Goal: Task Accomplishment & Management: Manage account settings

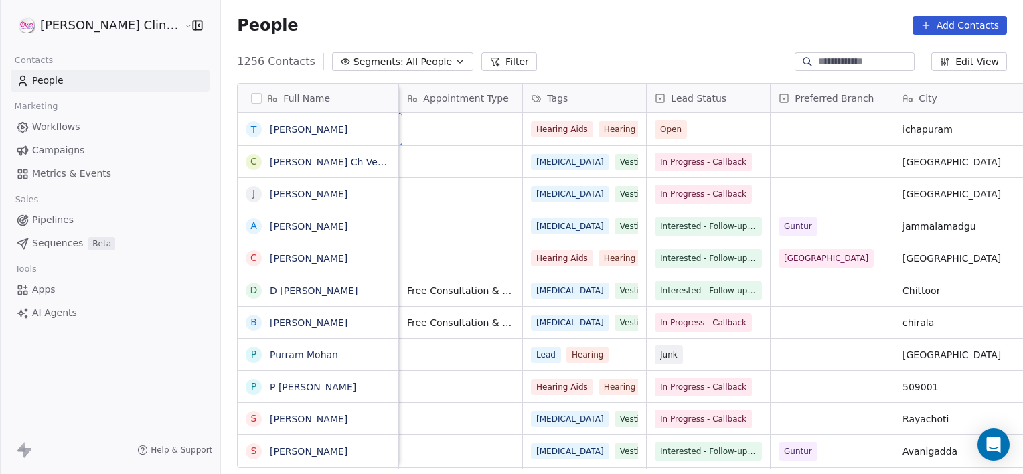
scroll to position [0, 123]
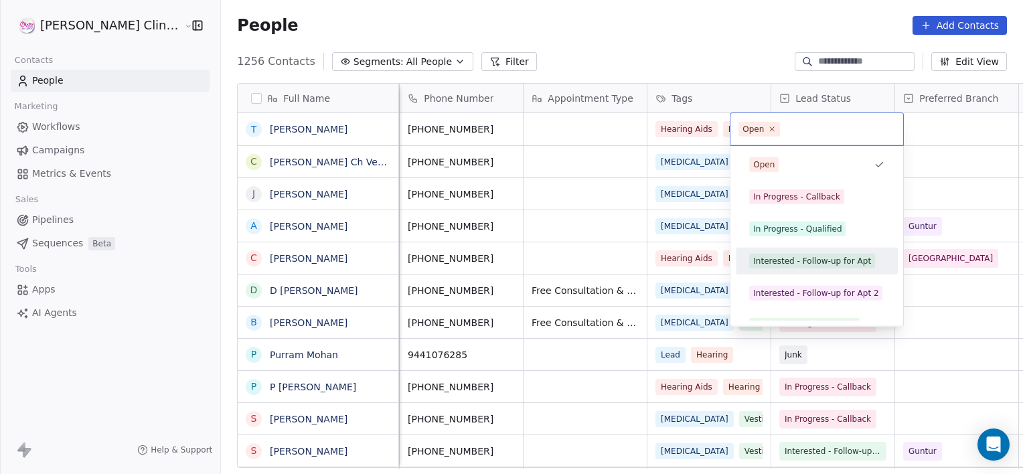
click at [763, 267] on span "Interested - Follow-up for Apt" at bounding box center [812, 261] width 126 height 15
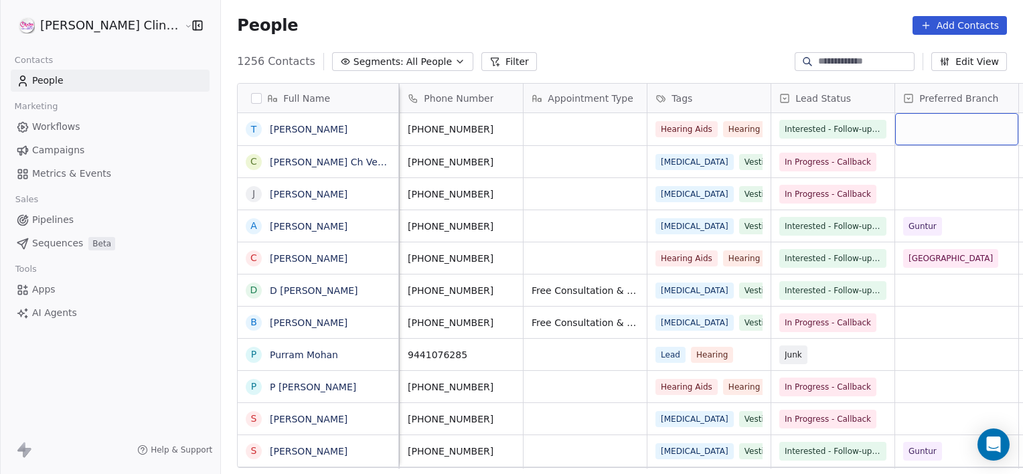
scroll to position [0, 230]
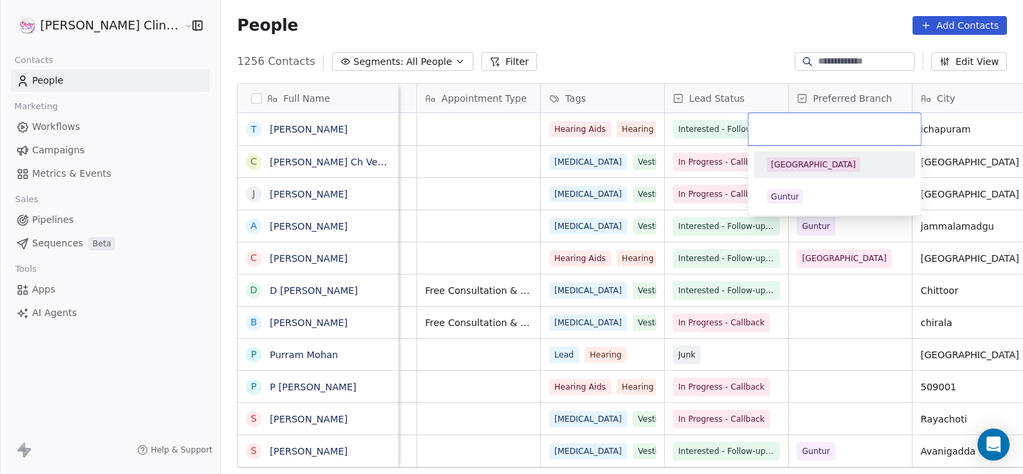
click at [801, 163] on div "[GEOGRAPHIC_DATA]" at bounding box center [813, 165] width 85 height 12
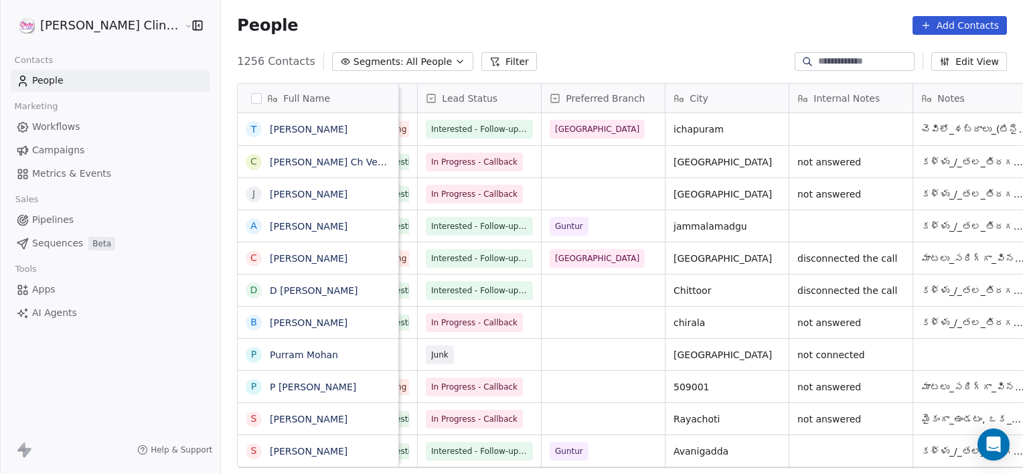
scroll to position [0, 601]
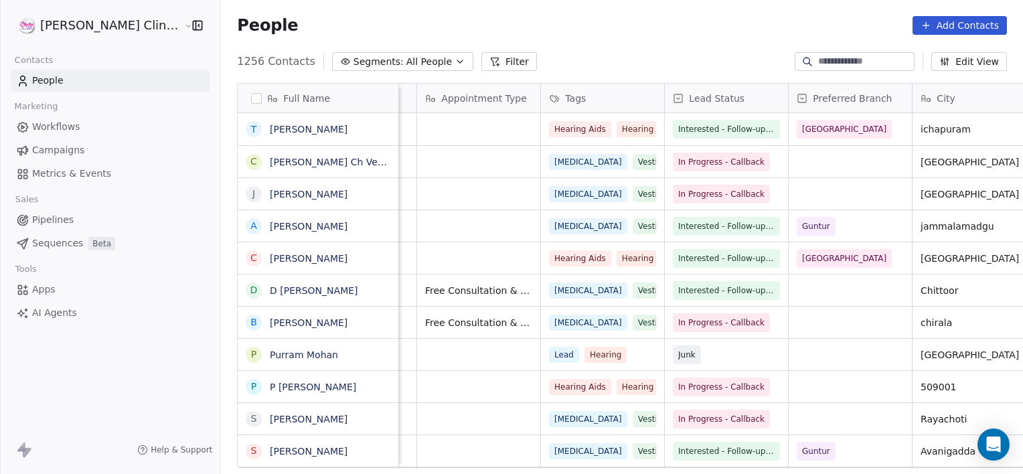
scroll to position [0, 354]
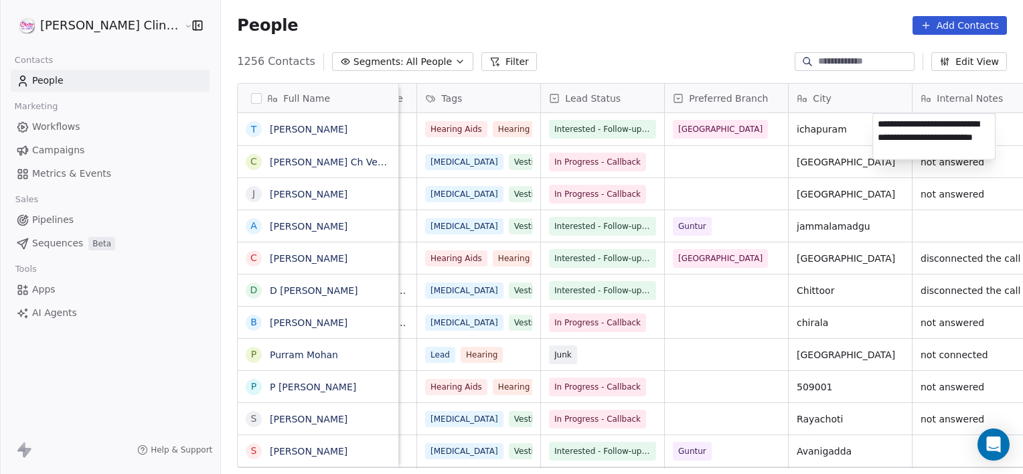
type textarea "**********"
click at [876, 58] on input at bounding box center [865, 61] width 94 height 13
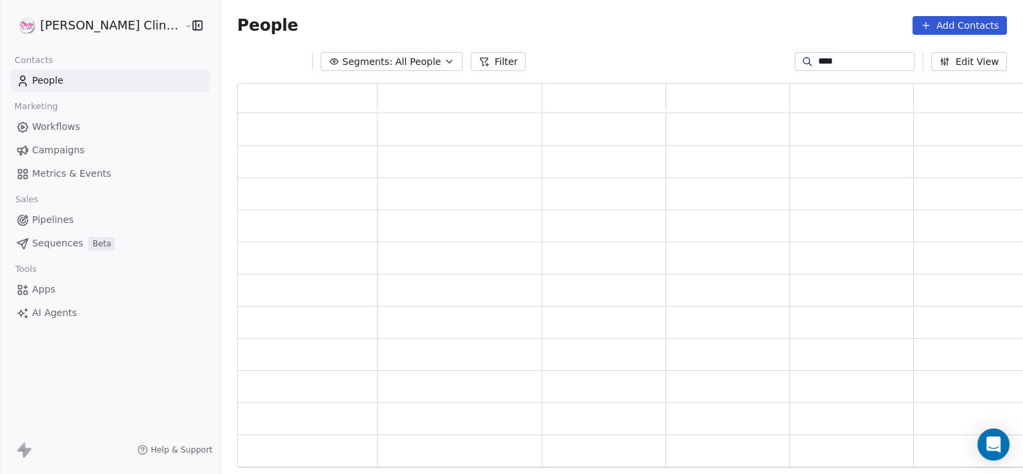
scroll to position [375, 799]
type input "******"
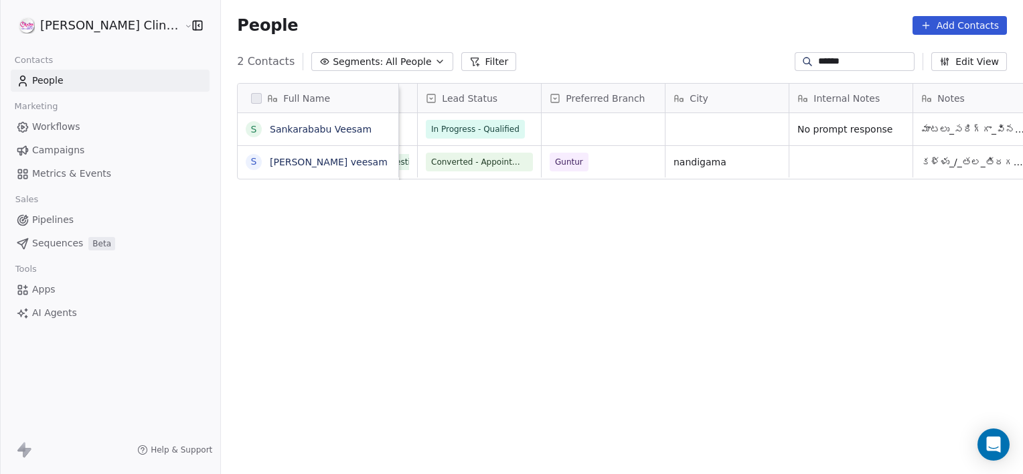
scroll to position [0, 601]
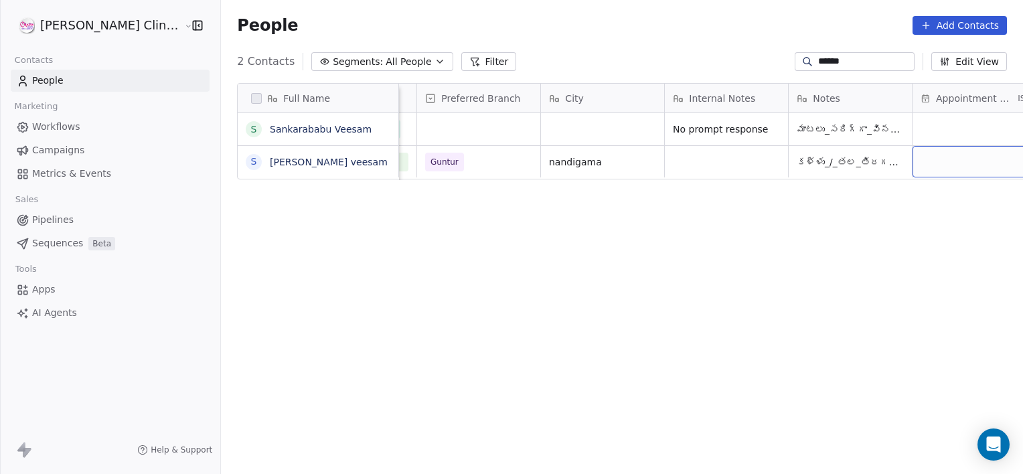
click at [913, 161] on div "grid" at bounding box center [974, 161] width 123 height 31
click at [913, 165] on div "grid" at bounding box center [974, 161] width 123 height 31
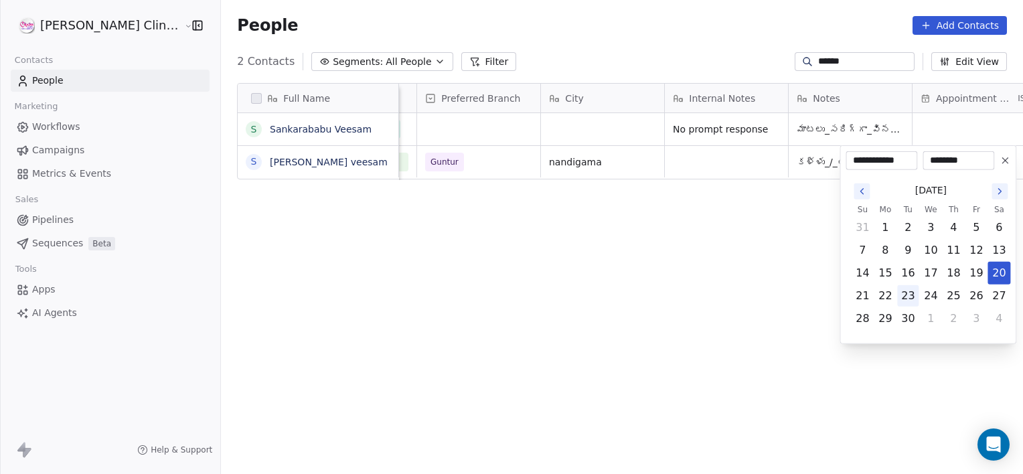
click at [913, 291] on button "23" at bounding box center [907, 295] width 21 height 21
type input "**********"
click at [713, 307] on html "RASYA Clinic External Contacts People Marketing Workflows Campaigns Metrics & E…" at bounding box center [511, 237] width 1023 height 474
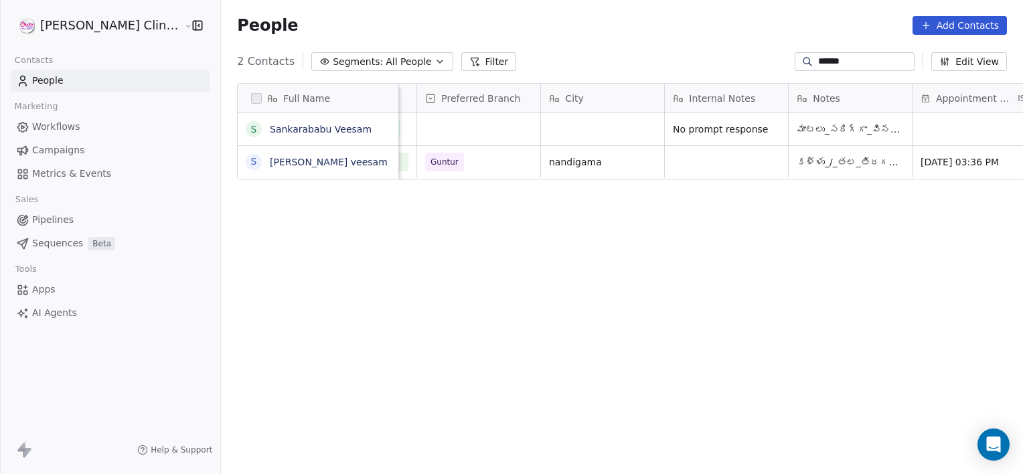
click at [844, 59] on input "******" at bounding box center [865, 61] width 94 height 13
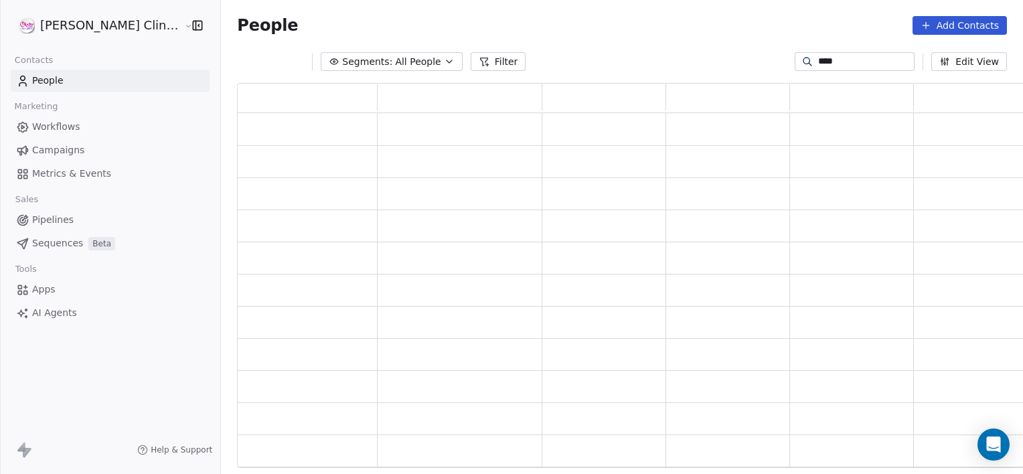
scroll to position [375, 799]
type input "*"
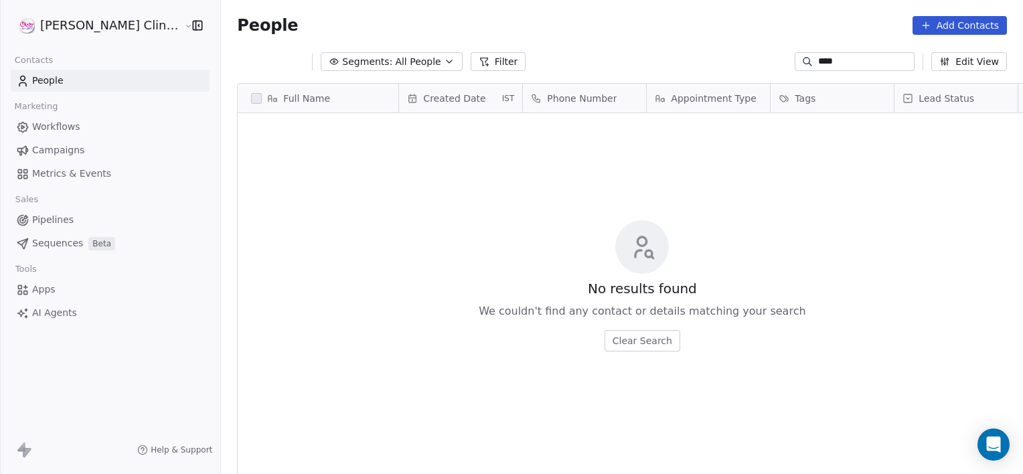
scroll to position [407, 832]
type input "******"
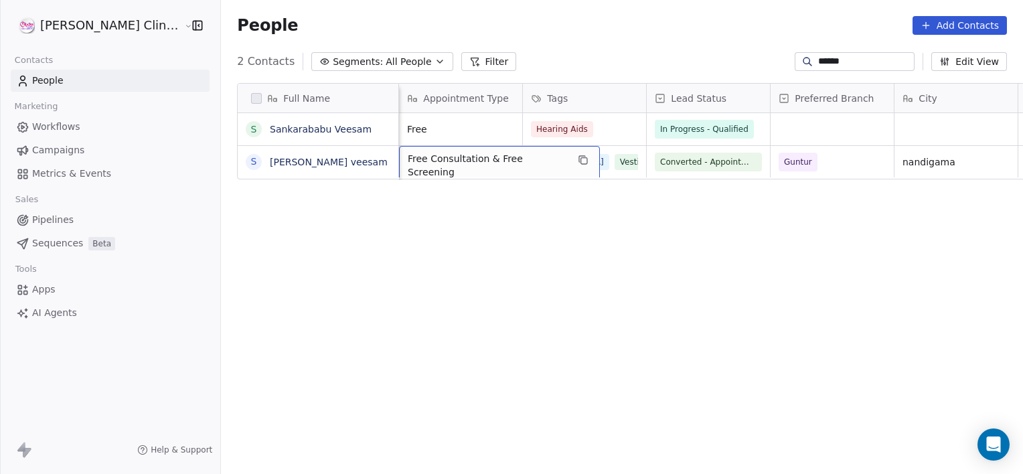
scroll to position [0, 123]
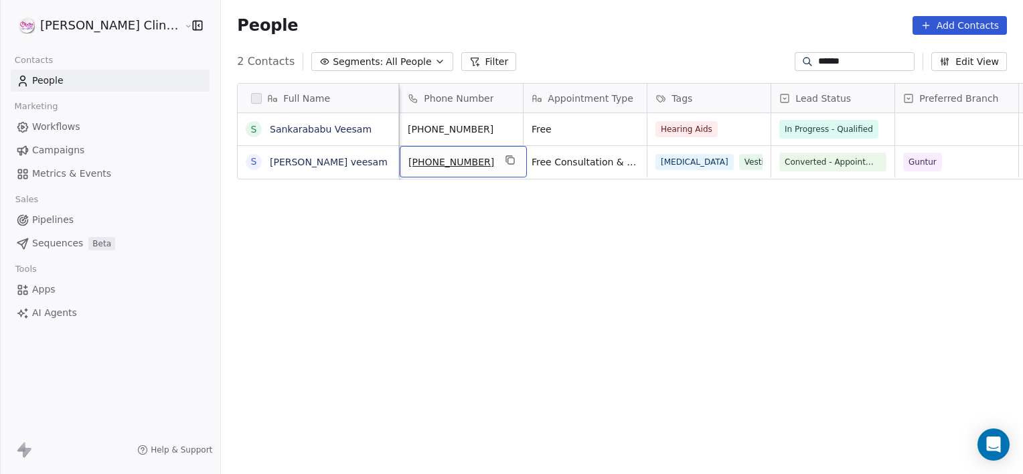
click at [893, 58] on input "******" at bounding box center [865, 61] width 94 height 13
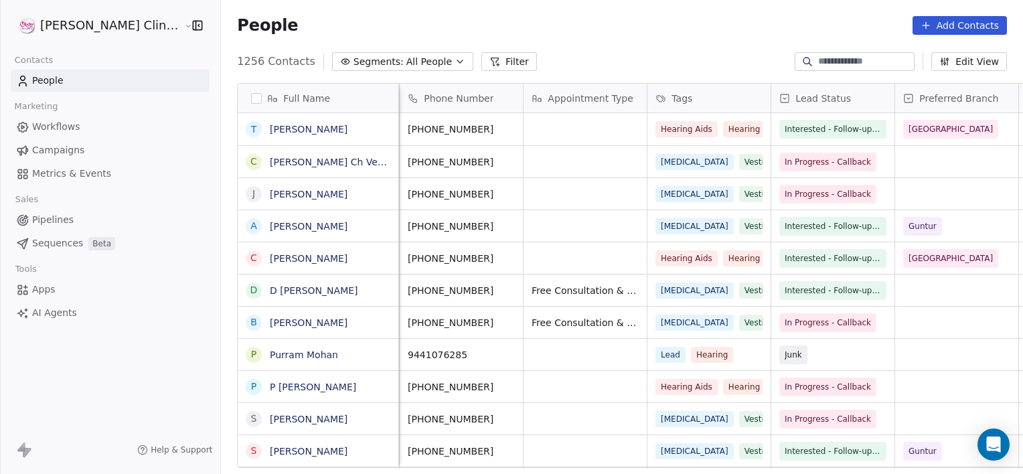
click at [481, 68] on button "Filter" at bounding box center [509, 61] width 56 height 19
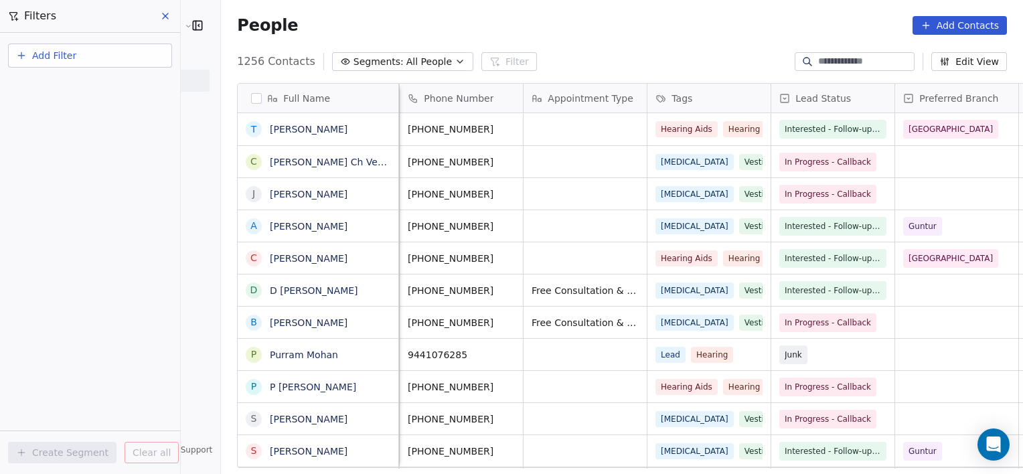
click at [67, 51] on span "Add Filter" at bounding box center [54, 56] width 44 height 14
click at [81, 89] on span "Contact properties" at bounding box center [65, 87] width 87 height 14
type input "****"
click at [53, 138] on span "Lead Status" at bounding box center [50, 135] width 56 height 13
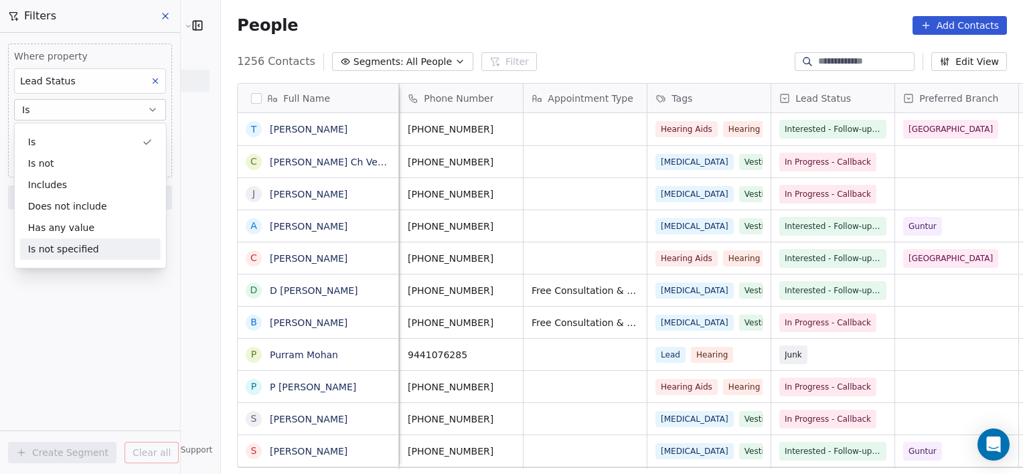
click at [104, 289] on div "Where property Lead Status Is Select Lead Status Add filter to this group Add a…" at bounding box center [90, 253] width 180 height 441
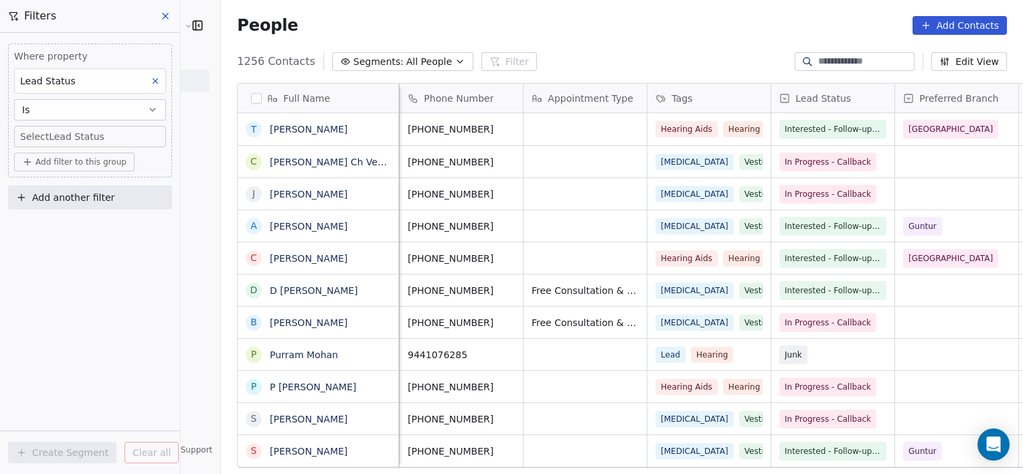
click at [122, 132] on body "RASYA Clinic External Contacts People Marketing Workflows Campaigns Metrics & E…" at bounding box center [511, 237] width 1023 height 474
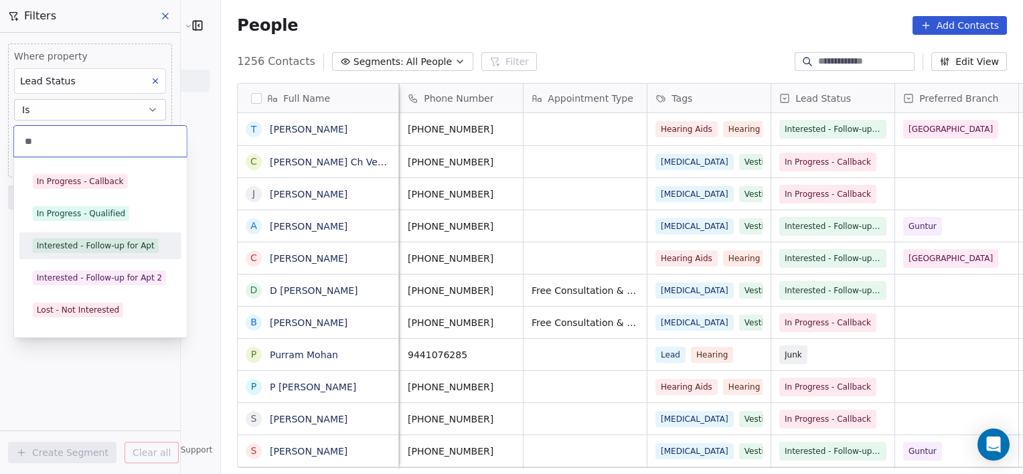
type input "**"
click at [106, 246] on div "Interested - Follow-up for Apt" at bounding box center [96, 246] width 118 height 12
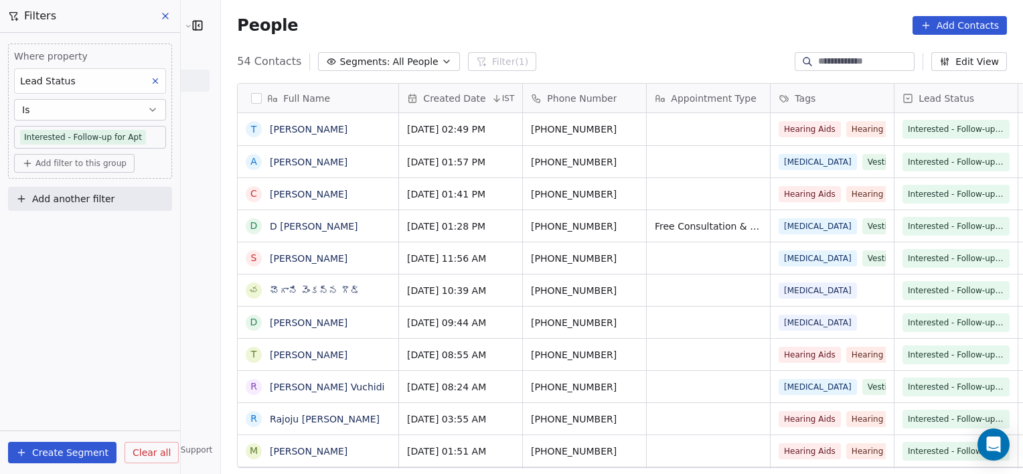
scroll to position [407, 832]
click at [94, 196] on span "Add another filter" at bounding box center [73, 199] width 82 height 14
click at [81, 226] on span "Contact properties" at bounding box center [65, 229] width 87 height 14
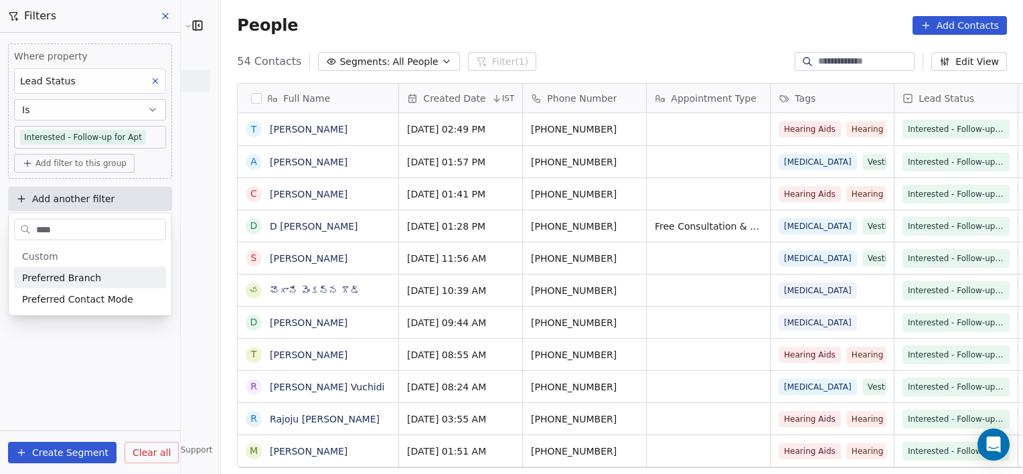
type input "****"
click at [51, 277] on span "Preferred Branch" at bounding box center [61, 277] width 79 height 13
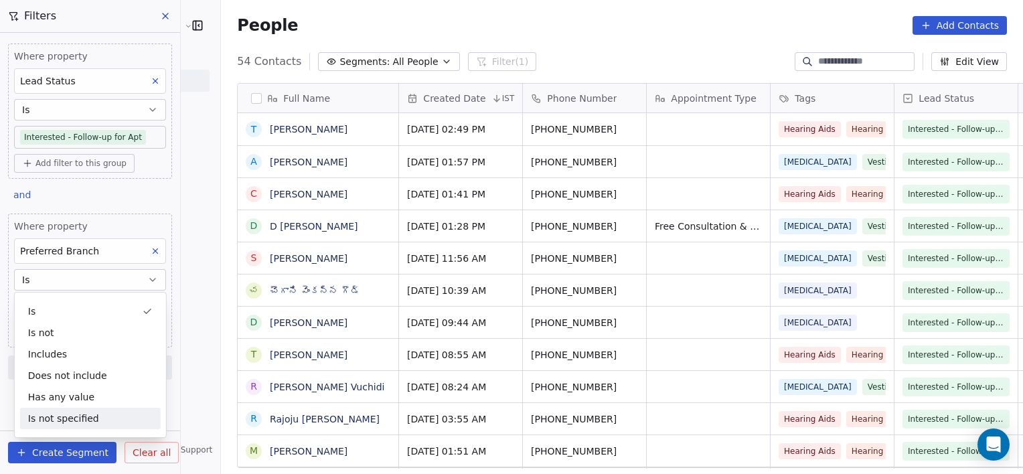
click at [221, 467] on div "Full Name T Tarakeswara rao Lakkoji a anand C Chenepalli Nagamani D D Mohan Kum…" at bounding box center [622, 280] width 802 height 417
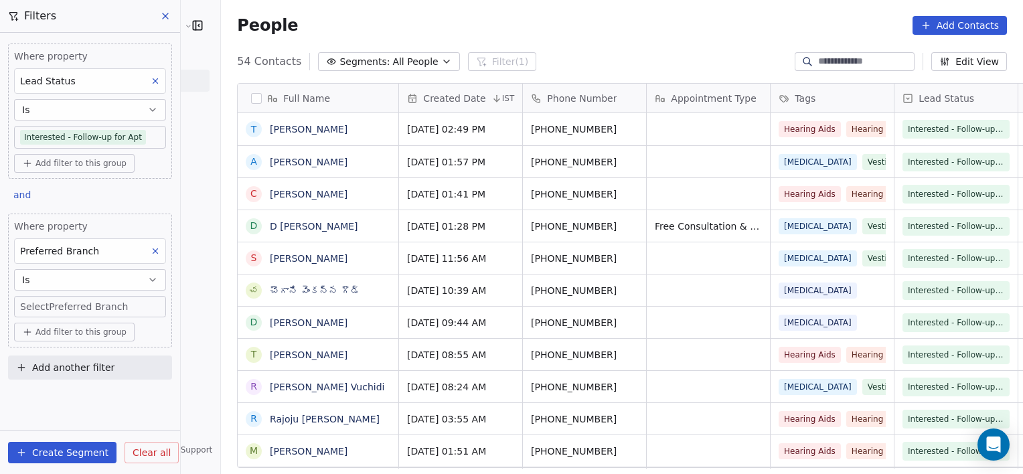
click at [86, 309] on body "RASYA Clinic External Contacts People Marketing Workflows Campaigns Metrics & E…" at bounding box center [511, 237] width 1023 height 474
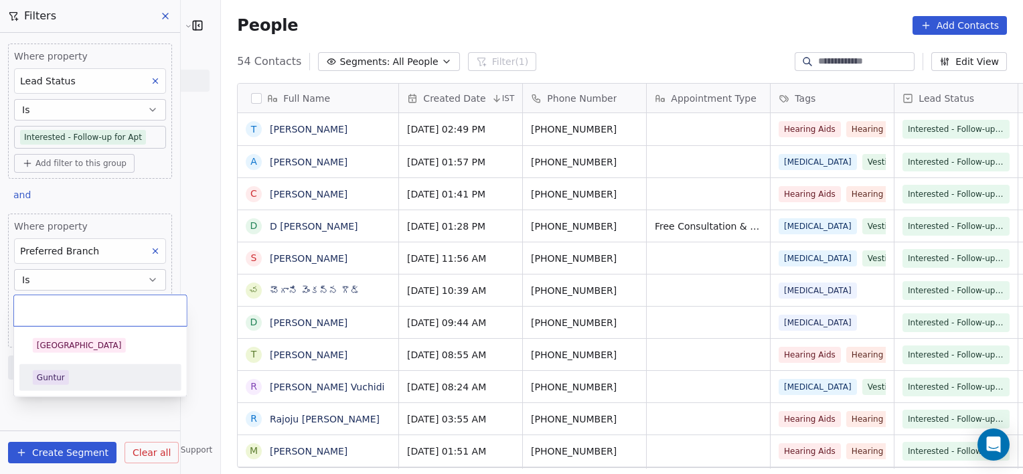
click at [50, 381] on div "Guntur" at bounding box center [51, 378] width 28 height 12
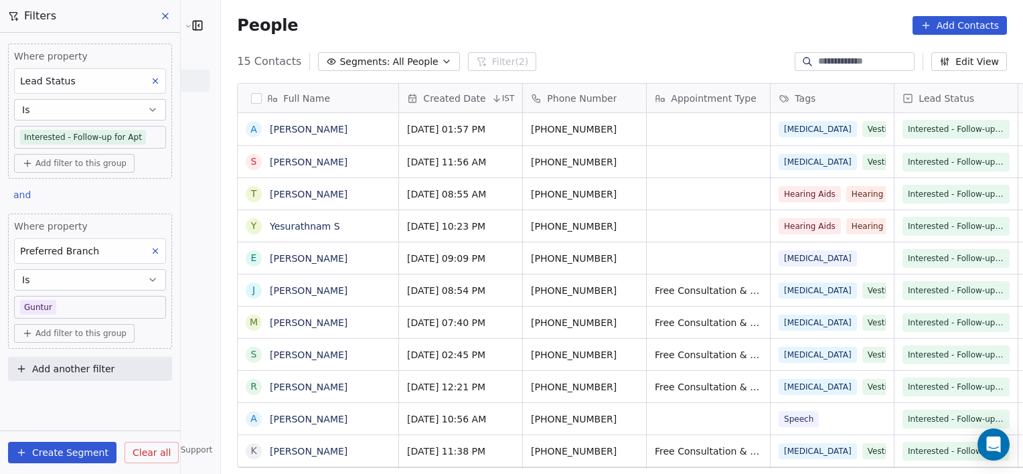
click at [171, 13] on button at bounding box center [166, 16] width 20 height 19
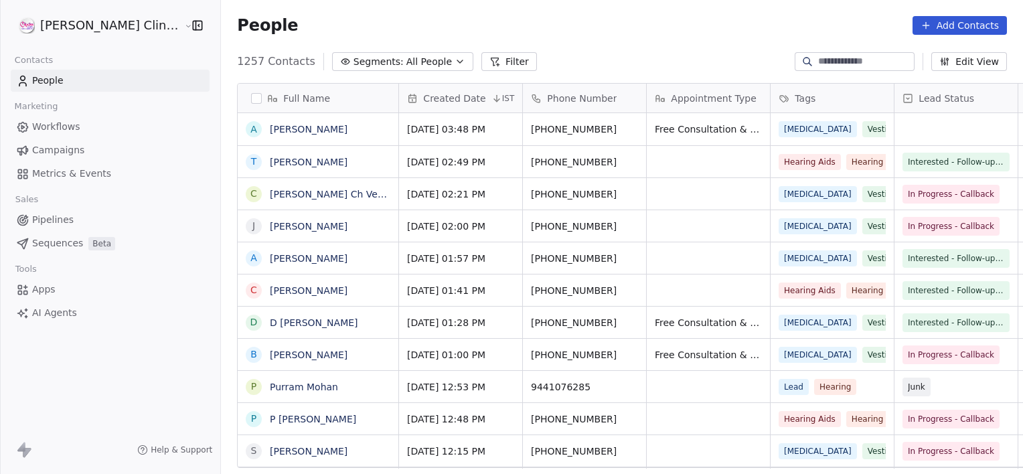
scroll to position [407, 832]
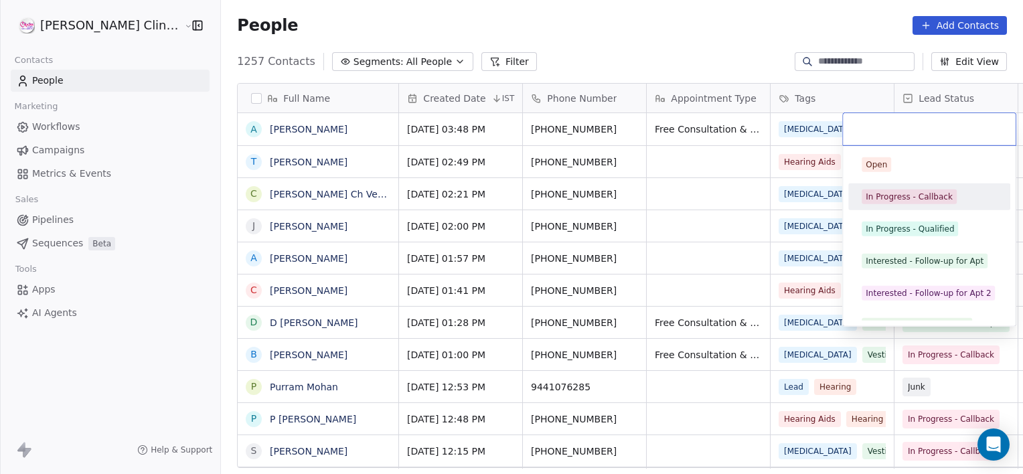
click at [581, 129] on html "RASYA Clinic External Contacts People Marketing Workflows Campaigns Metrics & E…" at bounding box center [511, 237] width 1023 height 474
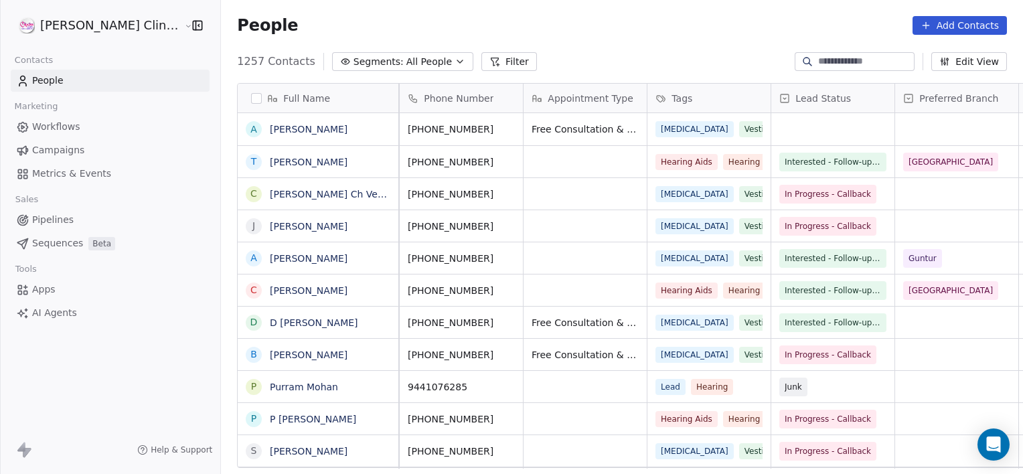
scroll to position [0, 0]
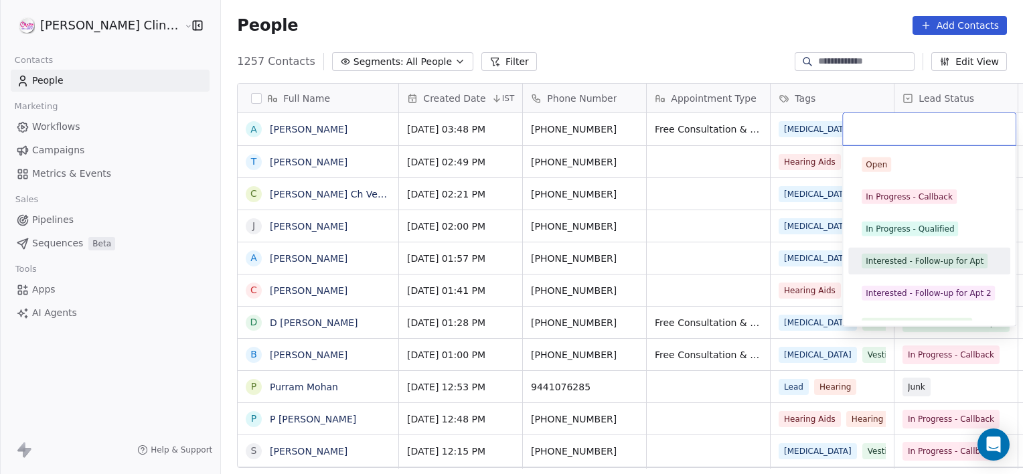
click at [897, 263] on div "Interested - Follow-up for Apt" at bounding box center [925, 261] width 118 height 12
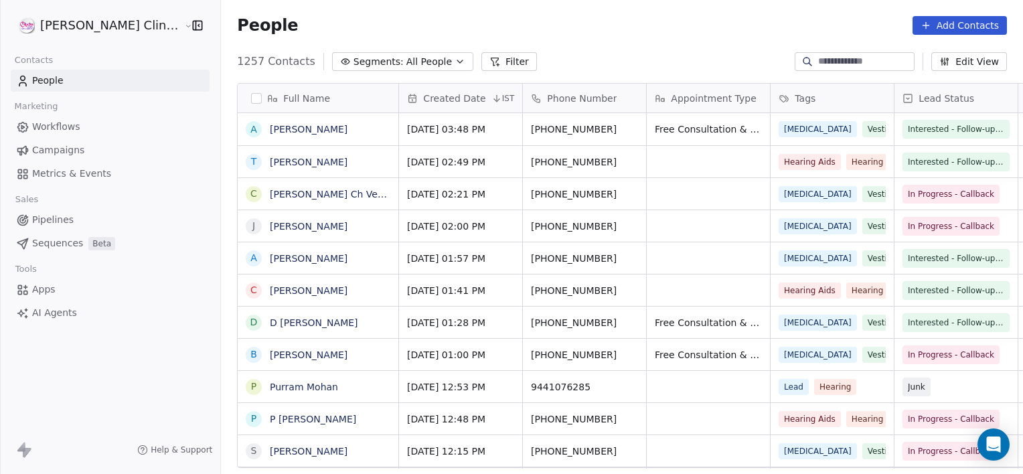
click at [491, 61] on icon at bounding box center [494, 61] width 7 height 7
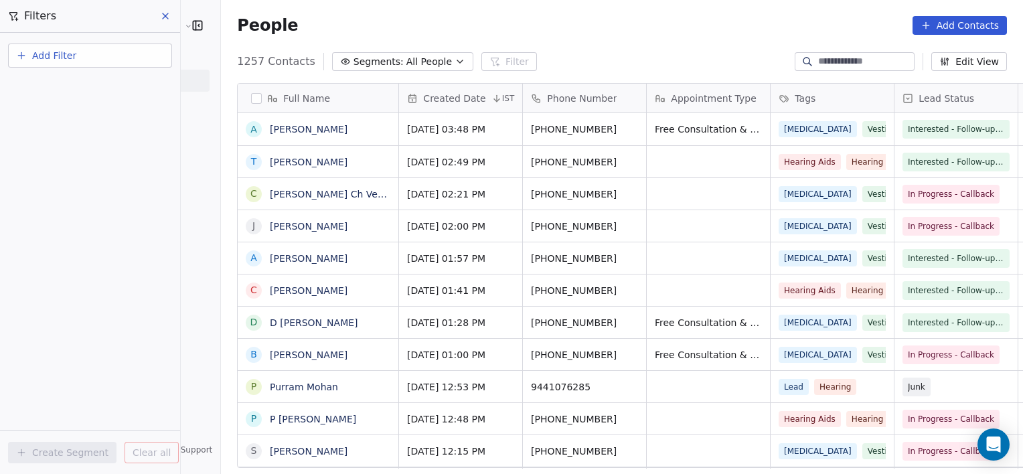
click at [118, 62] on button "Add Filter" at bounding box center [90, 56] width 164 height 24
click at [108, 78] on div "Contact properties" at bounding box center [90, 86] width 152 height 21
type input "****"
click at [82, 136] on div "Lead Status" at bounding box center [90, 135] width 136 height 13
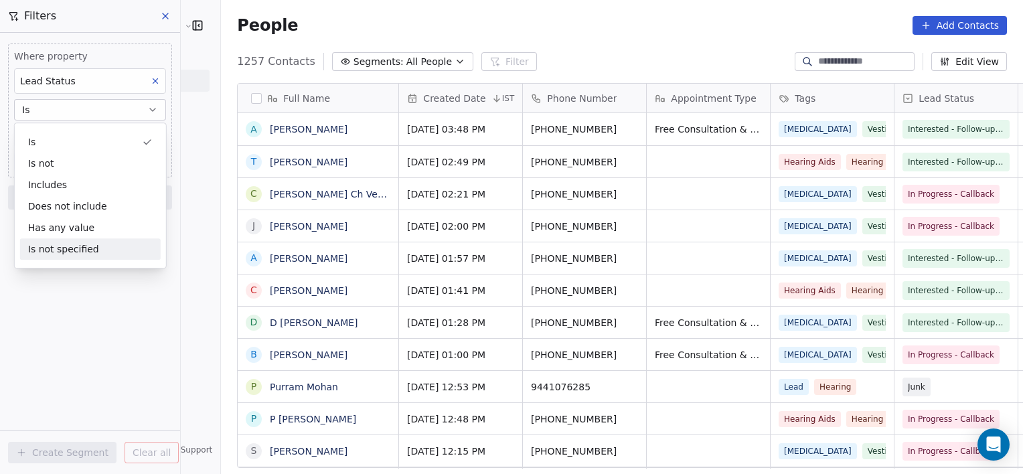
click at [98, 327] on div "Where property Lead Status Is Select Lead Status Add filter to this group Add a…" at bounding box center [90, 253] width 180 height 441
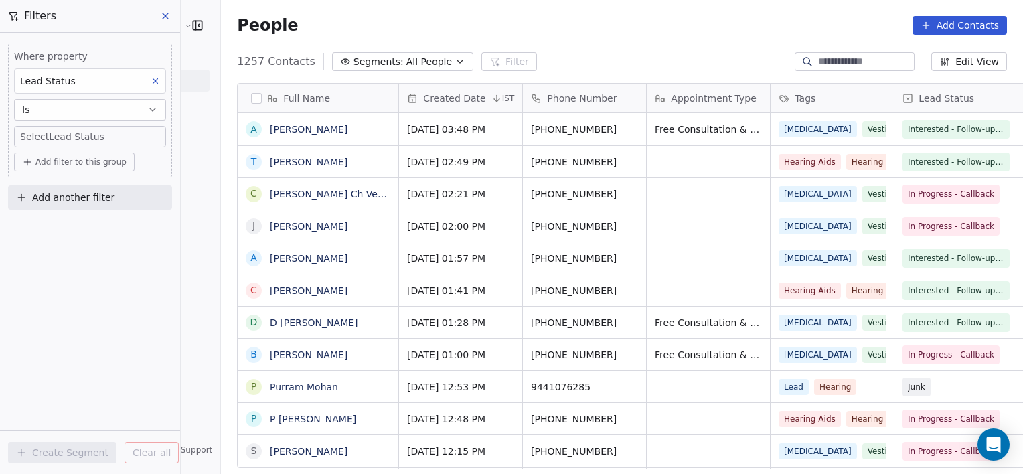
click at [115, 142] on body "RASYA Clinic External Contacts People Marketing Workflows Campaigns Metrics & E…" at bounding box center [511, 237] width 1023 height 474
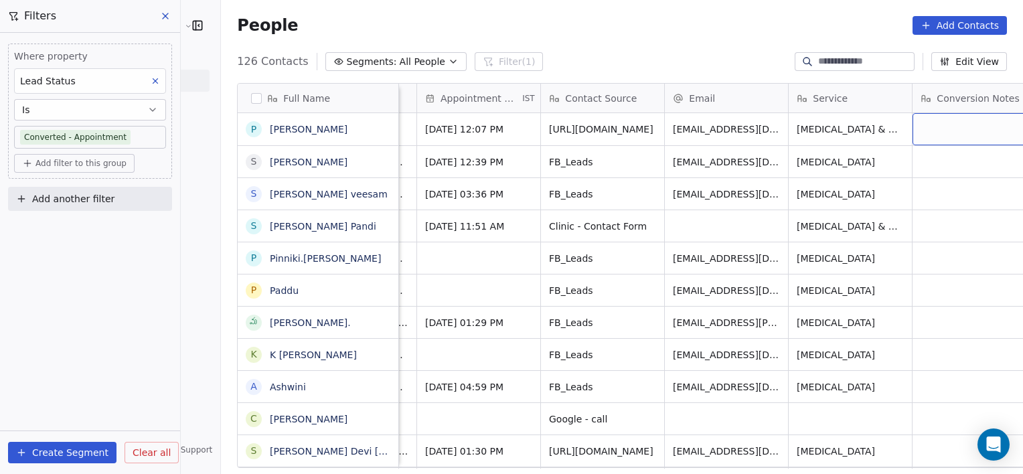
scroll to position [0, 1129]
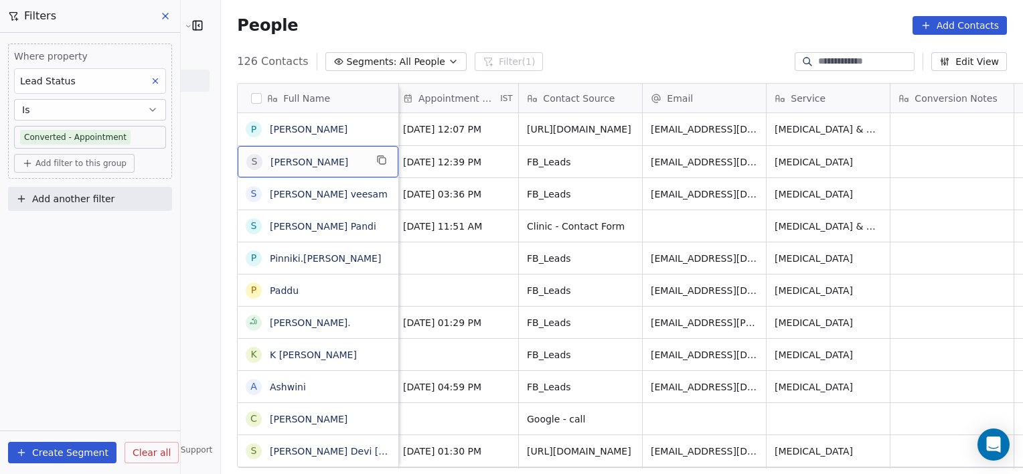
click at [166, 14] on icon at bounding box center [165, 16] width 11 height 11
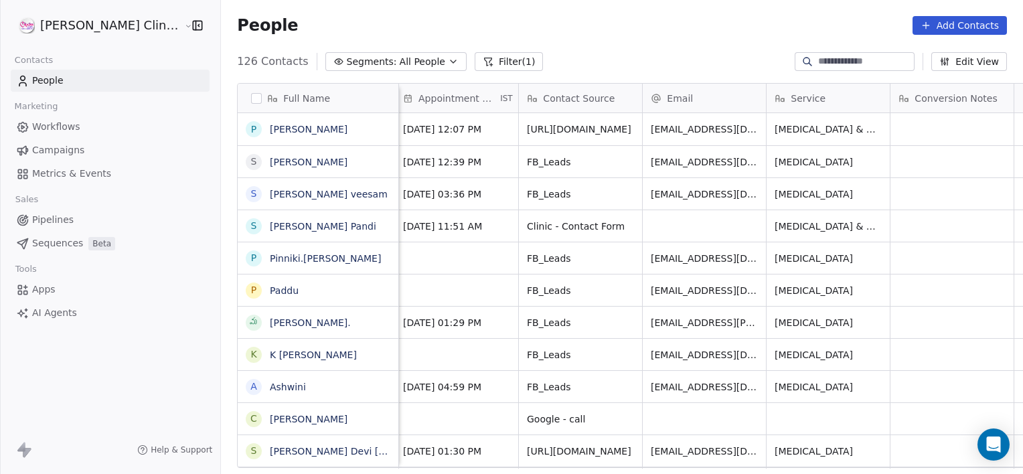
click at [475, 62] on button "Filter (1)" at bounding box center [509, 61] width 69 height 19
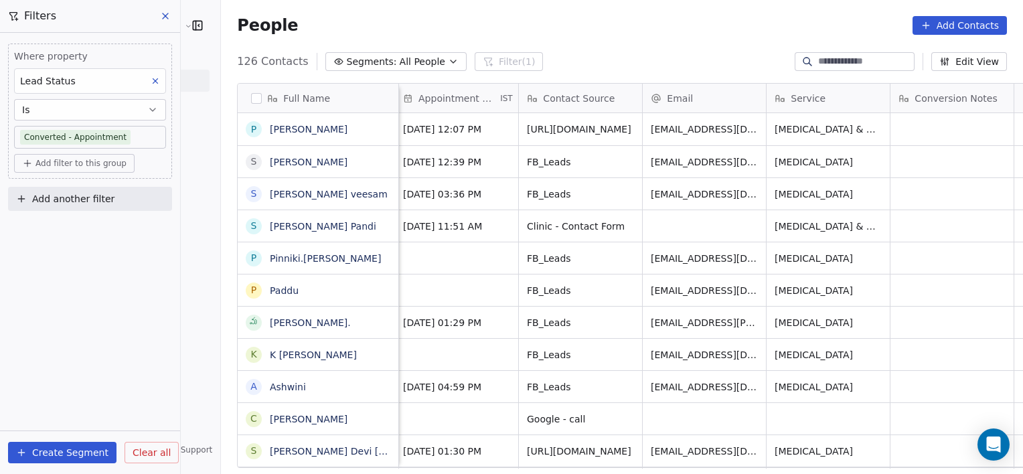
click at [140, 446] on span "Clear all" at bounding box center [152, 453] width 38 height 14
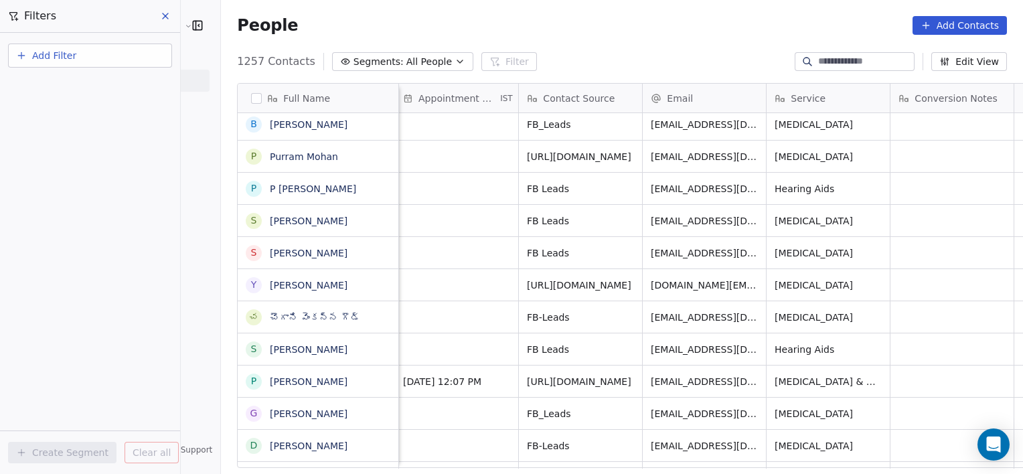
click at [406, 55] on button "Segments: All People" at bounding box center [402, 61] width 141 height 19
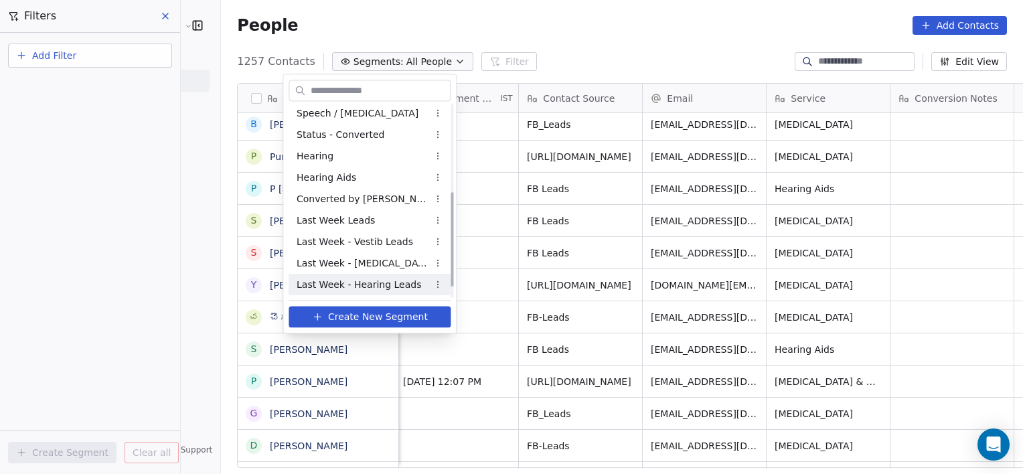
scroll to position [197, 0]
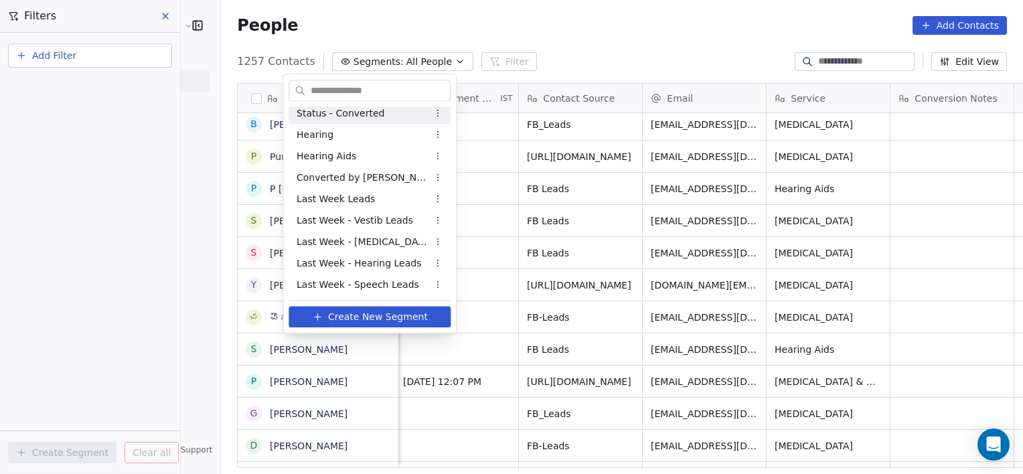
click at [594, 11] on html "RASYA Clinic External Contacts People Marketing Workflows Campaigns Metrics & E…" at bounding box center [511, 237] width 1023 height 474
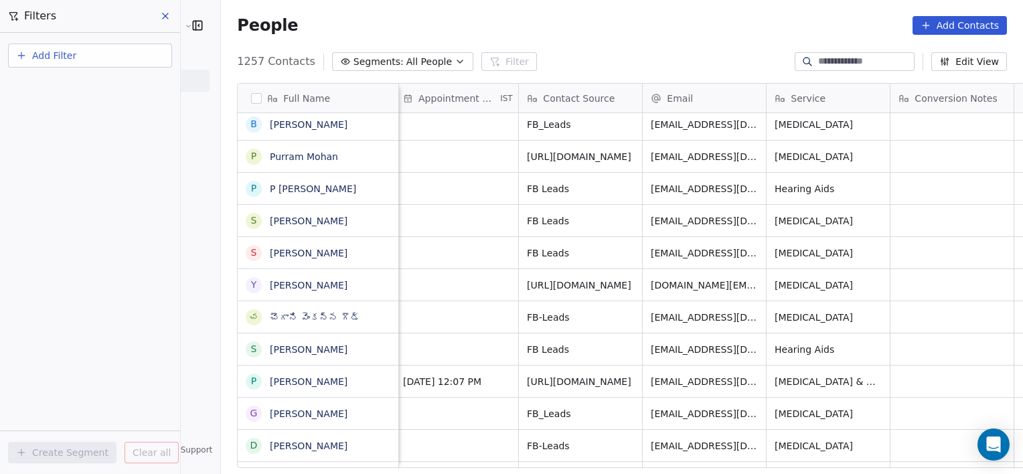
drag, startPoint x: 123, startPoint y: 68, endPoint x: 129, endPoint y: 60, distance: 9.7
click at [129, 60] on div "Add Filter" at bounding box center [90, 58] width 164 height 29
click at [129, 60] on button "Add Filter" at bounding box center [90, 56] width 164 height 24
click at [104, 86] on div "Contact properties" at bounding box center [90, 87] width 136 height 14
type input "***"
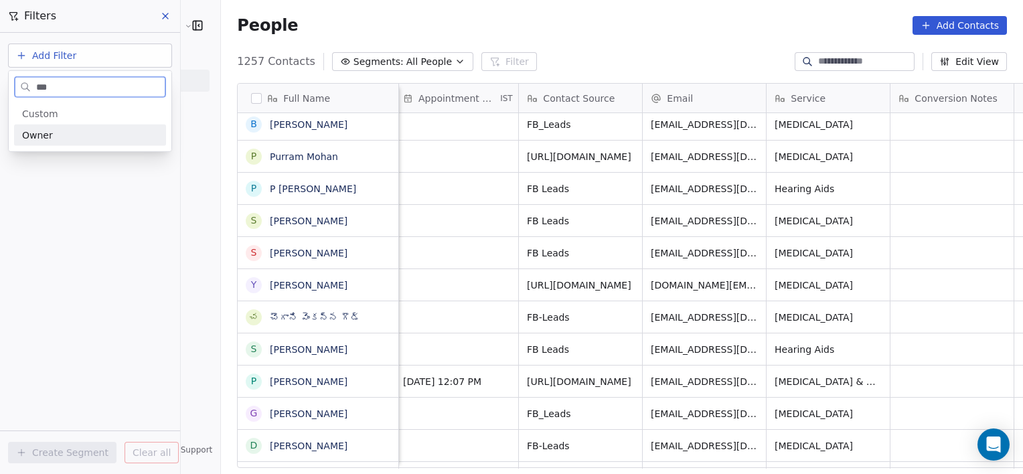
click at [106, 139] on div "Owner" at bounding box center [90, 135] width 136 height 13
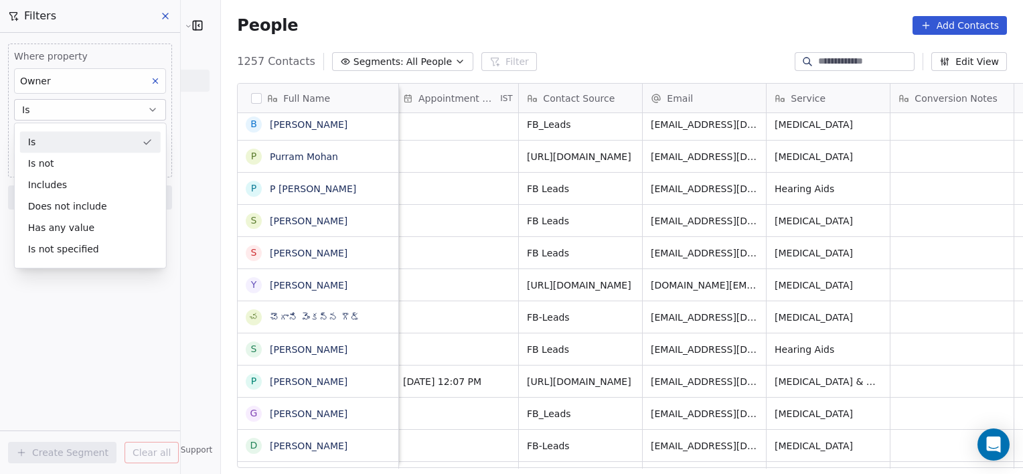
click at [106, 139] on div "Is" at bounding box center [90, 141] width 141 height 21
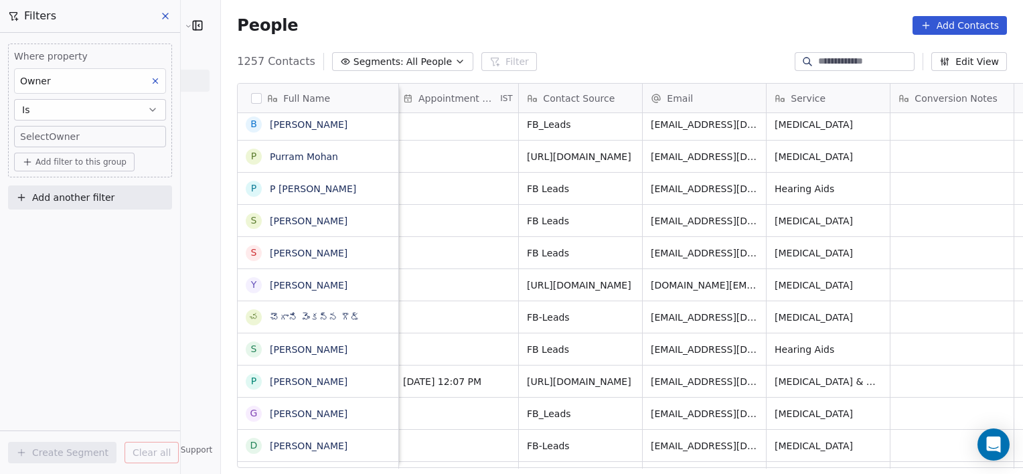
click at [104, 139] on body "RASYA Clinic External Contacts People Marketing Workflows Campaigns Metrics & E…" at bounding box center [511, 237] width 1023 height 474
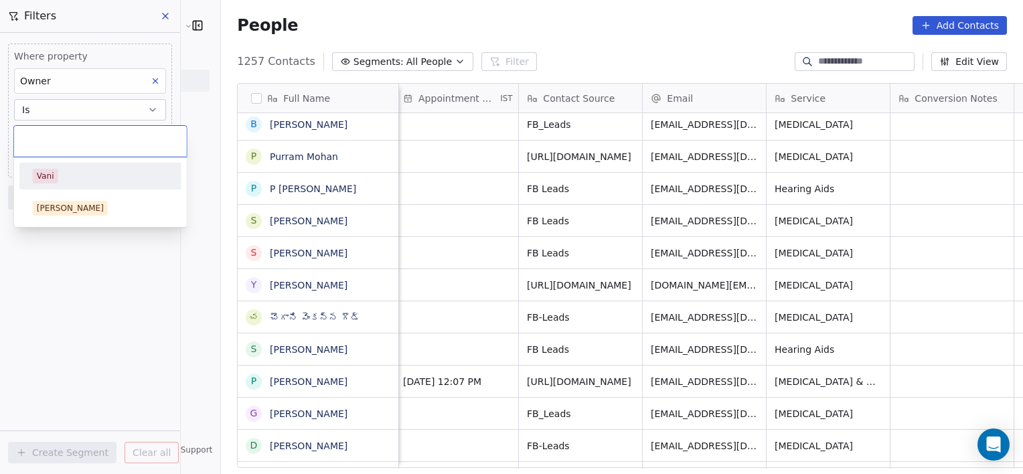
click at [46, 180] on div "Vani" at bounding box center [45, 176] width 17 height 12
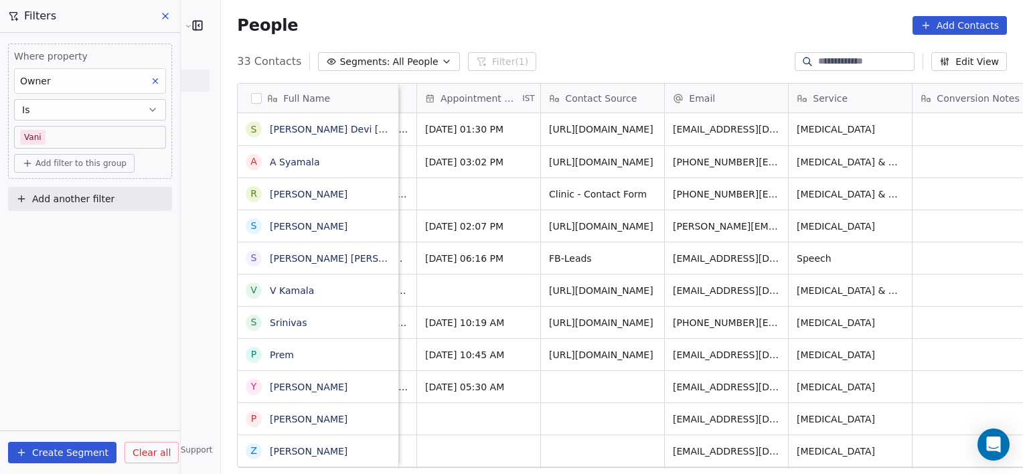
scroll to position [0, 1129]
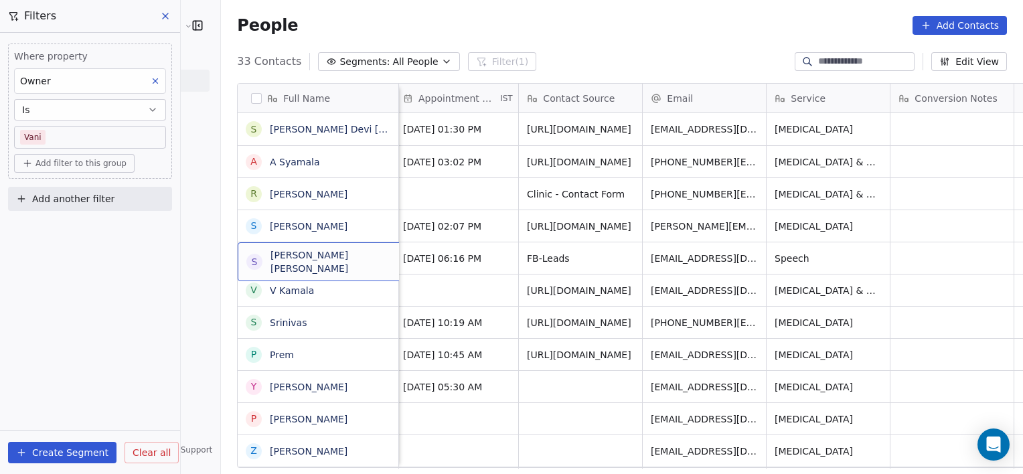
click at [1022, 103] on button at bounding box center [1030, 98] width 16 height 16
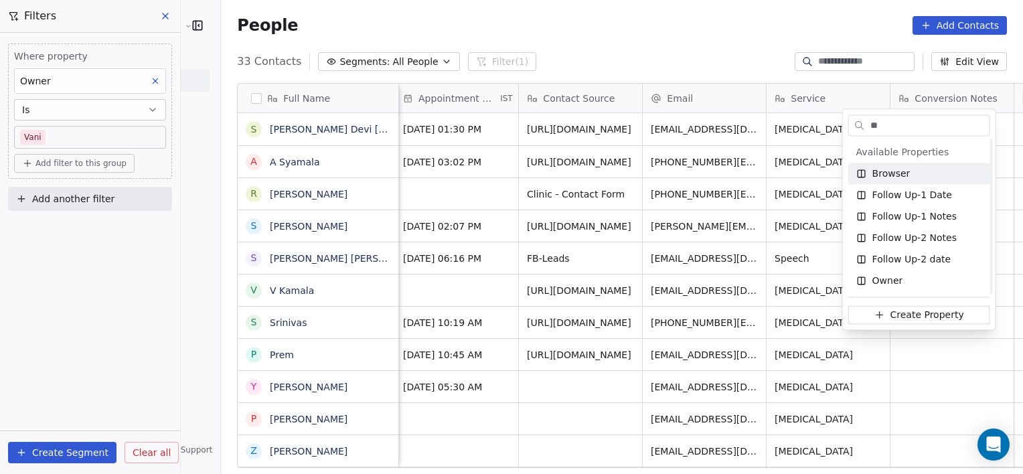
scroll to position [0, 0]
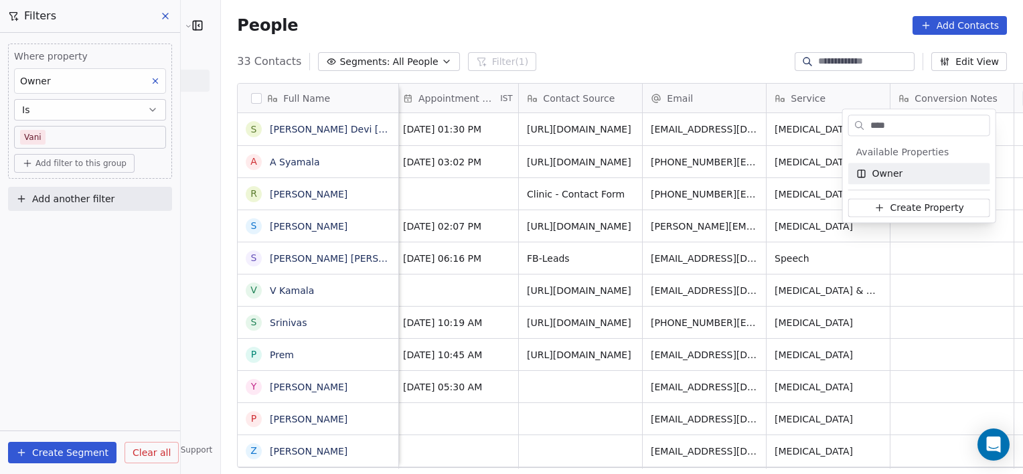
type input "****"
click at [916, 174] on div "Owner" at bounding box center [919, 173] width 126 height 13
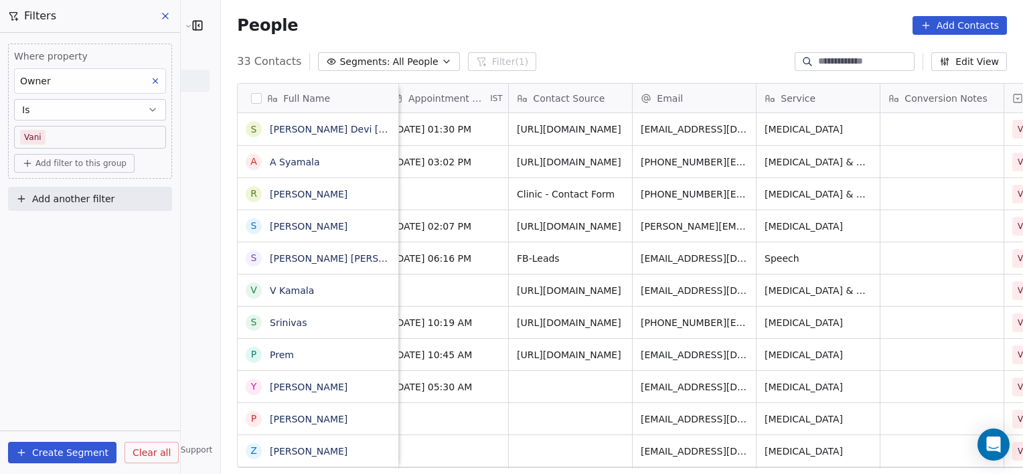
scroll to position [0, 1253]
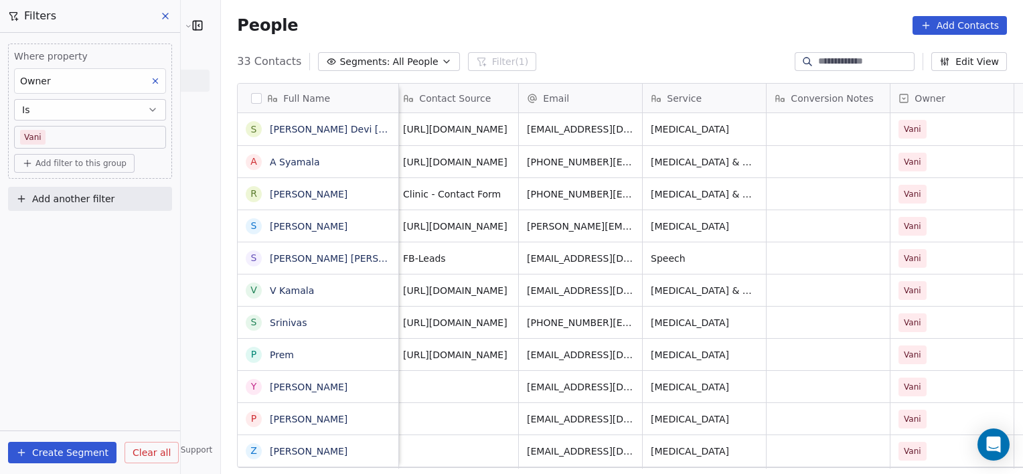
click at [150, 452] on span "Clear all" at bounding box center [152, 453] width 38 height 14
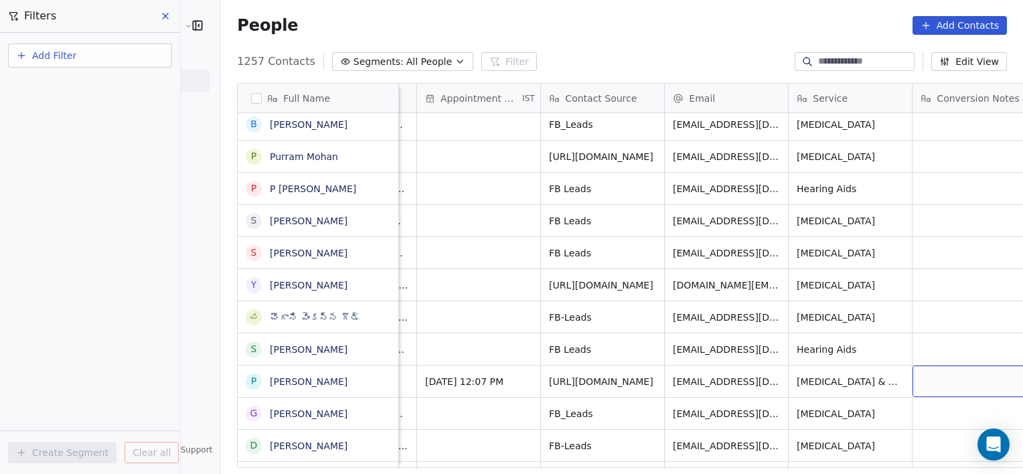
scroll to position [0, 1221]
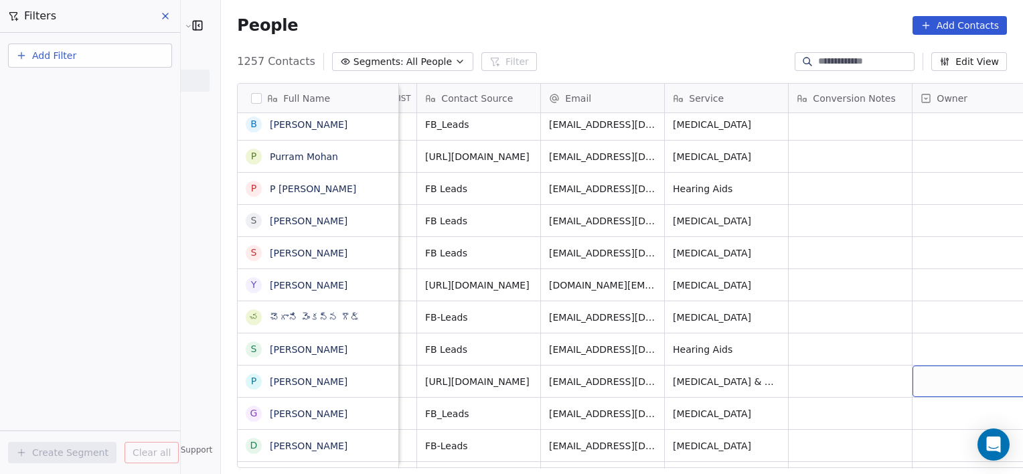
click at [913, 380] on div "grid" at bounding box center [974, 381] width 123 height 31
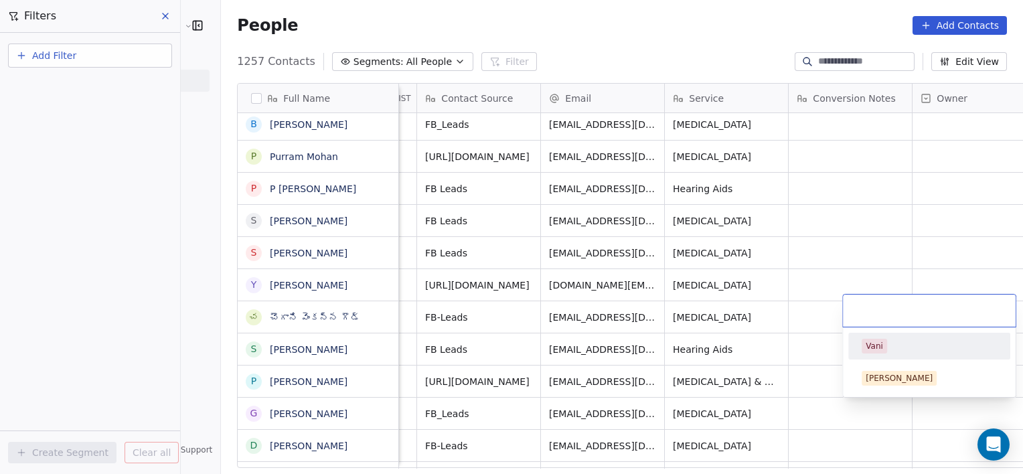
click at [876, 352] on span "Vani" at bounding box center [874, 346] width 25 height 15
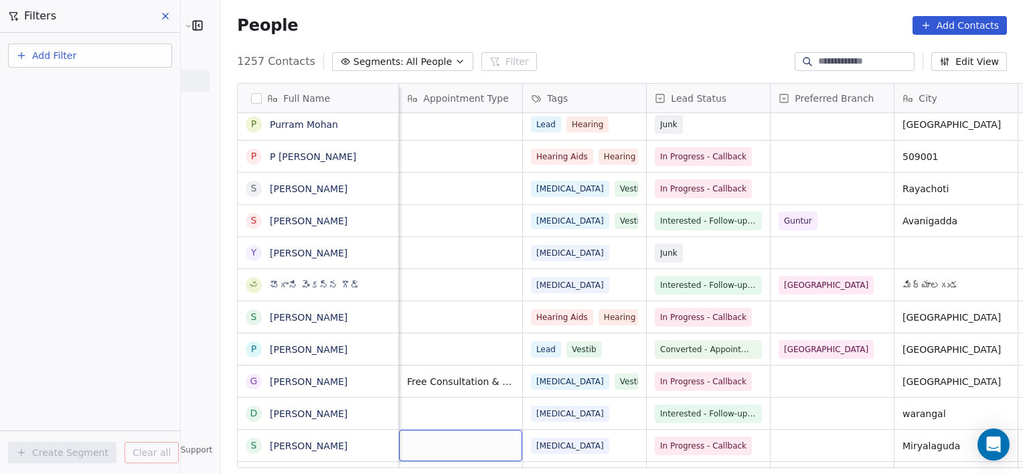
scroll to position [295, 0]
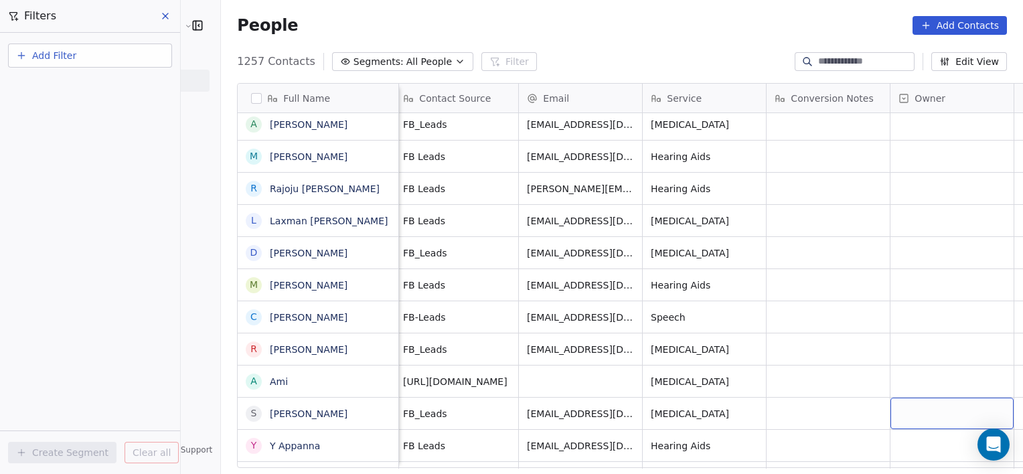
click at [929, 420] on div "grid" at bounding box center [952, 413] width 123 height 31
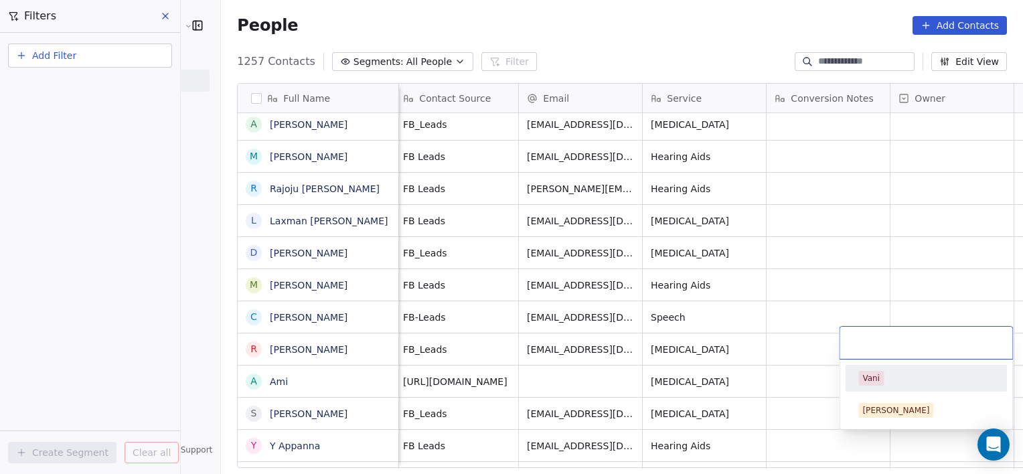
click at [879, 376] on span "Vani" at bounding box center [870, 378] width 25 height 15
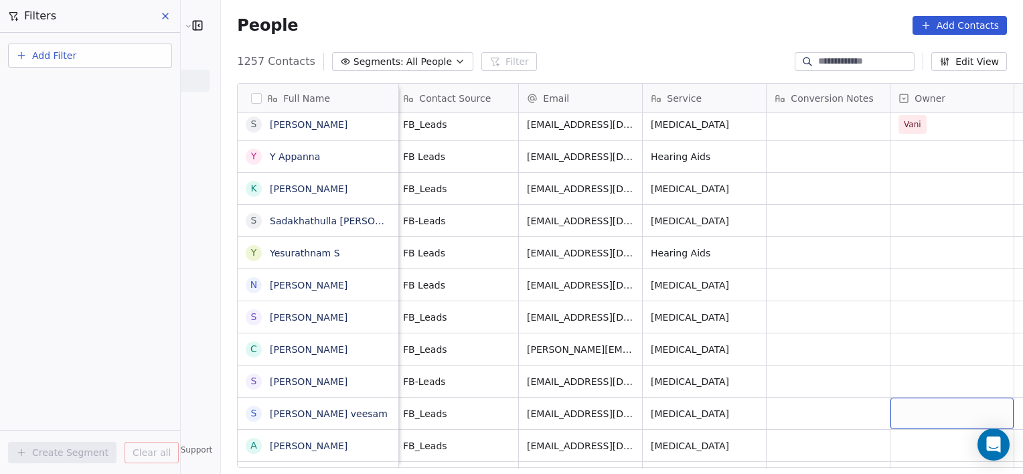
click at [895, 406] on div "grid" at bounding box center [952, 413] width 123 height 31
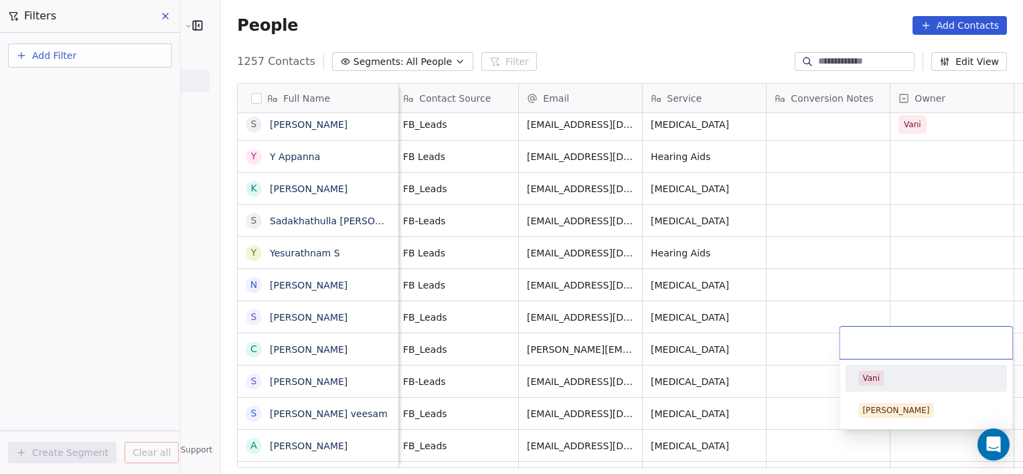
click at [870, 376] on div "Vani" at bounding box center [870, 378] width 17 height 12
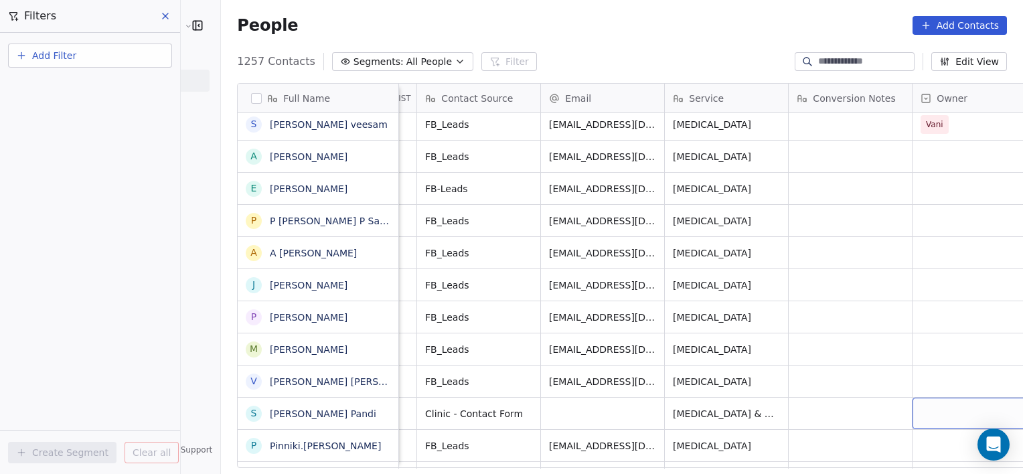
click at [913, 410] on div "grid" at bounding box center [974, 413] width 123 height 31
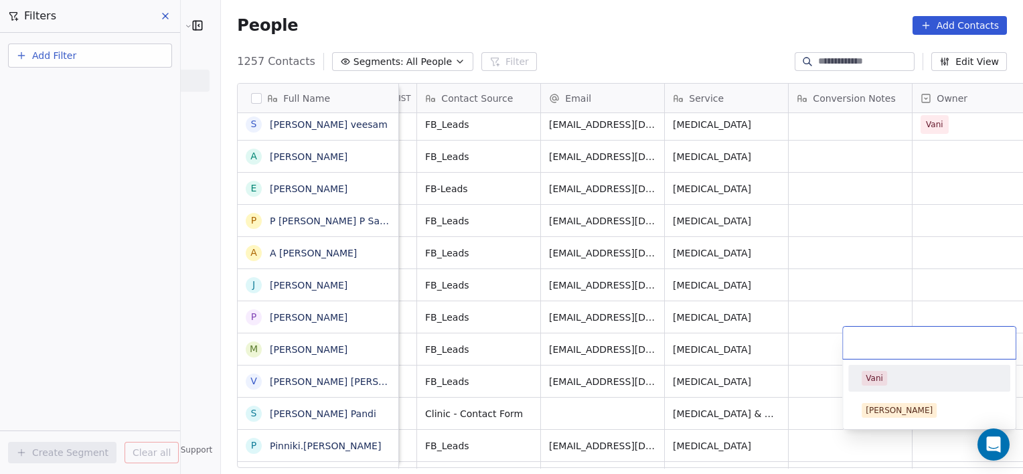
click at [873, 382] on div "Vani" at bounding box center [874, 378] width 17 height 12
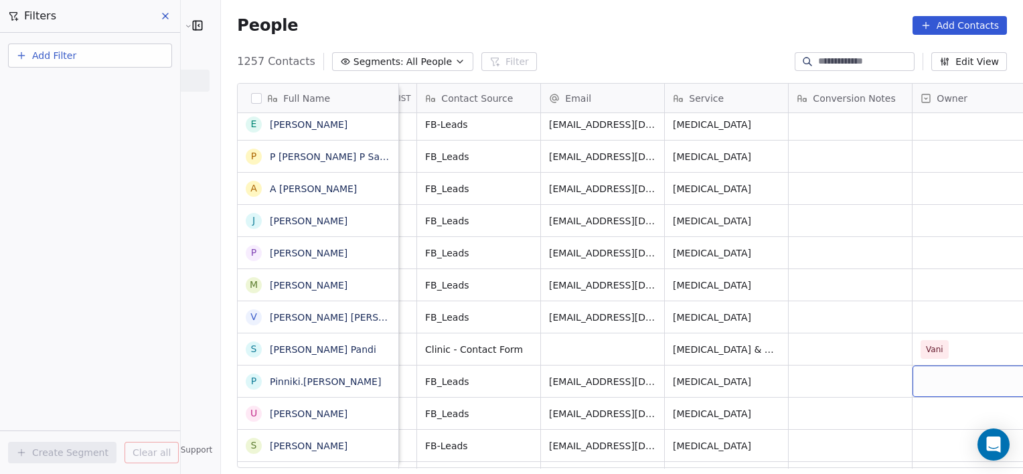
click at [913, 388] on div "grid" at bounding box center [974, 381] width 123 height 31
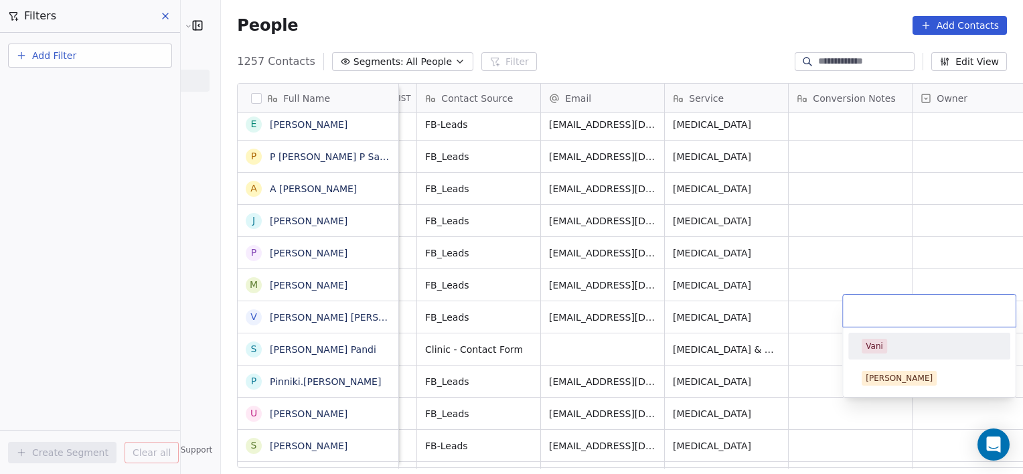
click at [873, 346] on div "Vani" at bounding box center [874, 346] width 17 height 12
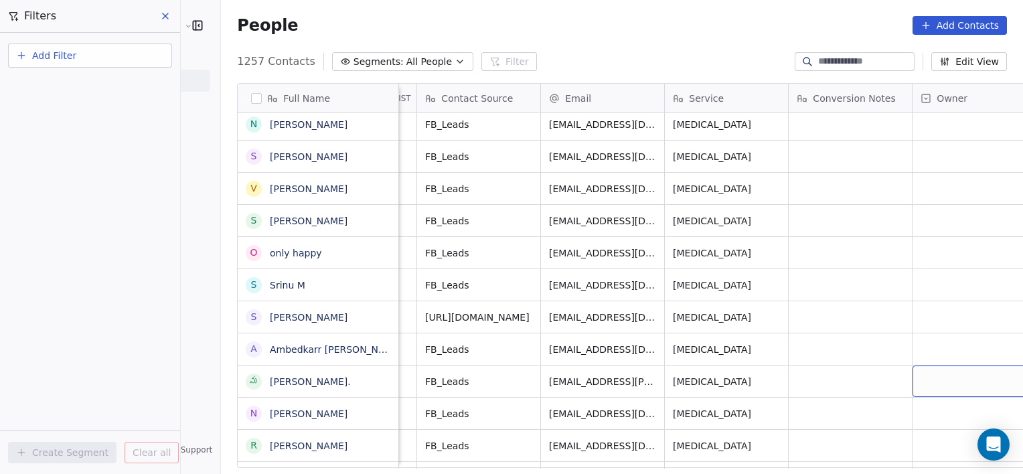
click at [962, 382] on div "grid" at bounding box center [974, 381] width 123 height 31
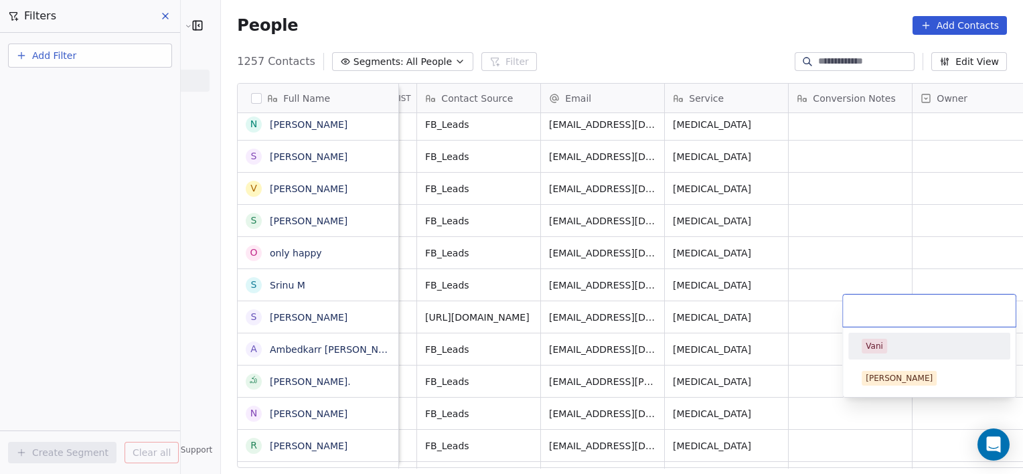
click at [881, 350] on div "Vani" at bounding box center [874, 346] width 17 height 12
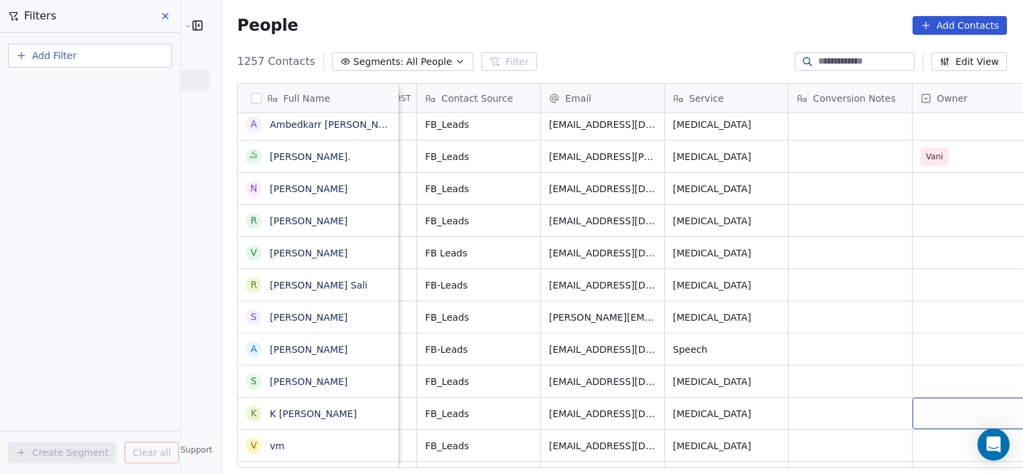
click at [913, 408] on div "grid" at bounding box center [974, 413] width 123 height 31
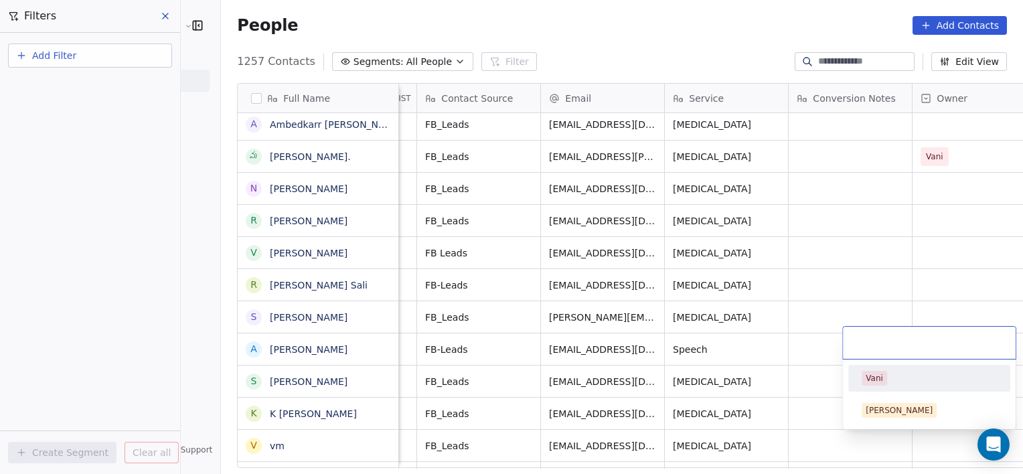
click at [885, 378] on span "Vani" at bounding box center [874, 378] width 25 height 15
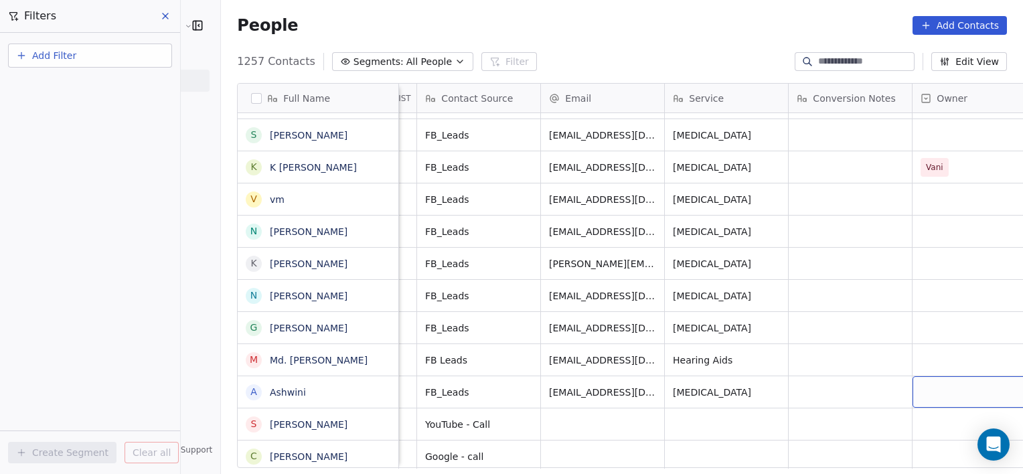
click at [913, 380] on div "grid" at bounding box center [974, 391] width 123 height 31
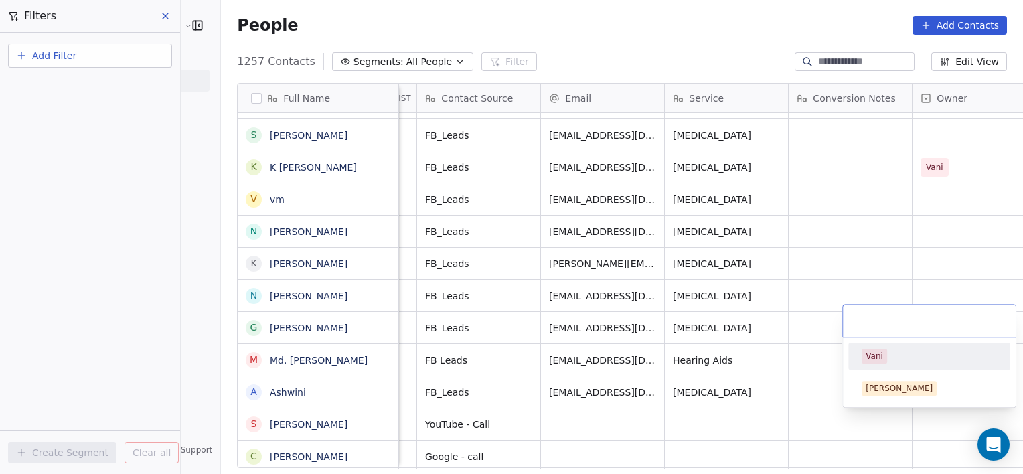
click at [877, 354] on div "Vani" at bounding box center [874, 356] width 17 height 12
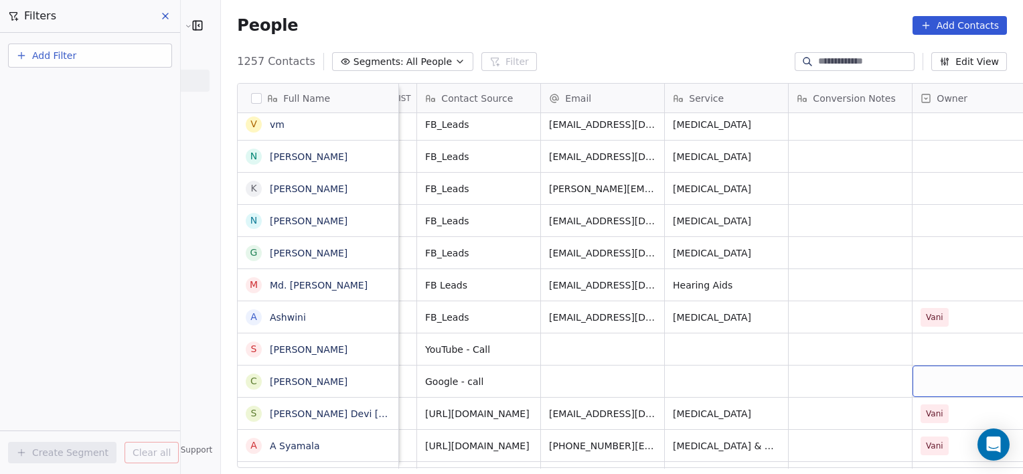
click at [913, 378] on div "grid" at bounding box center [974, 381] width 123 height 31
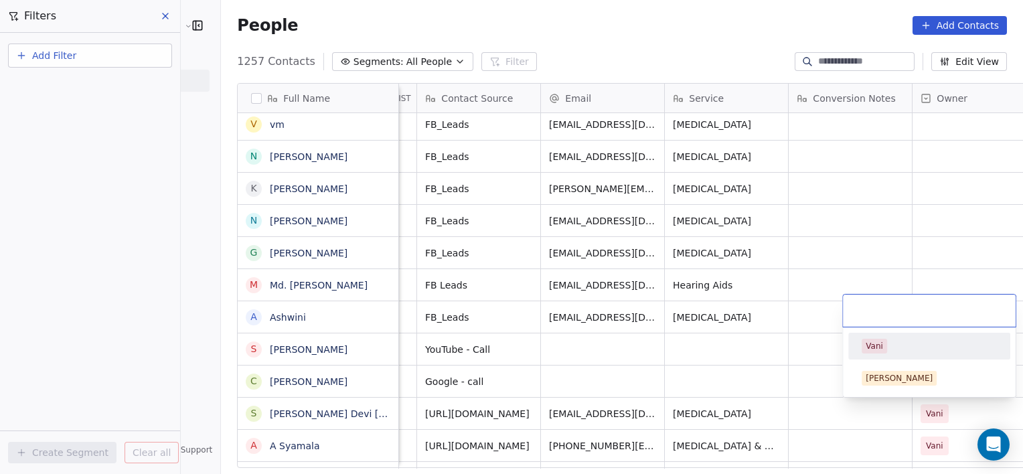
click at [877, 352] on span "Vani" at bounding box center [874, 346] width 25 height 15
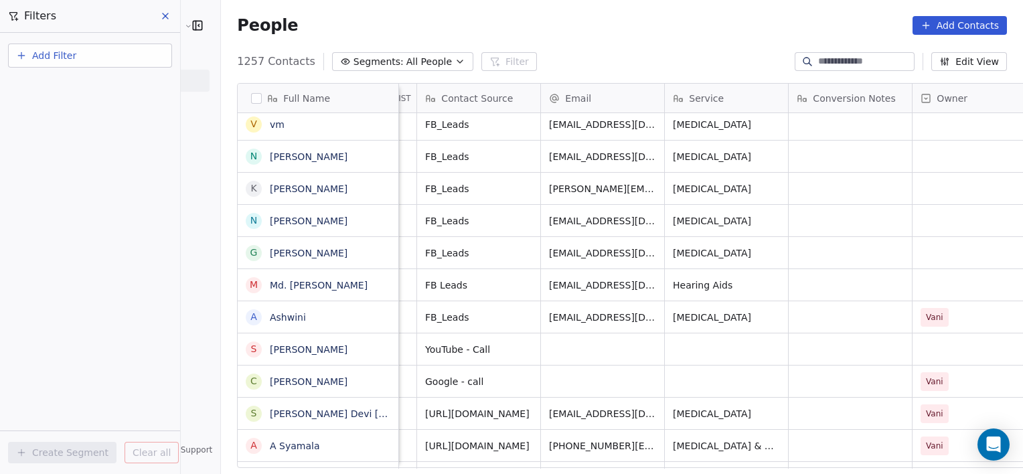
click at [406, 64] on span "All People" at bounding box center [429, 62] width 46 height 14
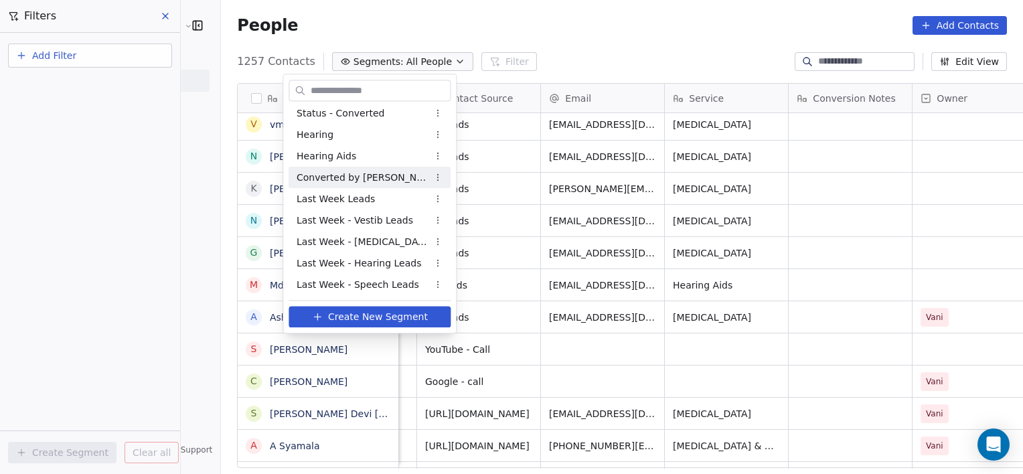
click at [360, 173] on span "Converted by Vani" at bounding box center [362, 178] width 131 height 14
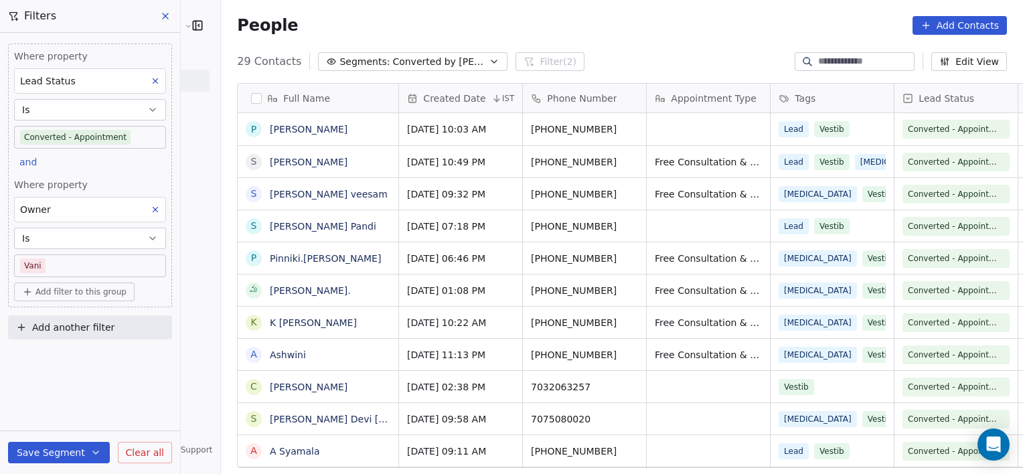
click at [489, 62] on icon "button" at bounding box center [494, 61] width 11 height 11
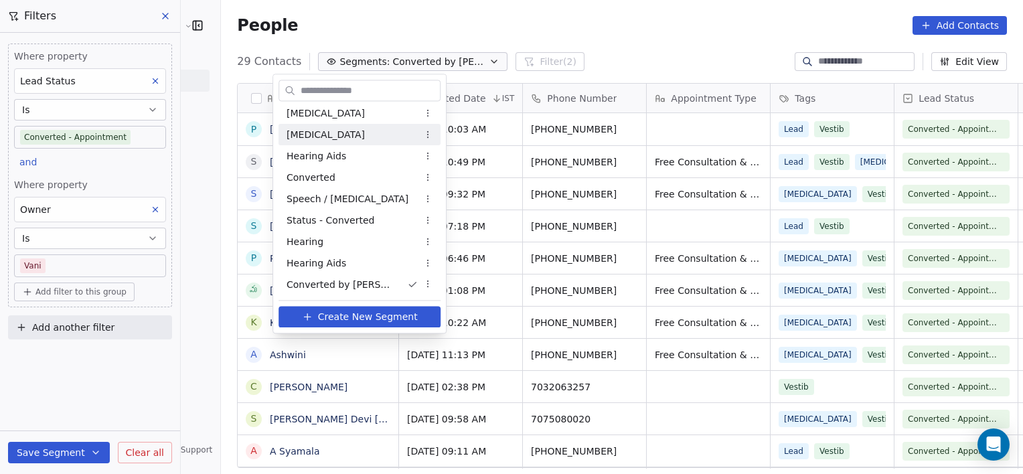
scroll to position [0, 0]
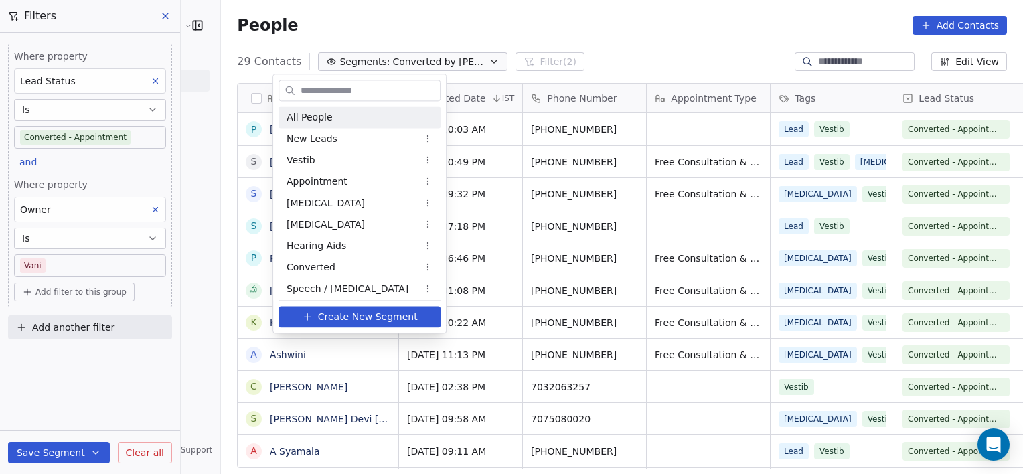
click at [321, 111] on span "All People" at bounding box center [310, 117] width 46 height 14
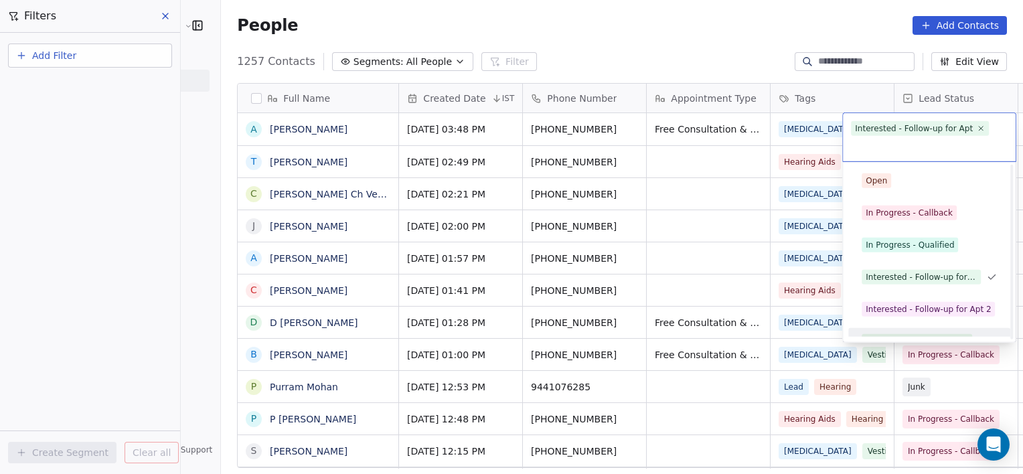
scroll to position [18, 0]
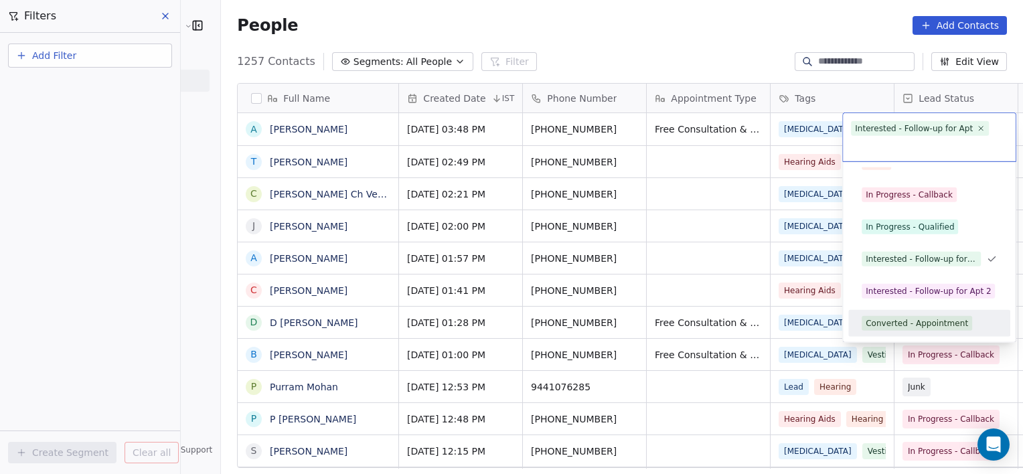
click at [889, 327] on div "Converted - Appointment" at bounding box center [917, 323] width 102 height 12
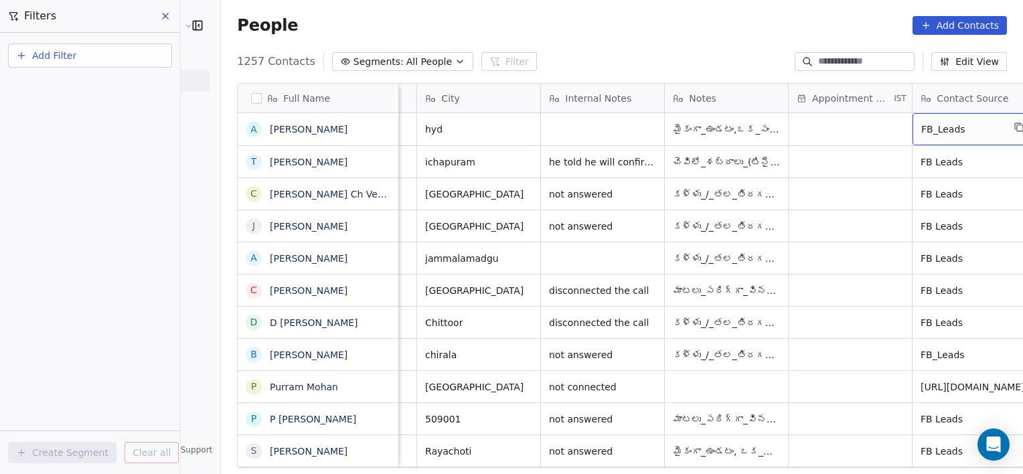
scroll to position [0, 849]
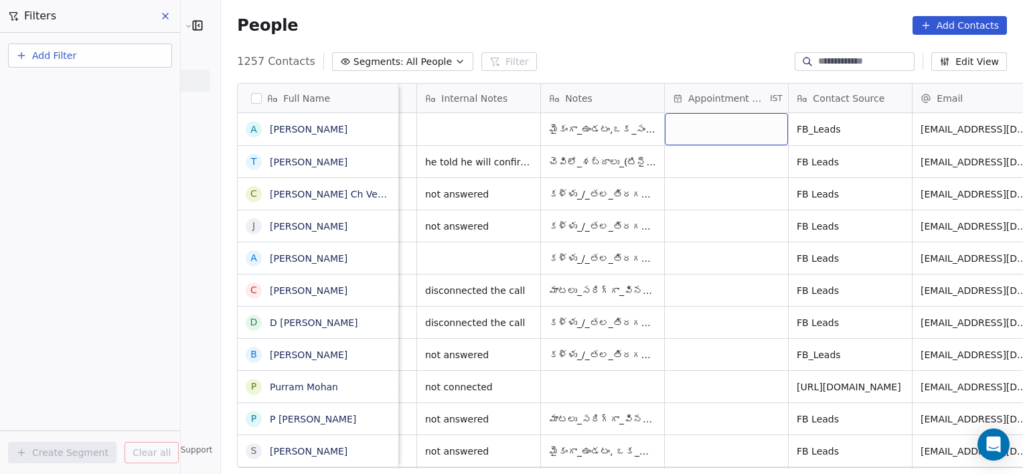
click at [713, 132] on div "grid" at bounding box center [726, 129] width 123 height 32
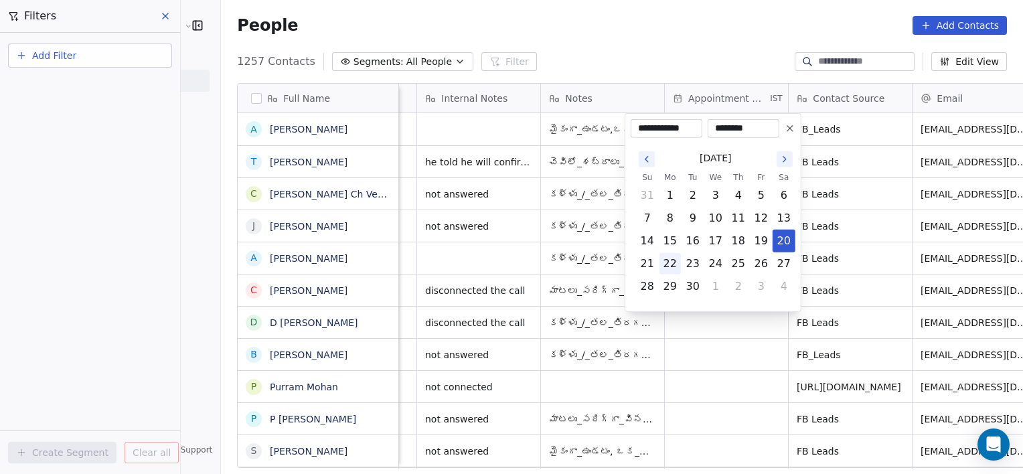
click at [666, 256] on button "22" at bounding box center [670, 263] width 21 height 21
type input "**********"
click at [673, 268] on button "22" at bounding box center [670, 263] width 21 height 21
click at [812, 131] on html "RASYA Clinic External Contacts People Marketing Workflows Campaigns Metrics & E…" at bounding box center [511, 237] width 1023 height 474
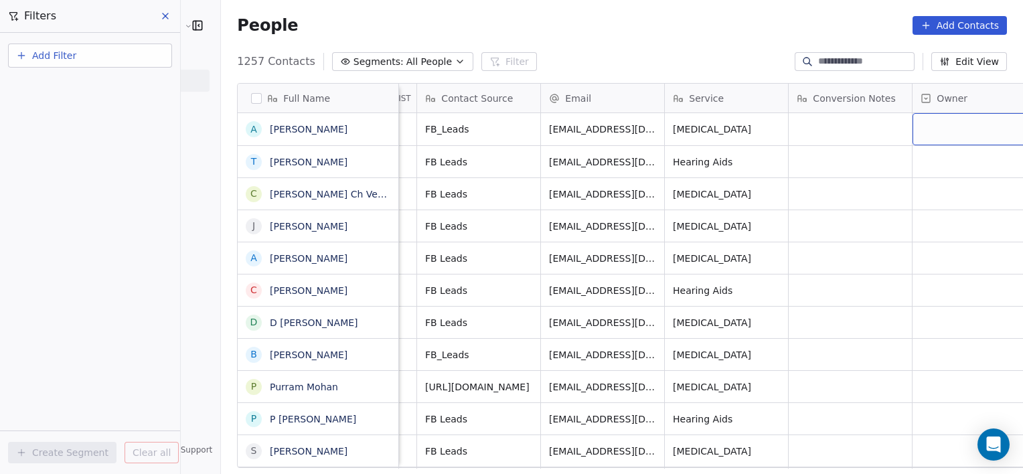
scroll to position [0, 1253]
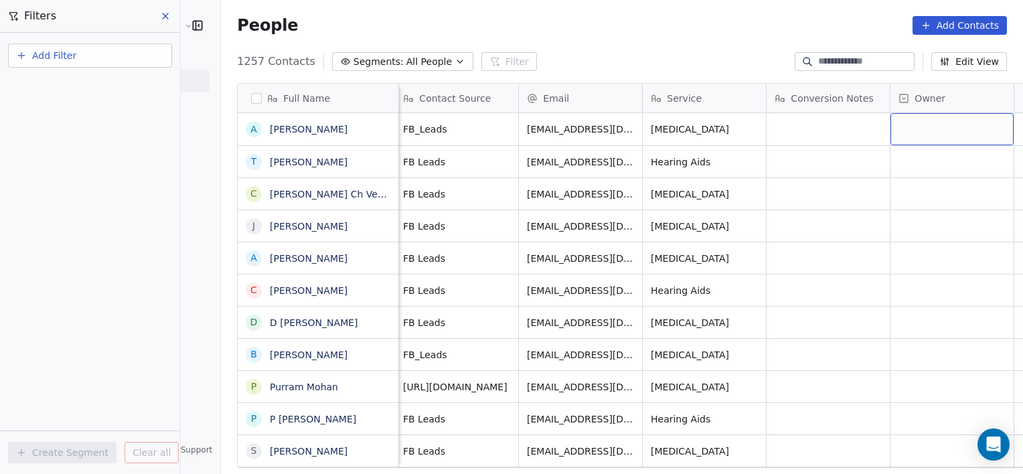
click at [891, 121] on div "grid" at bounding box center [952, 129] width 123 height 32
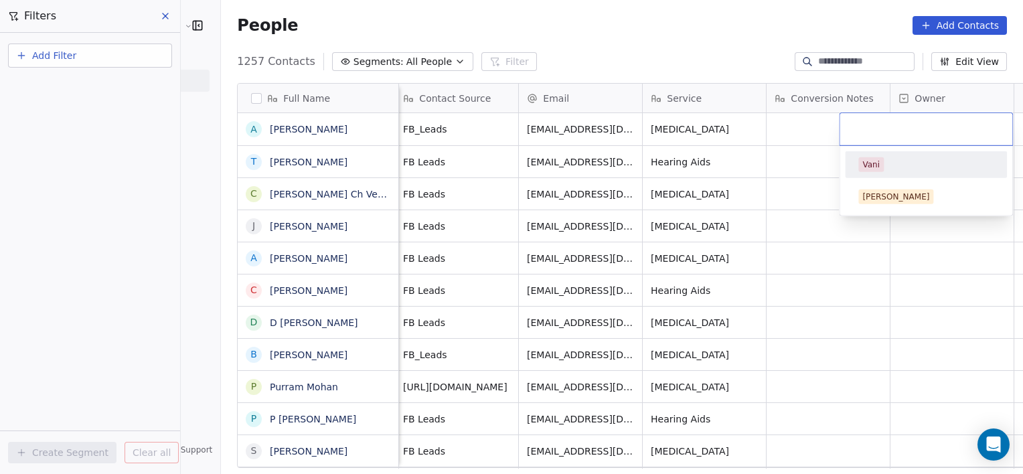
click at [864, 163] on div "Vani" at bounding box center [870, 165] width 17 height 12
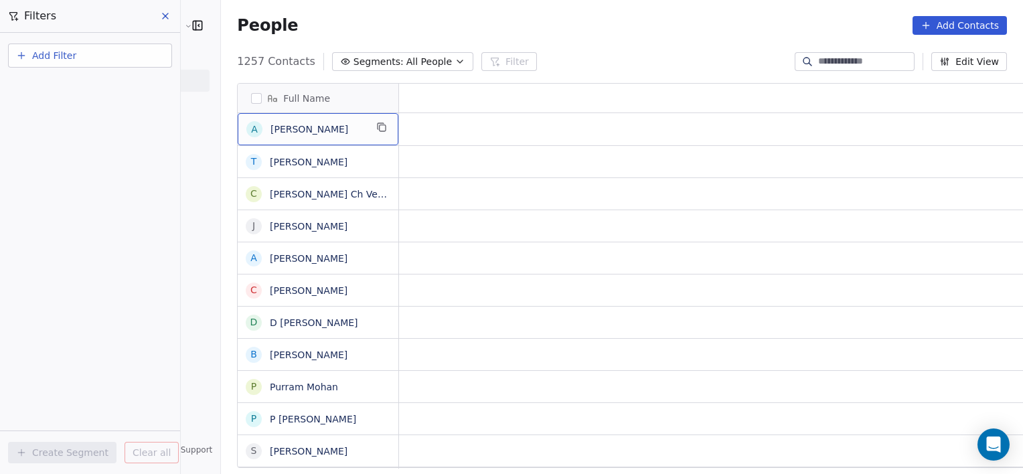
scroll to position [0, 0]
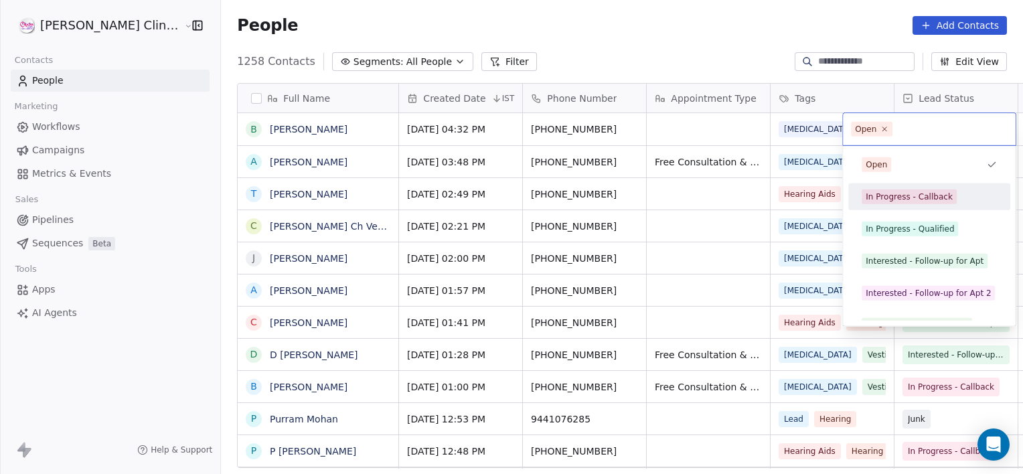
click at [884, 200] on div "In Progress - Callback" at bounding box center [909, 197] width 87 height 12
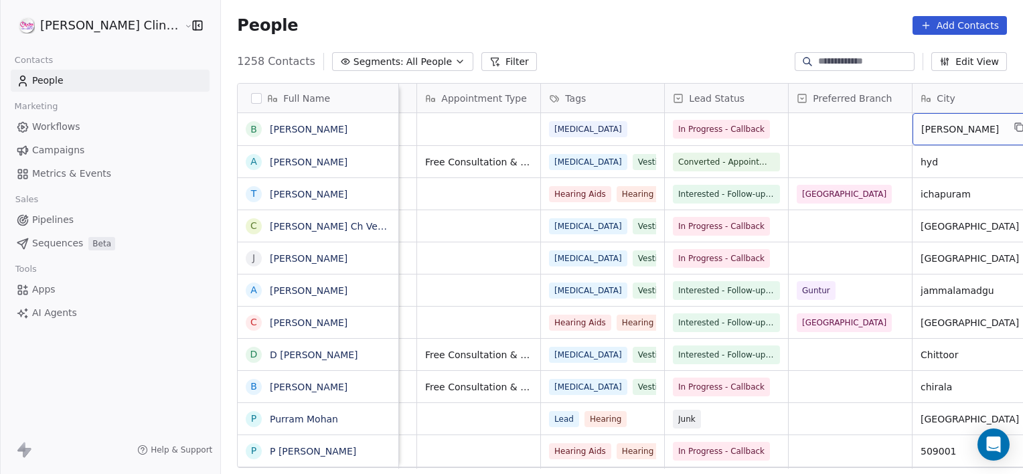
scroll to position [0, 354]
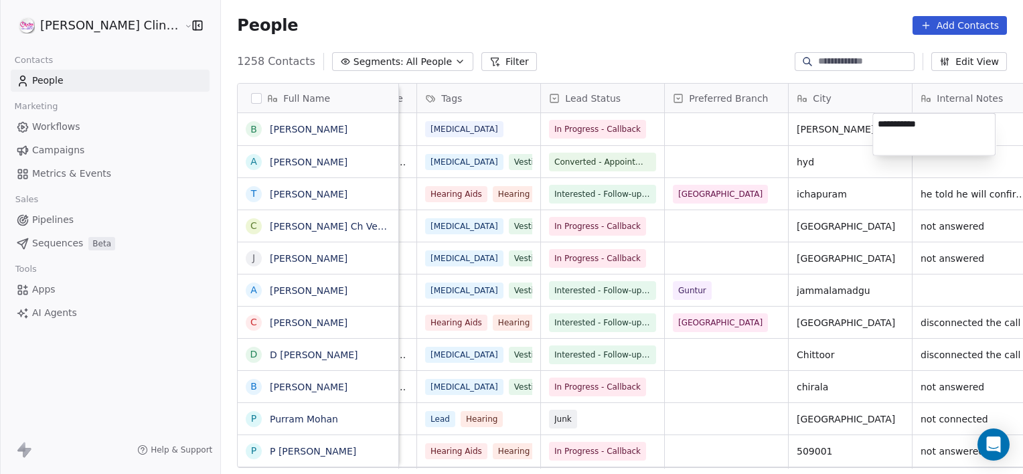
type textarea "**********"
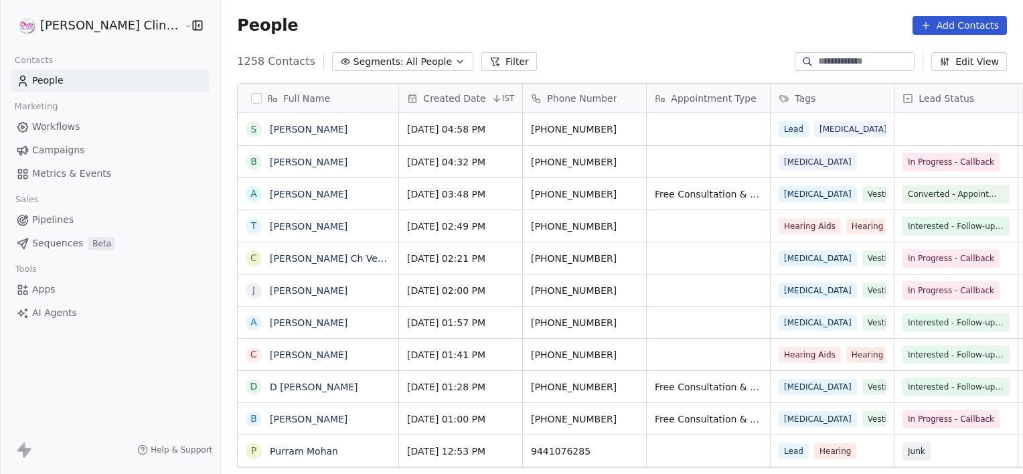
scroll to position [407, 832]
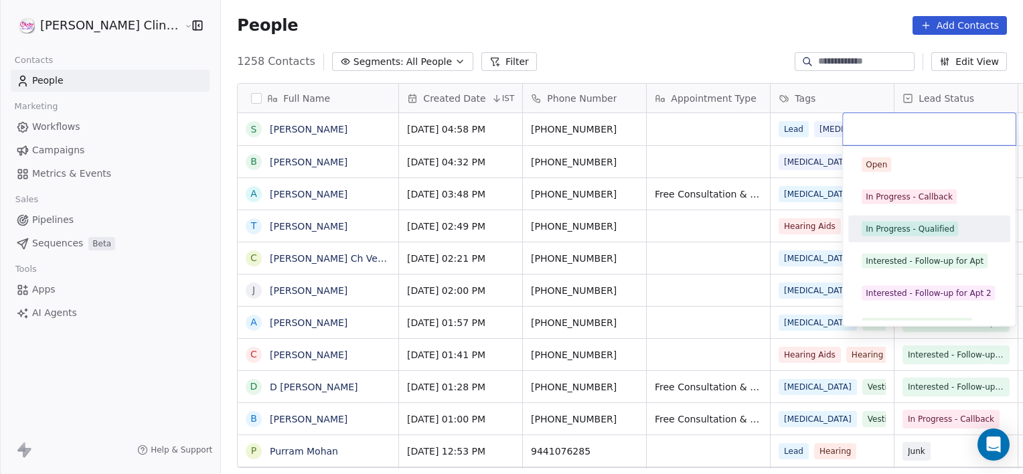
click at [669, 140] on html "[PERSON_NAME] Clinic External Contacts People Marketing Workflows Campaigns Met…" at bounding box center [511, 237] width 1023 height 474
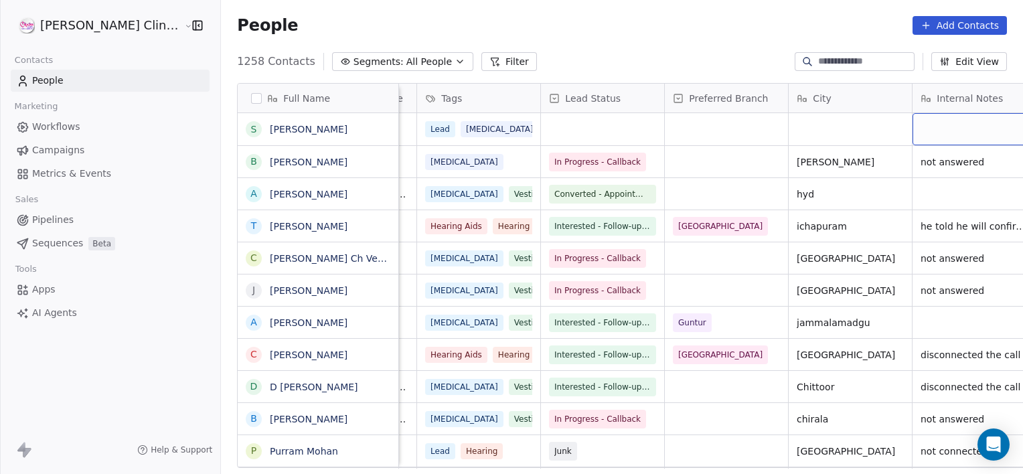
scroll to position [0, 477]
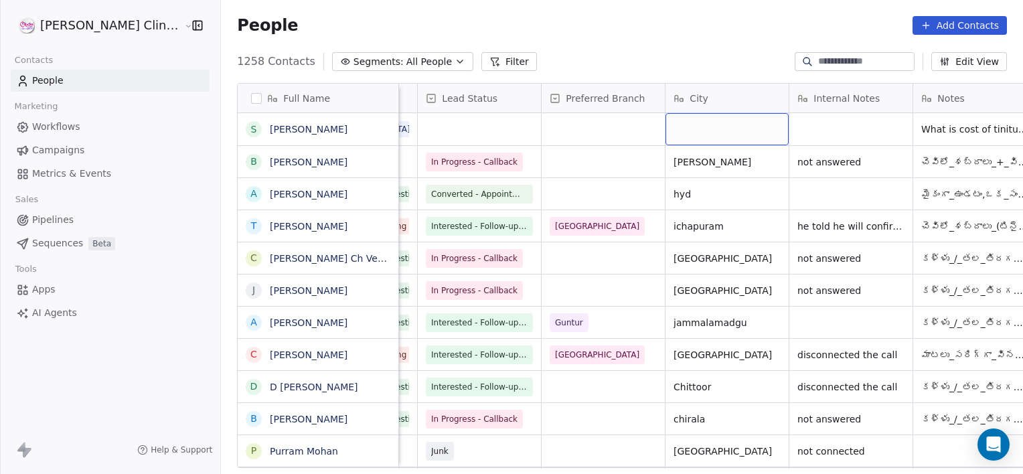
click at [666, 133] on div "grid" at bounding box center [727, 129] width 123 height 32
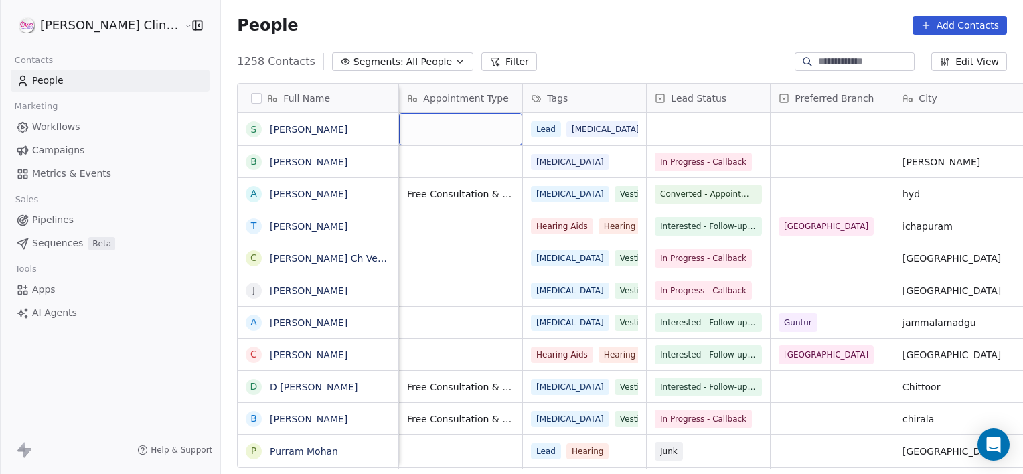
scroll to position [0, 123]
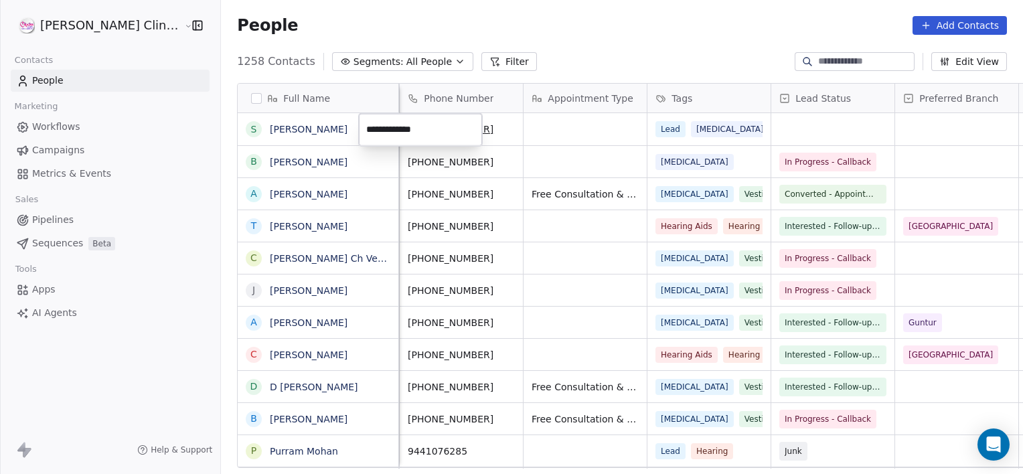
click at [560, 138] on html "[PERSON_NAME] Clinic External Contacts People Marketing Workflows Campaigns Met…" at bounding box center [511, 237] width 1023 height 474
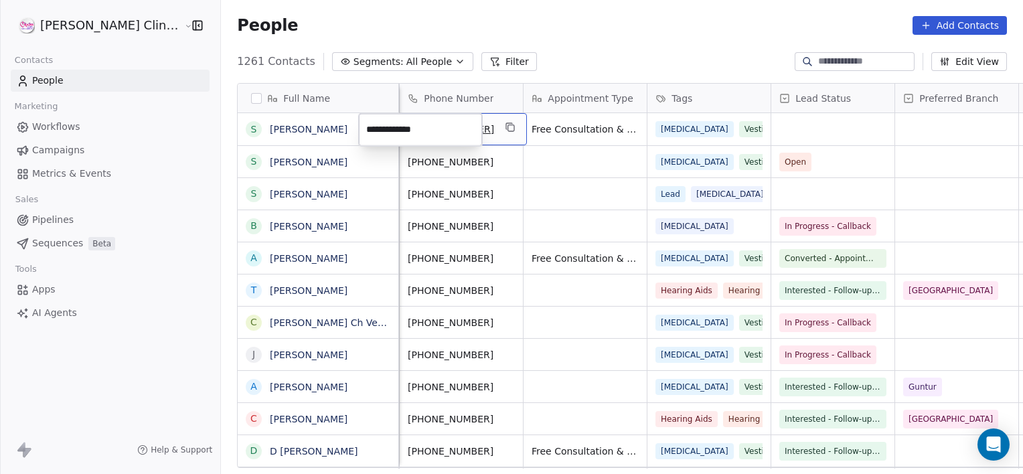
click at [554, 198] on html "RASYA Clinic External Contacts People Marketing Workflows Campaigns Metrics & E…" at bounding box center [511, 237] width 1023 height 474
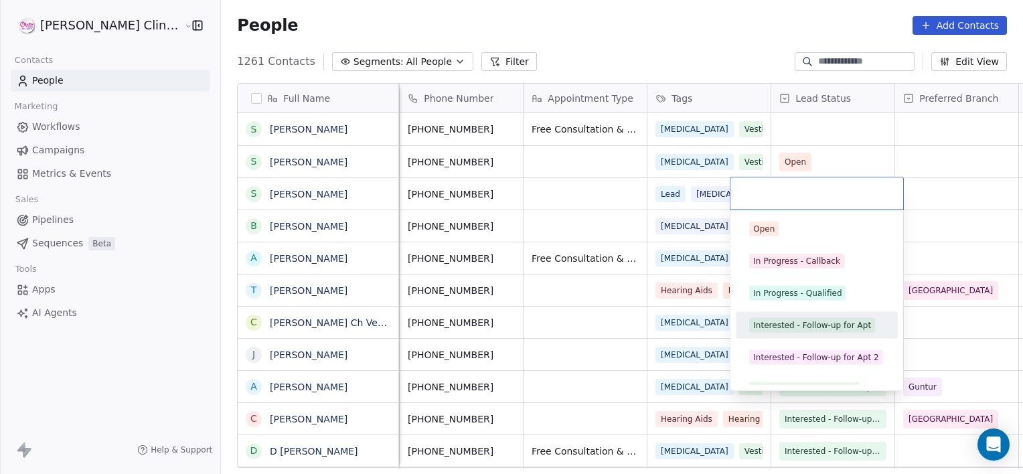
click at [771, 332] on span "Interested - Follow-up for Apt" at bounding box center [812, 325] width 126 height 15
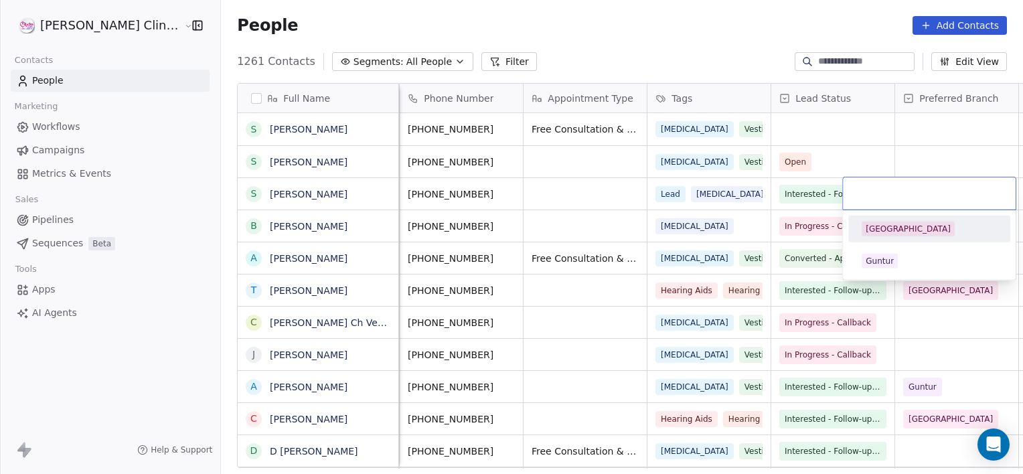
click at [885, 228] on div "[GEOGRAPHIC_DATA]" at bounding box center [908, 229] width 85 height 12
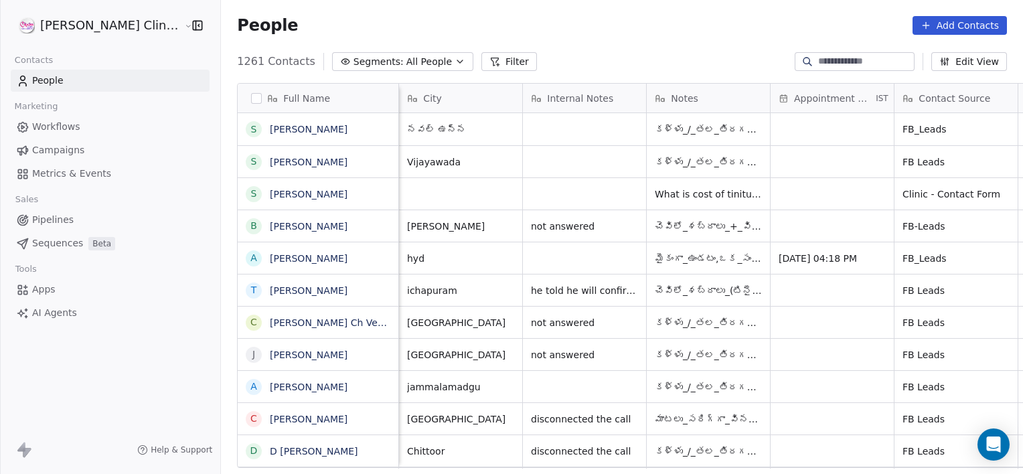
scroll to position [0, 619]
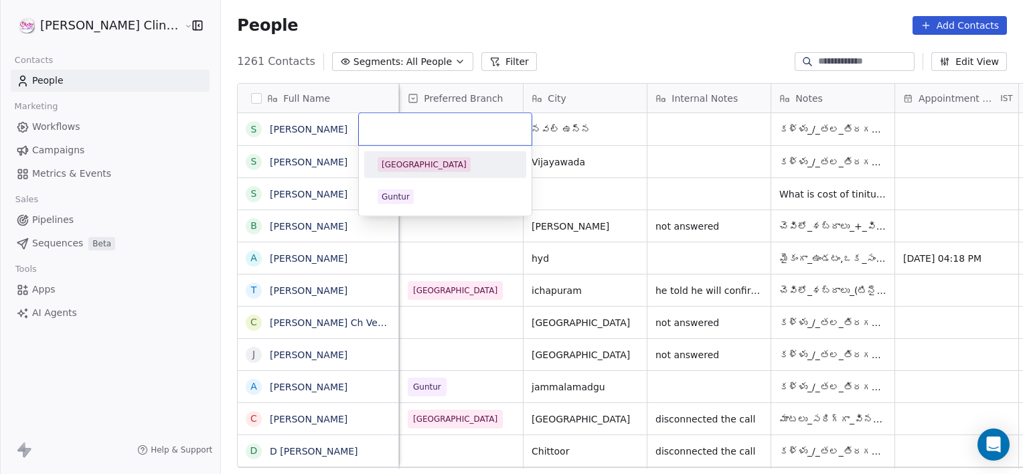
click at [425, 166] on span "[GEOGRAPHIC_DATA]" at bounding box center [424, 164] width 93 height 15
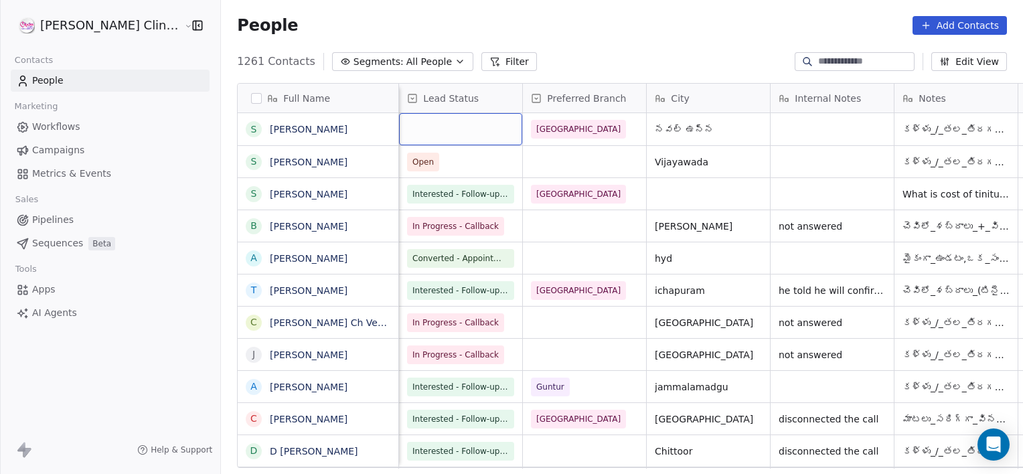
scroll to position [0, 372]
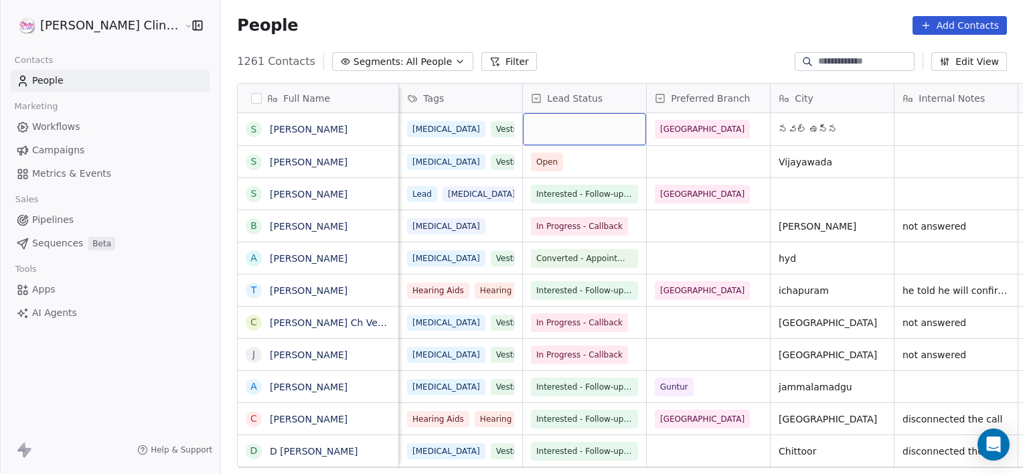
click at [528, 121] on div "grid" at bounding box center [584, 129] width 123 height 32
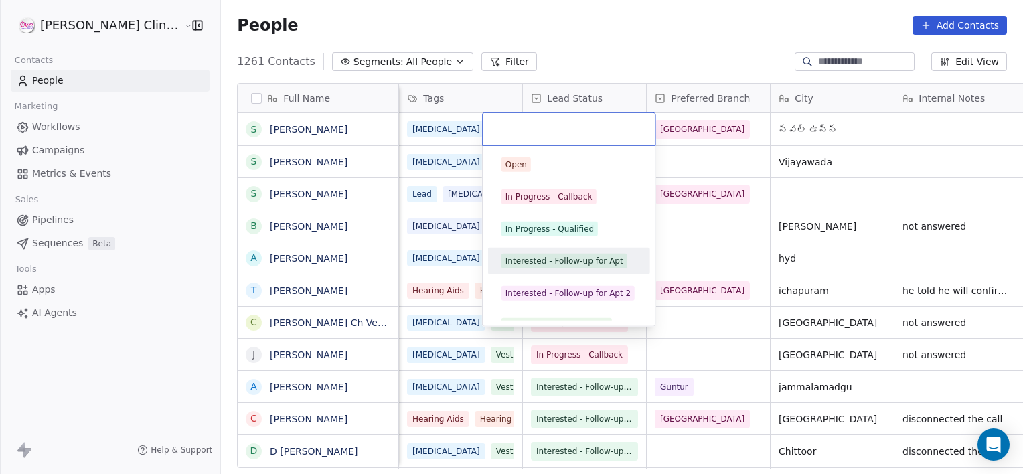
click at [560, 264] on div "Interested - Follow-up for Apt" at bounding box center [565, 261] width 118 height 12
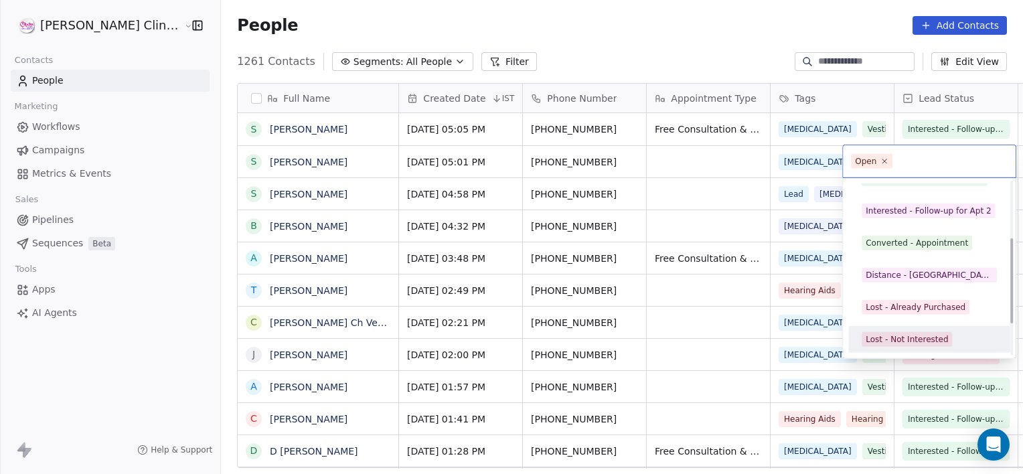
scroll to position [179, 0]
click at [893, 348] on div "Junk" at bounding box center [929, 339] width 151 height 21
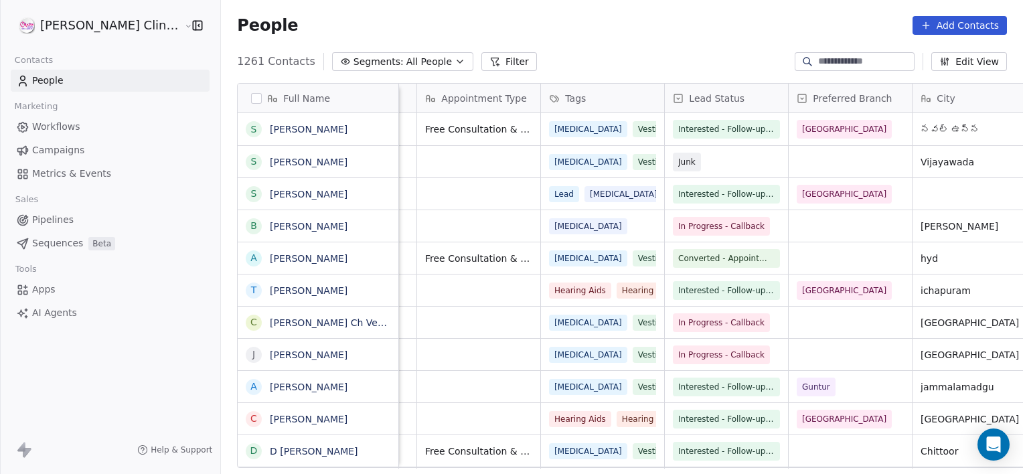
scroll to position [0, 354]
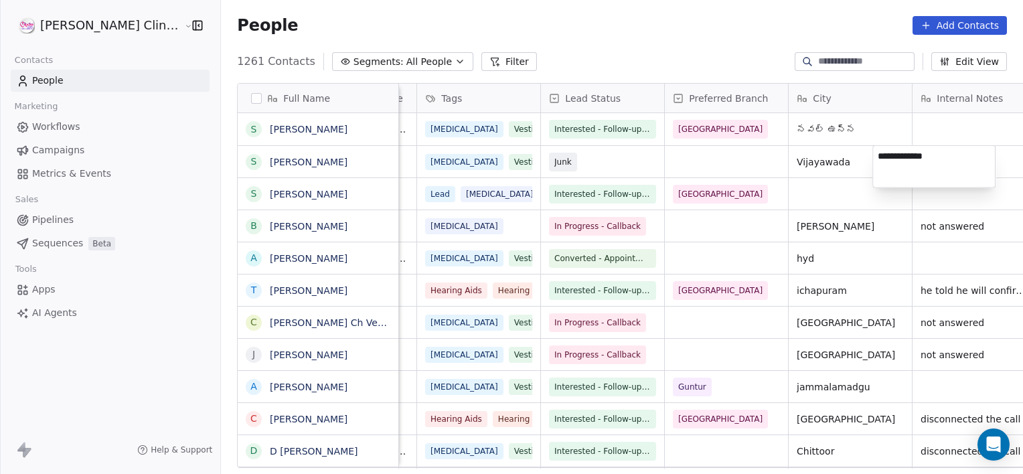
type textarea "**********"
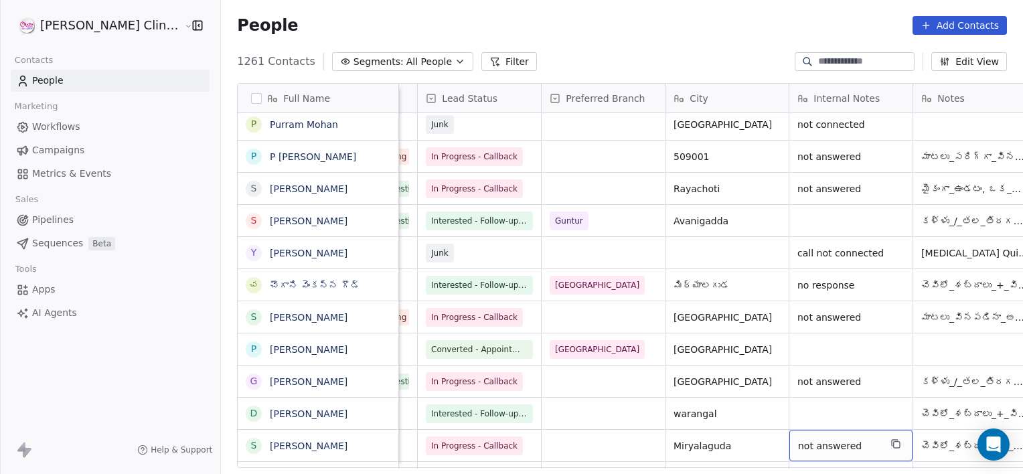
scroll to position [0, 0]
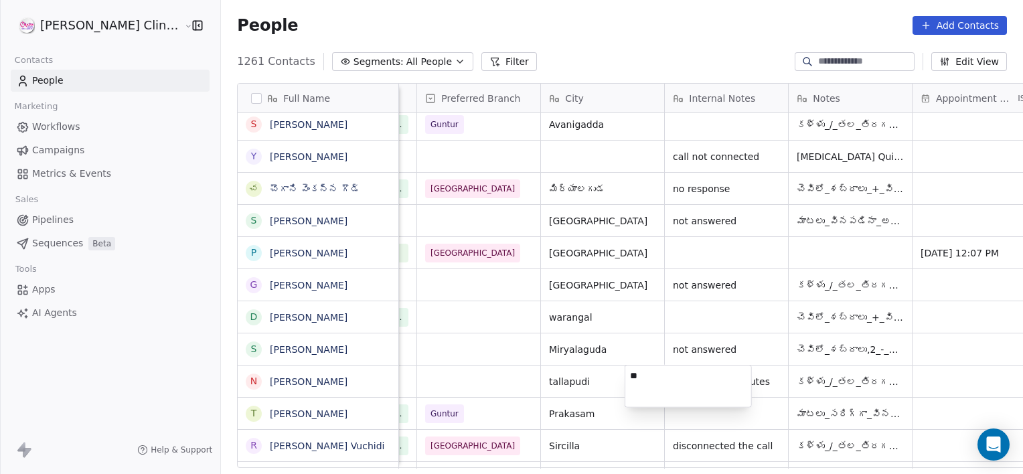
type textarea "*"
click at [414, 380] on html "RASYA Clinic External Contacts People Marketing Workflows Campaigns Metrics & E…" at bounding box center [511, 237] width 1023 height 474
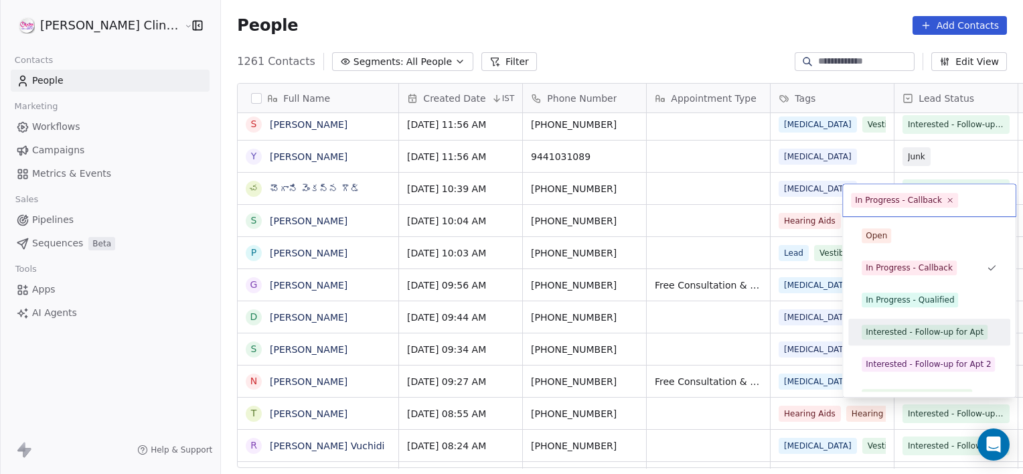
click at [883, 335] on div "Interested - Follow-up for Apt" at bounding box center [925, 332] width 118 height 12
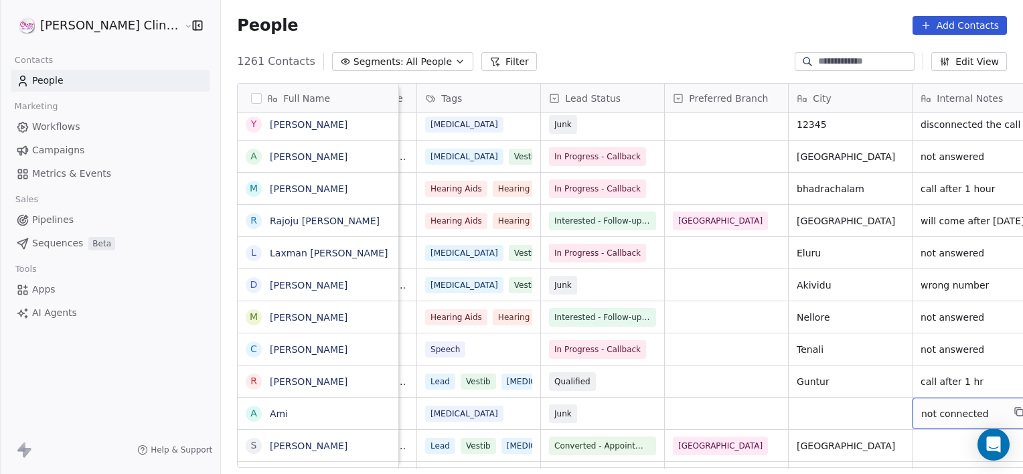
scroll to position [905, 0]
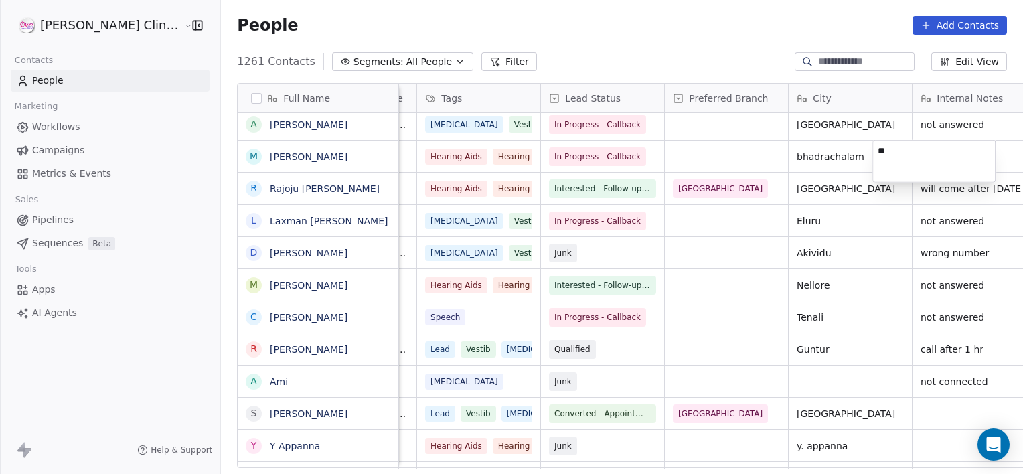
type textarea "*"
type textarea "**********"
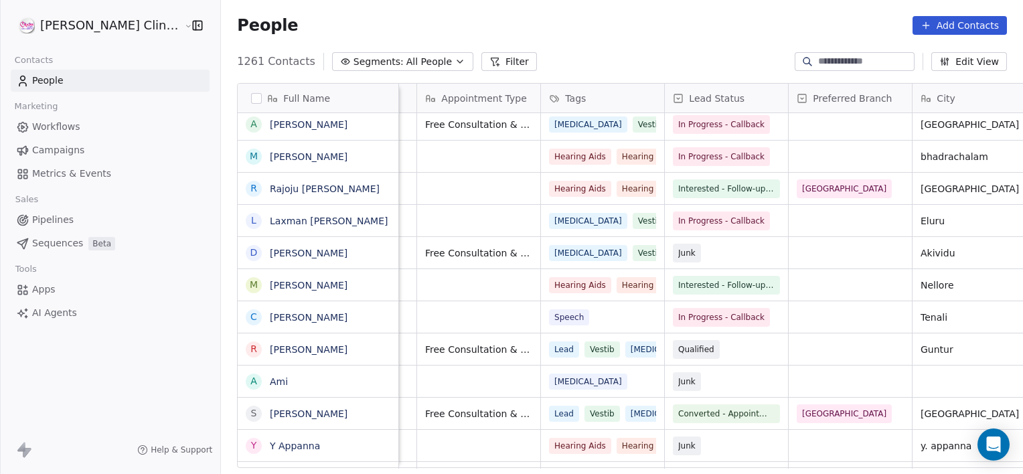
scroll to position [0, 354]
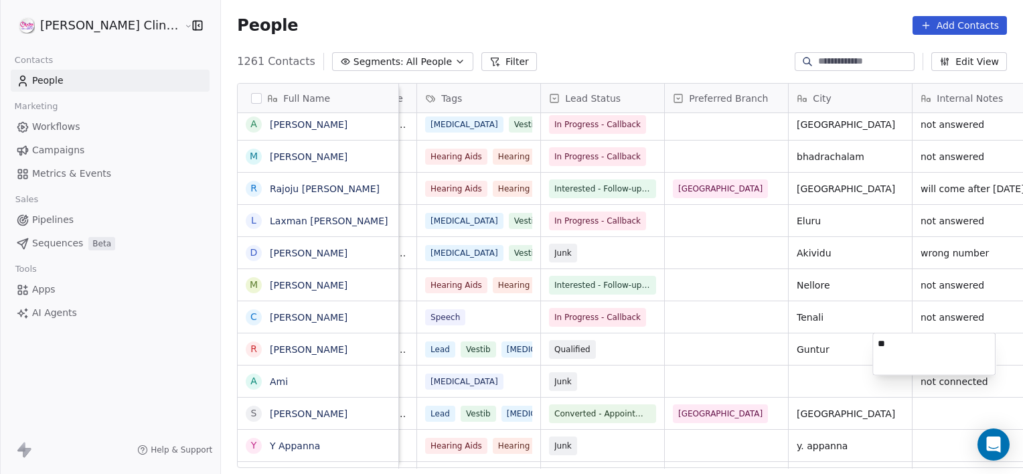
type textarea "*"
click at [817, 348] on html "RASYA Clinic External Contacts People Marketing Workflows Campaigns Metrics & E…" at bounding box center [511, 237] width 1023 height 474
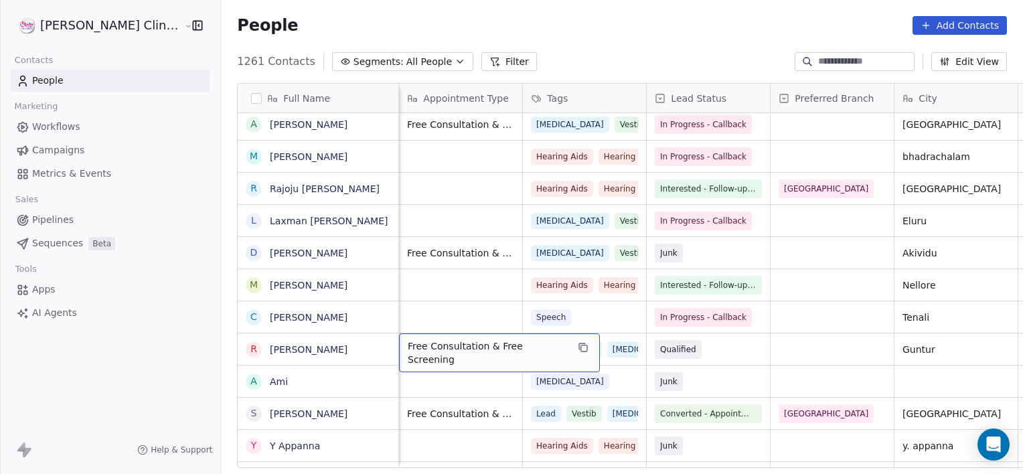
scroll to position [0, 123]
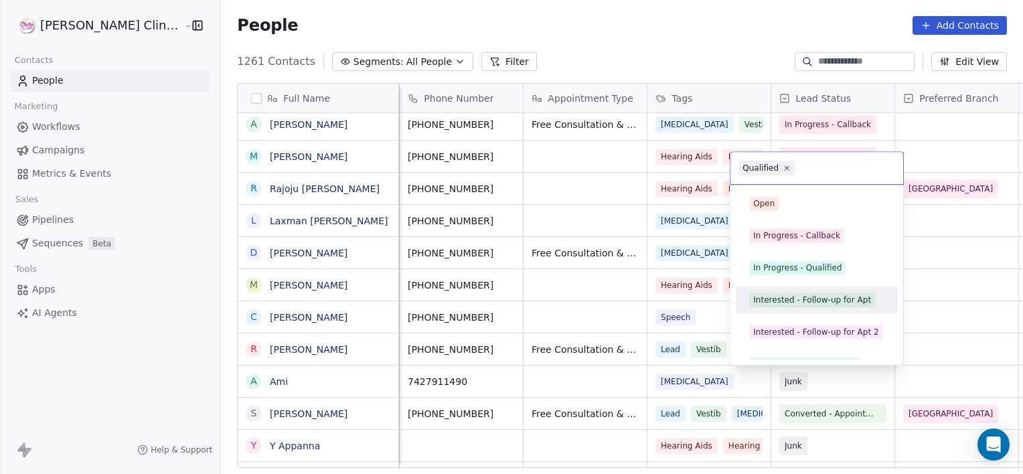
click at [805, 299] on div "Interested - Follow-up for Apt" at bounding box center [812, 300] width 118 height 12
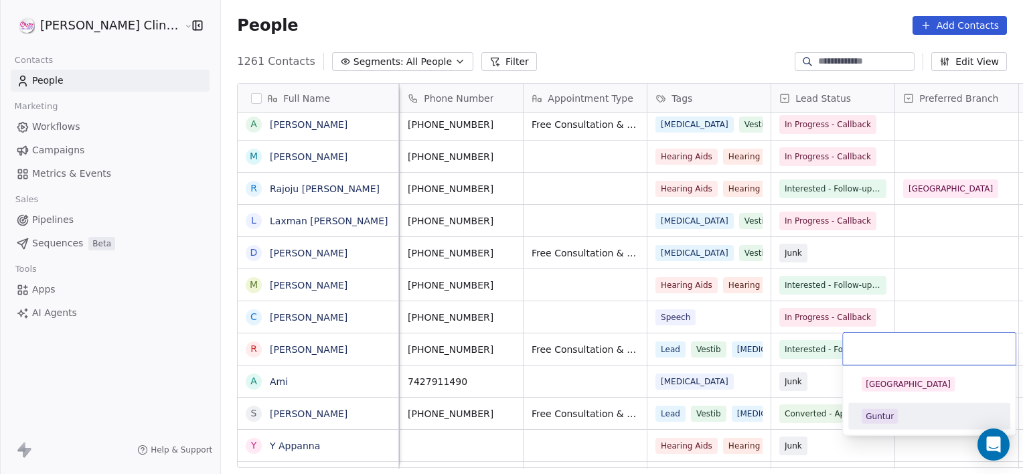
click at [879, 421] on div "Guntur" at bounding box center [880, 416] width 28 height 12
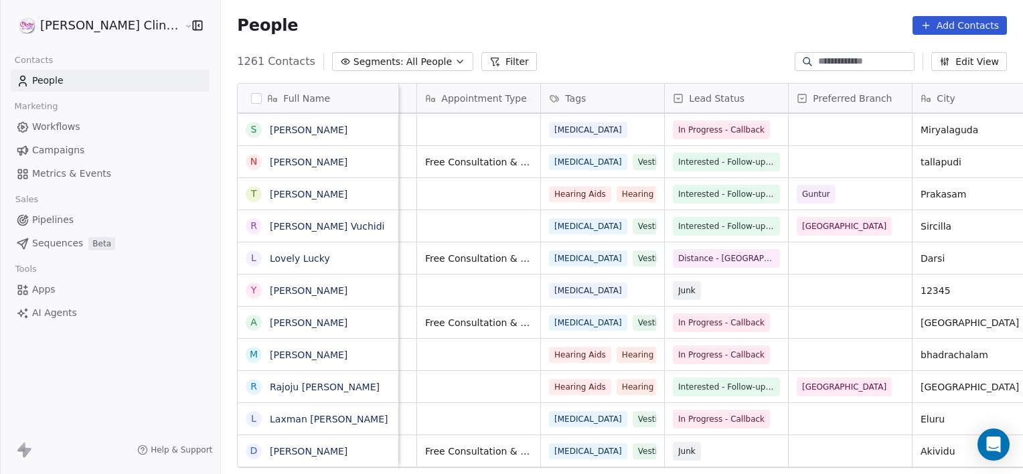
scroll to position [0, 354]
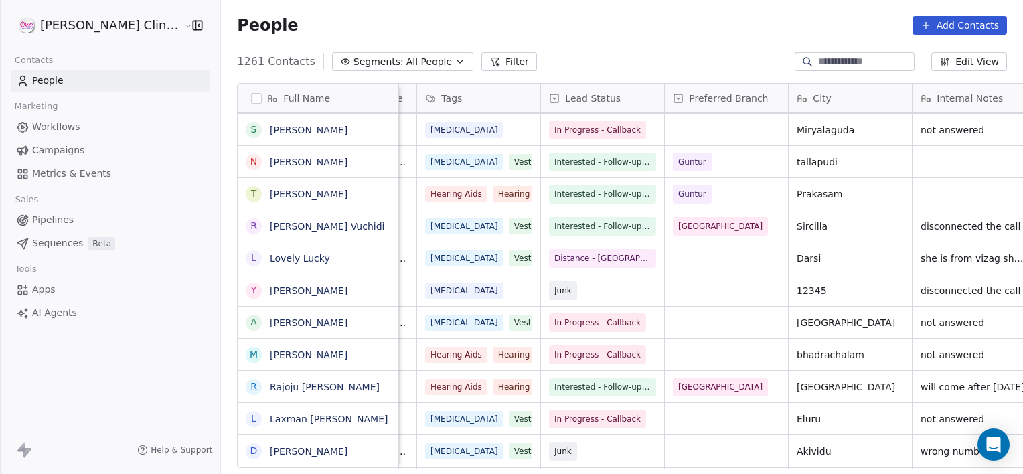
drag, startPoint x: 1022, startPoint y: 190, endPoint x: 467, endPoint y: 78, distance: 566.2
click at [467, 78] on div "Full Name S SANTOSH Kumar B Bollineni Rambabu A Arun Kumar T Tarakeswara rao La…" at bounding box center [622, 280] width 802 height 417
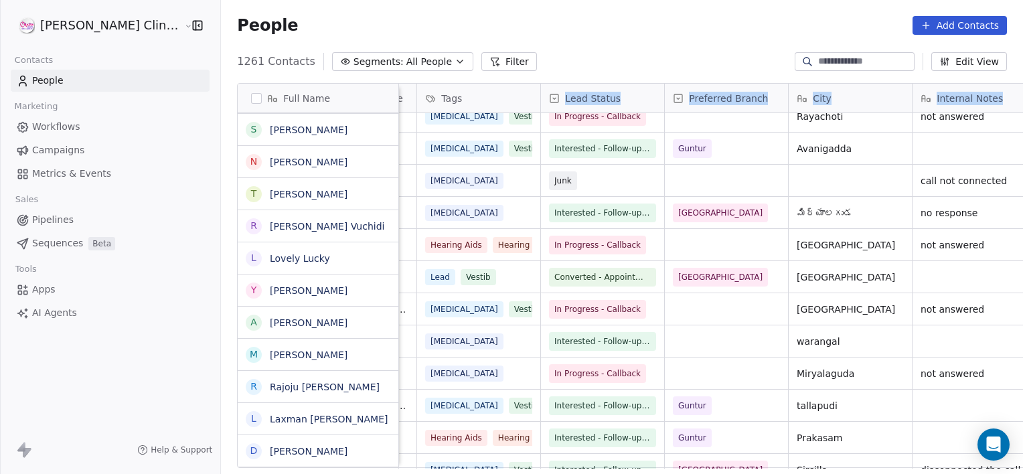
scroll to position [463, 0]
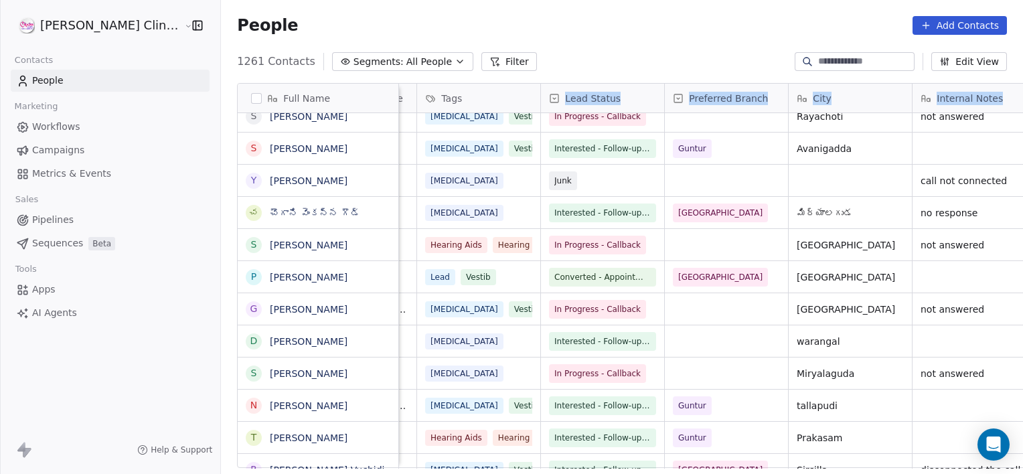
drag, startPoint x: 467, startPoint y: 78, endPoint x: 449, endPoint y: 60, distance: 26.0
click at [481, 60] on button "Filter" at bounding box center [509, 61] width 56 height 19
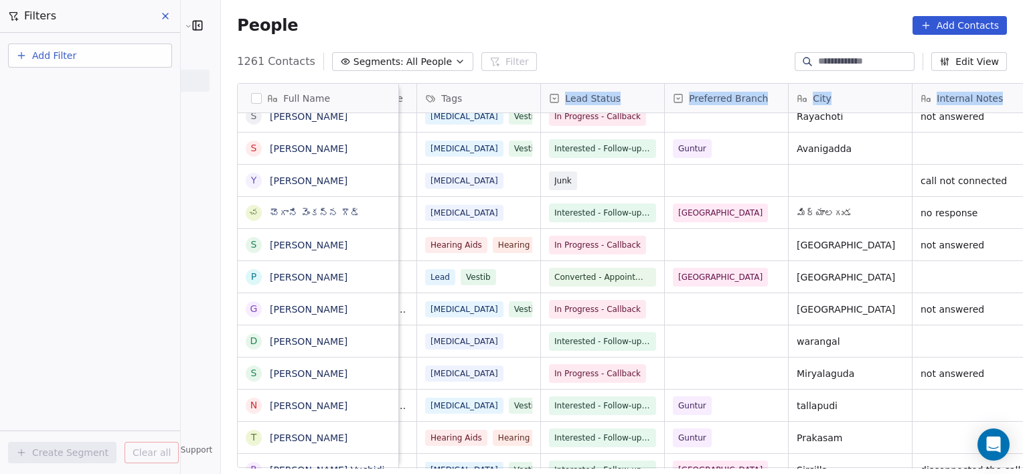
click at [134, 52] on button "Add Filter" at bounding box center [90, 56] width 164 height 24
click at [94, 90] on span "Contact properties" at bounding box center [65, 87] width 87 height 14
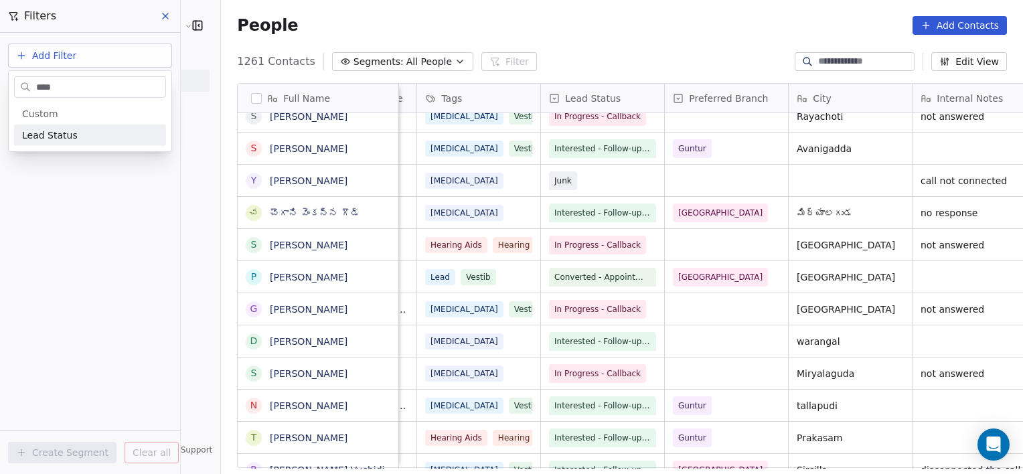
type input "****"
click at [64, 137] on span "Lead Status" at bounding box center [50, 135] width 56 height 13
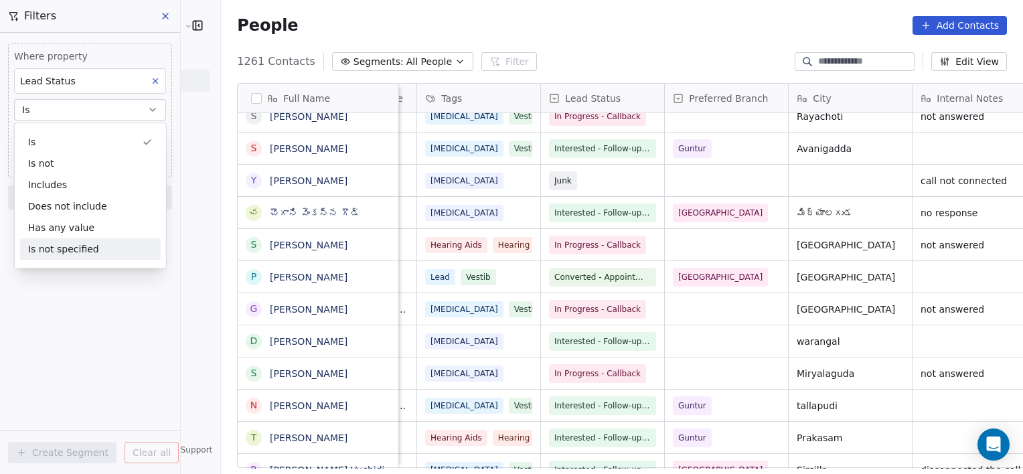
click at [86, 285] on div "Where property Lead Status Is Select Lead Status Add filter to this group Add a…" at bounding box center [90, 253] width 180 height 441
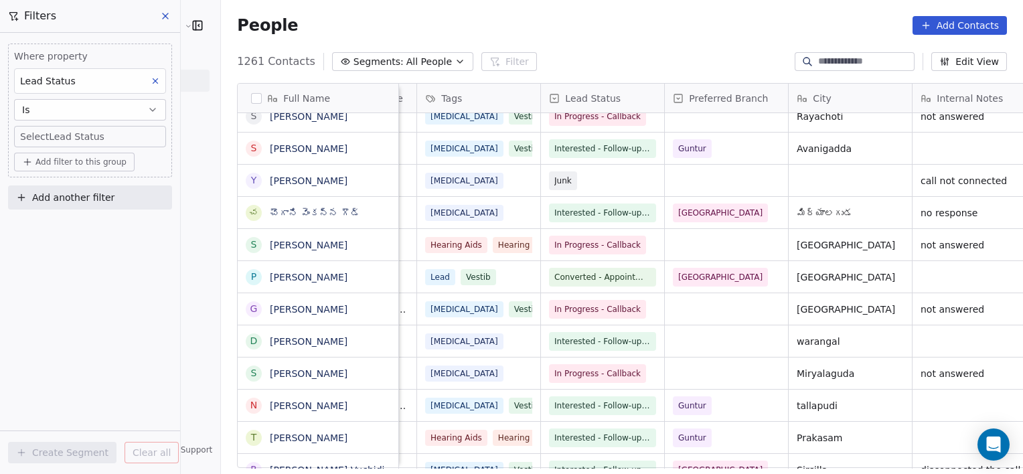
click at [91, 135] on body "RASYA Clinic External Contacts People Marketing Workflows Campaigns Metrics & E…" at bounding box center [511, 237] width 1023 height 474
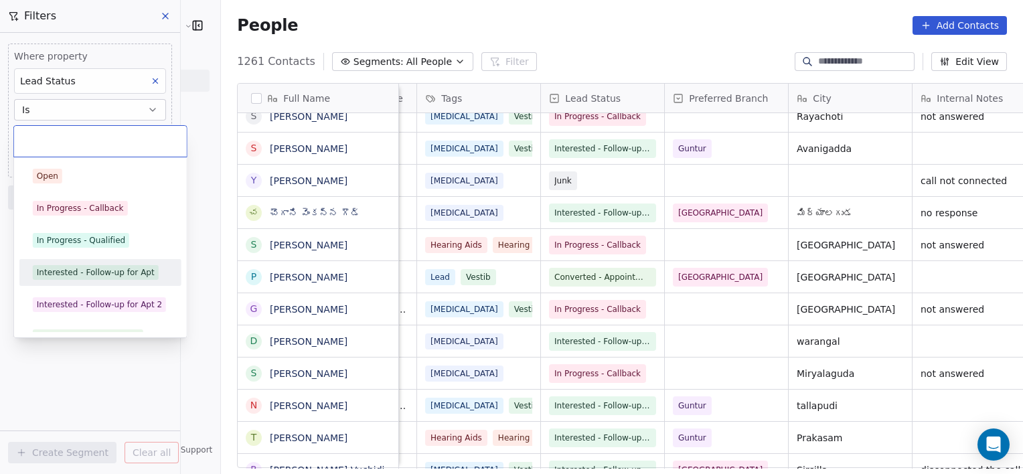
click at [74, 266] on div "Interested - Follow-up for Apt" at bounding box center [96, 272] width 118 height 12
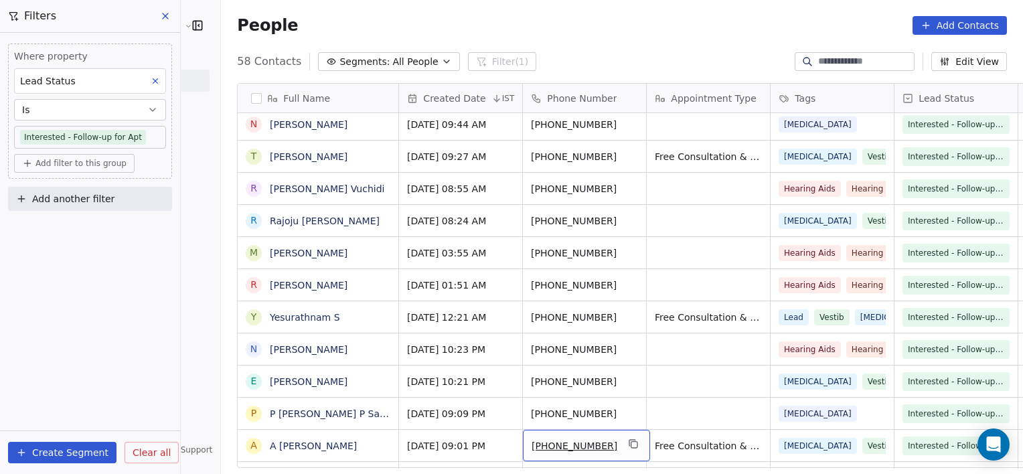
scroll to position [295, 0]
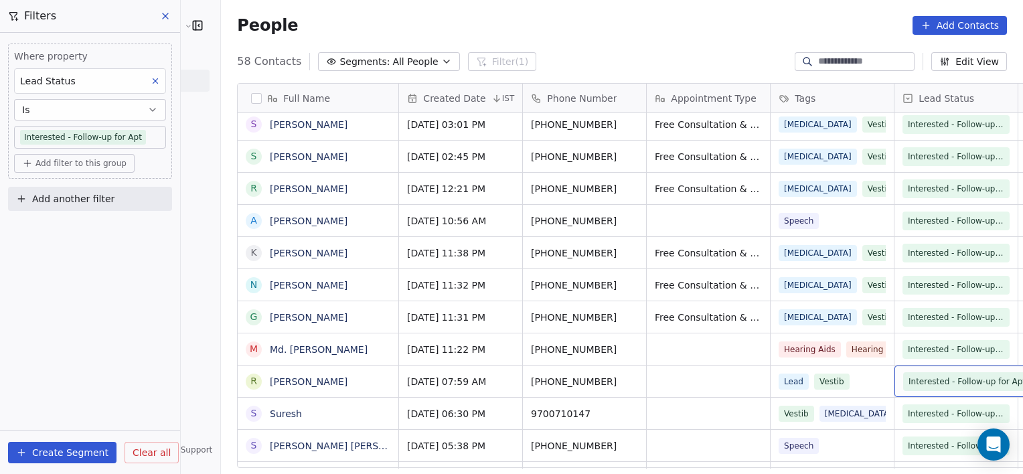
click at [585, 101] on div "Phone Number" at bounding box center [583, 98] width 104 height 13
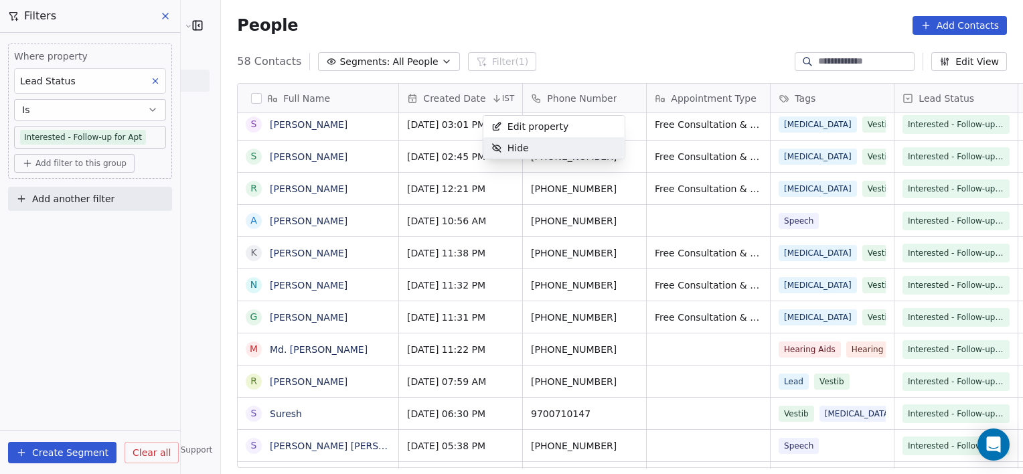
click at [607, 225] on html "RASYA Clinic External Contacts People Marketing Workflows Campaigns Metrics & E…" at bounding box center [511, 237] width 1023 height 474
click at [105, 171] on button "Add filter to this group" at bounding box center [74, 163] width 121 height 19
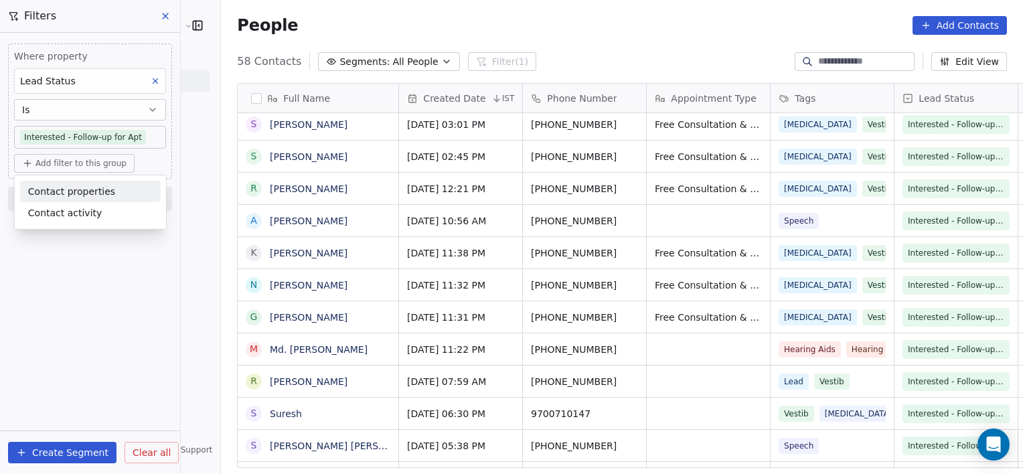
click at [91, 197] on span "Contact properties" at bounding box center [71, 191] width 87 height 14
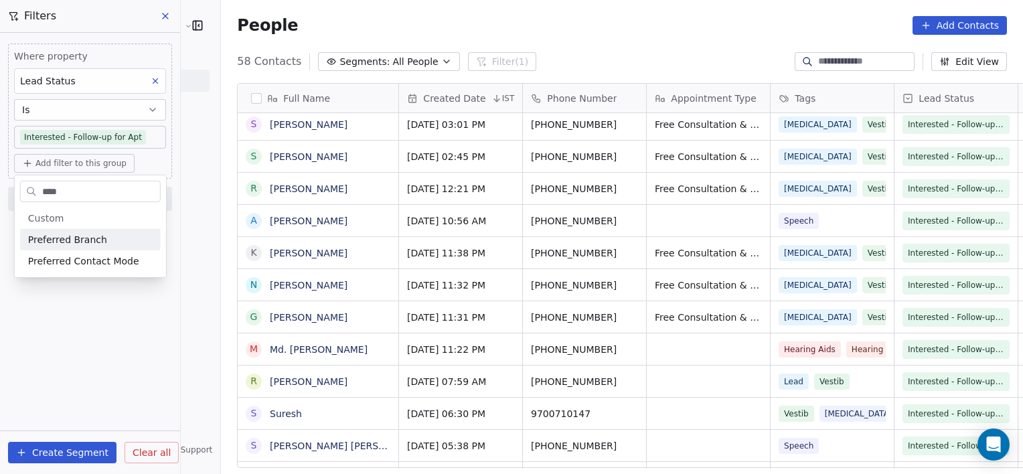
type input "****"
click at [73, 240] on span "Preferred Branch" at bounding box center [67, 239] width 79 height 13
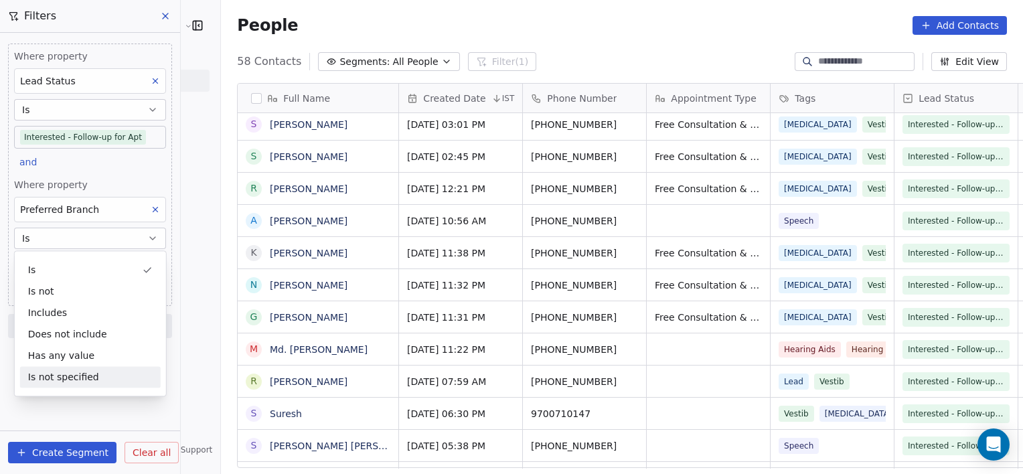
click at [114, 409] on div "Where property Lead Status Is Interested - Follow-up for Apt and Where property…" at bounding box center [90, 253] width 180 height 441
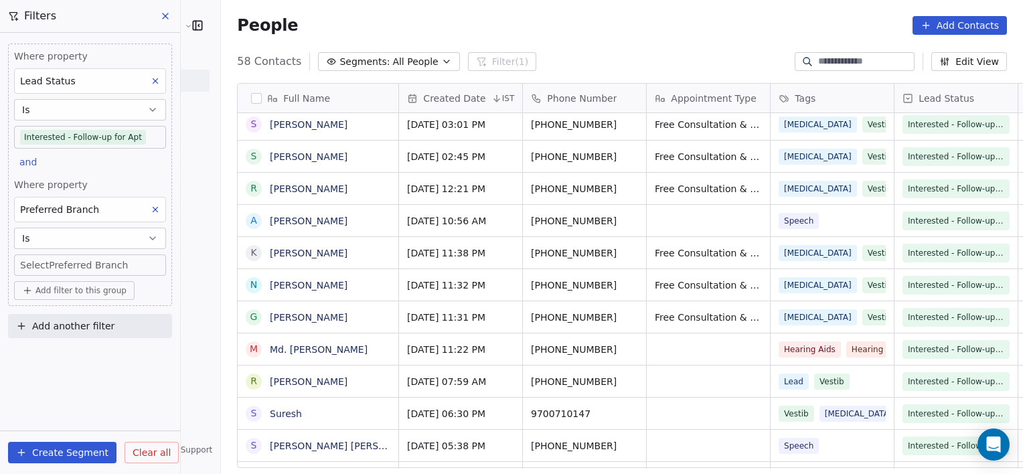
click at [110, 265] on body "RASYA Clinic External Contacts People Marketing Workflows Campaigns Metrics & E…" at bounding box center [511, 237] width 1023 height 474
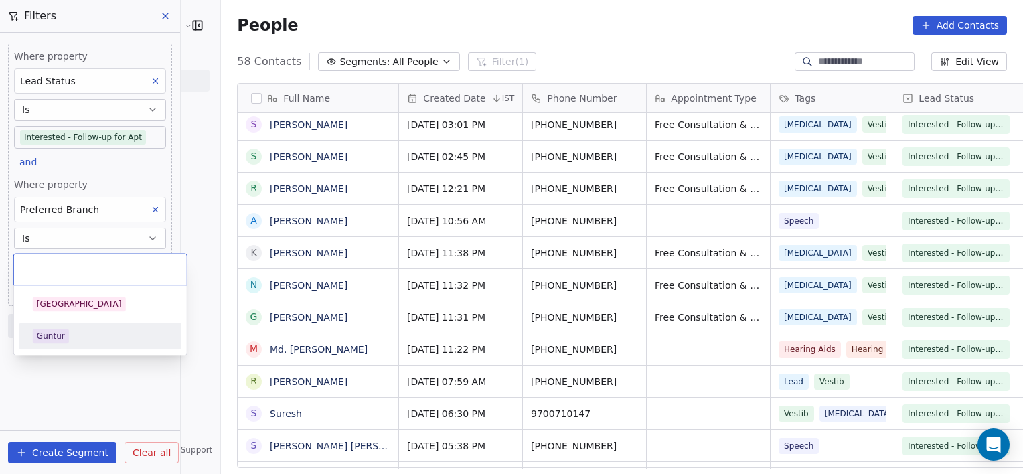
click at [44, 335] on div "Guntur" at bounding box center [51, 336] width 28 height 12
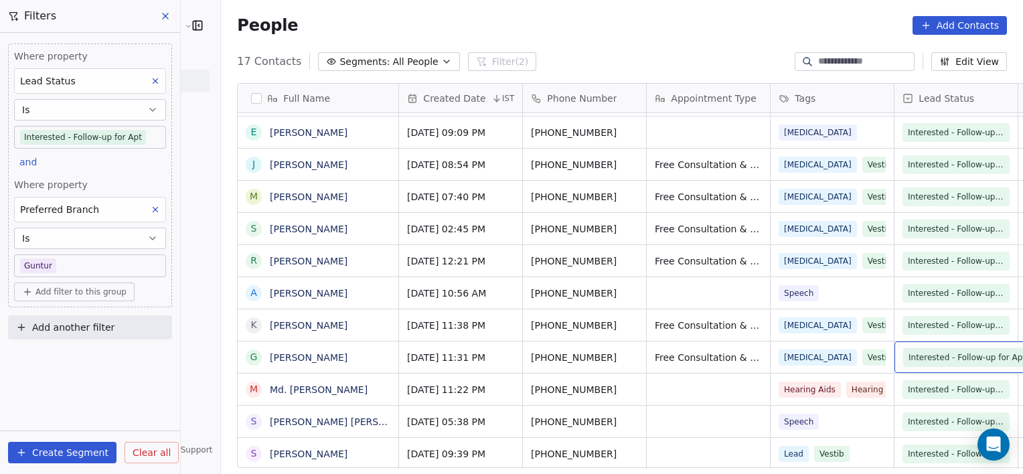
scroll to position [0, 106]
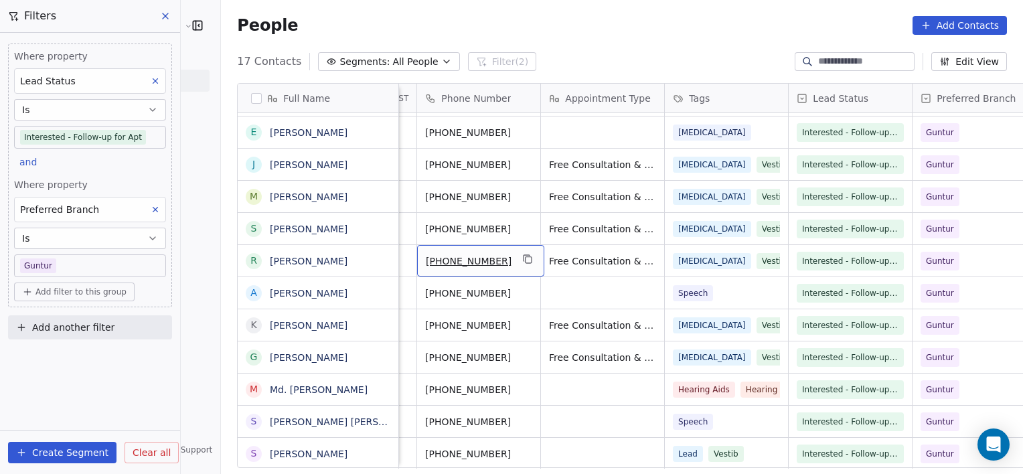
click at [457, 269] on div "+919290977659" at bounding box center [480, 260] width 127 height 31
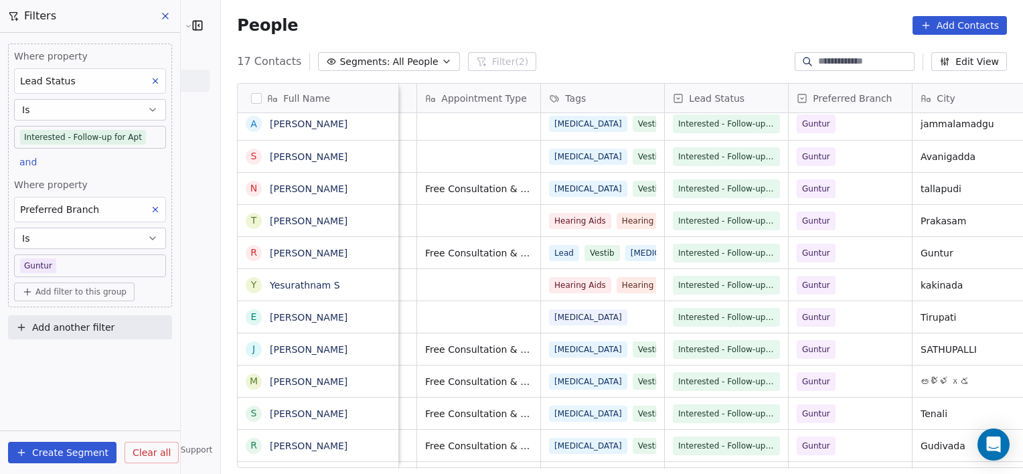
scroll to position [0, 354]
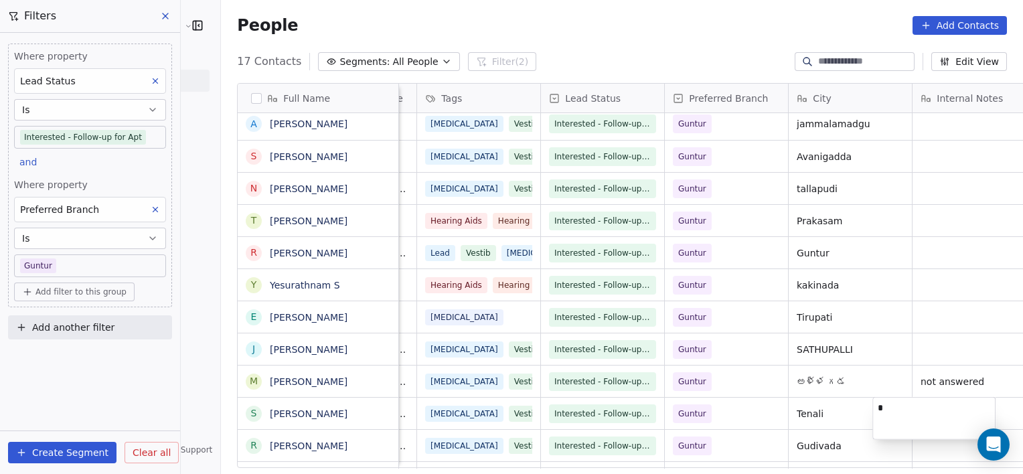
type textarea "*"
click at [572, 410] on html "RASYA Clinic External Contacts People Marketing Workflows Campaigns Metrics & E…" at bounding box center [511, 237] width 1023 height 474
type textarea "**********"
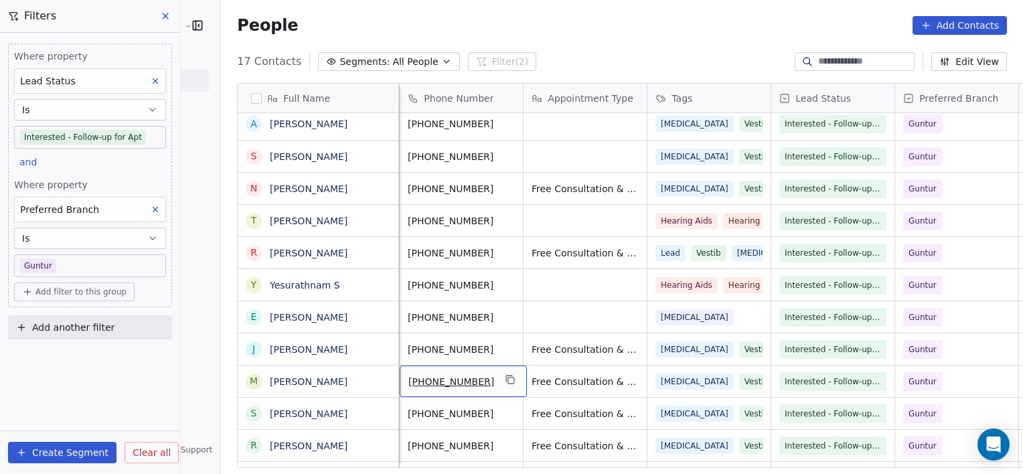
scroll to position [0, 0]
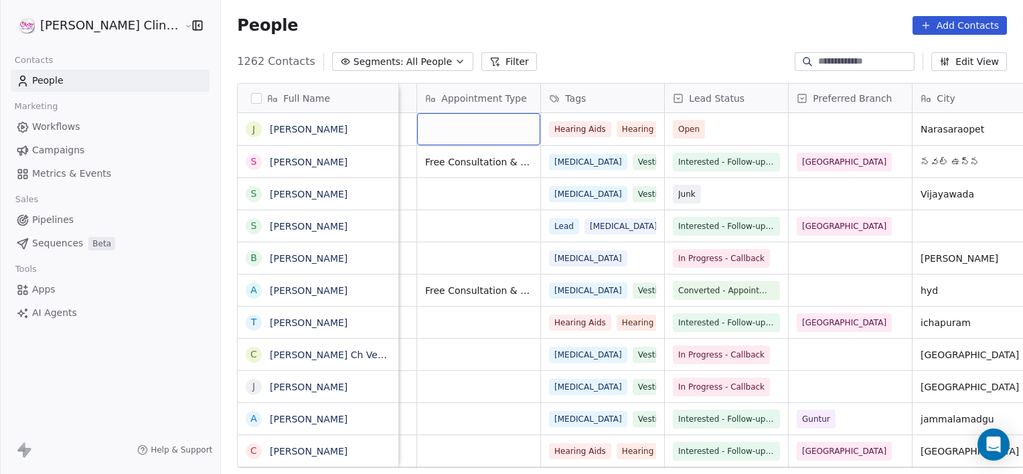
scroll to position [0, 123]
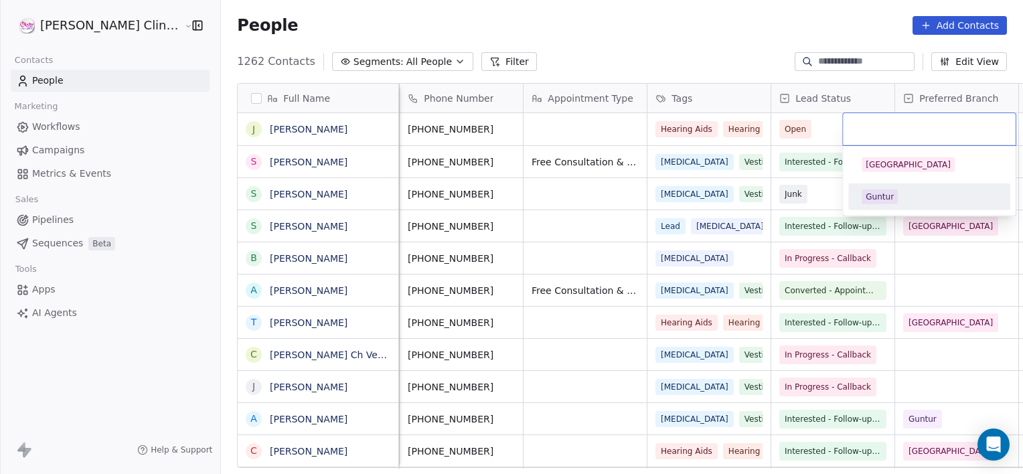
click at [870, 202] on span "Guntur" at bounding box center [880, 196] width 36 height 15
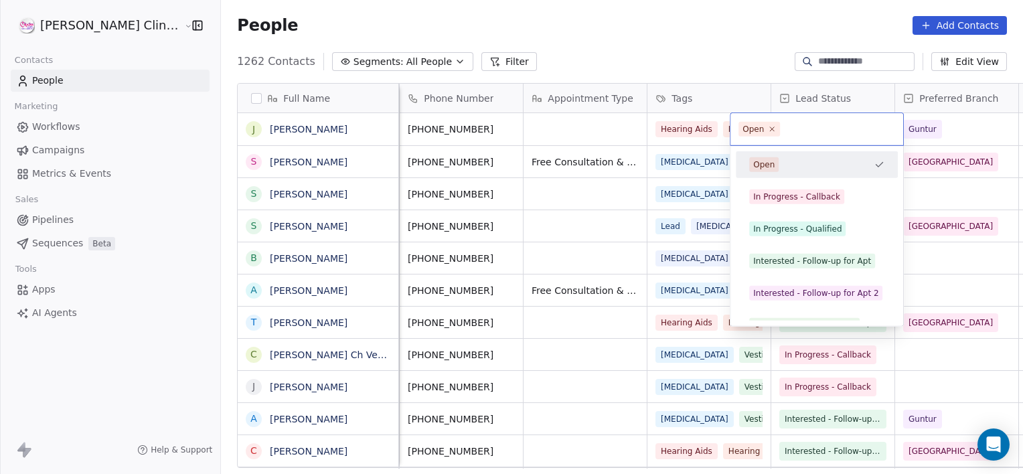
click at [541, 241] on html "[PERSON_NAME] Clinic External Contacts People Marketing Workflows Campaigns Met…" at bounding box center [511, 237] width 1023 height 474
click at [788, 223] on div "In Progress - Qualified" at bounding box center [797, 229] width 88 height 12
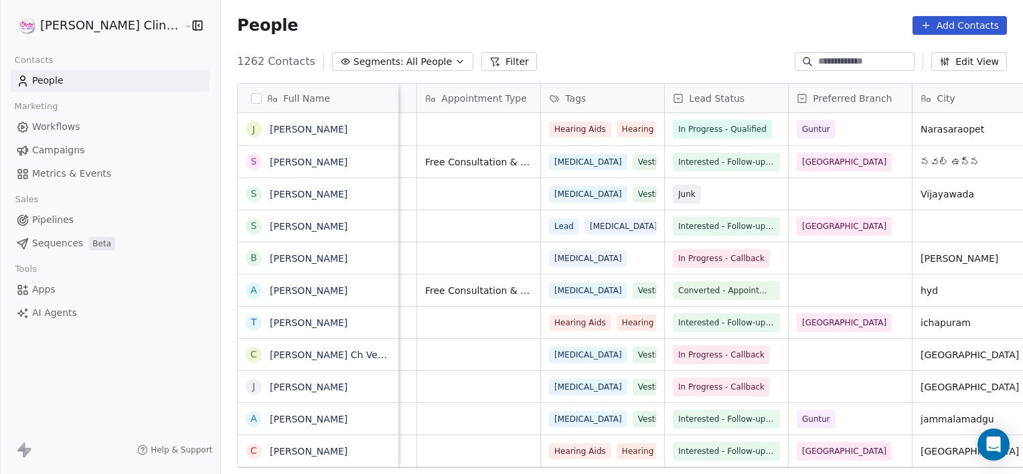
scroll to position [0, 354]
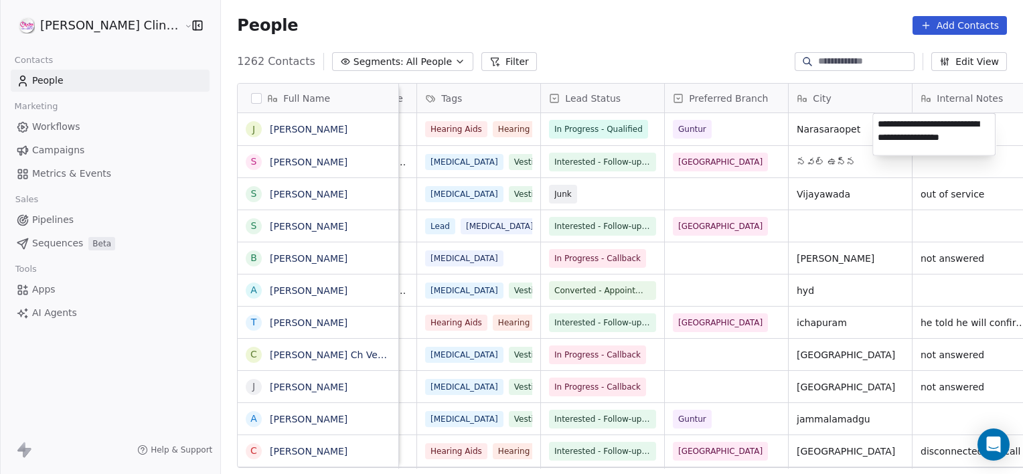
type textarea "**********"
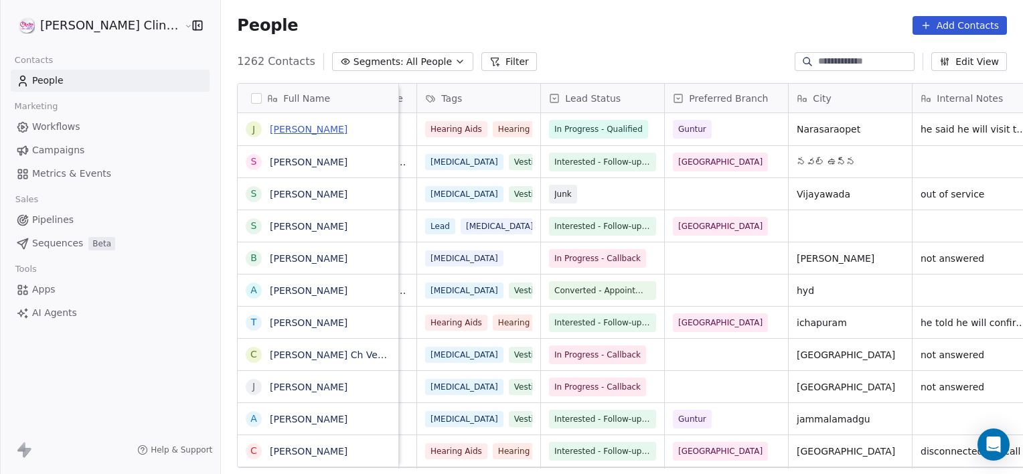
click at [270, 133] on link "[PERSON_NAME]" at bounding box center [309, 129] width 78 height 11
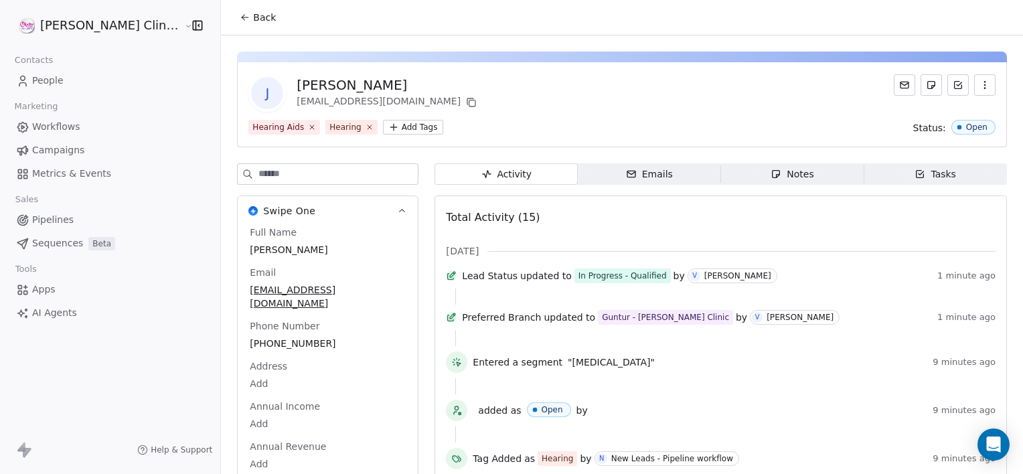
click at [878, 179] on span "Tasks Tasks" at bounding box center [935, 173] width 143 height 21
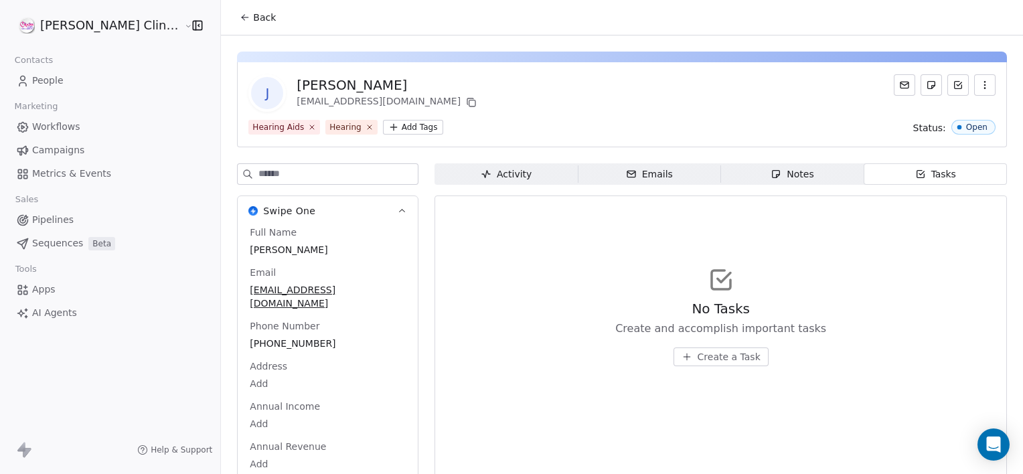
click at [700, 365] on button "Create a Task" at bounding box center [721, 357] width 95 height 19
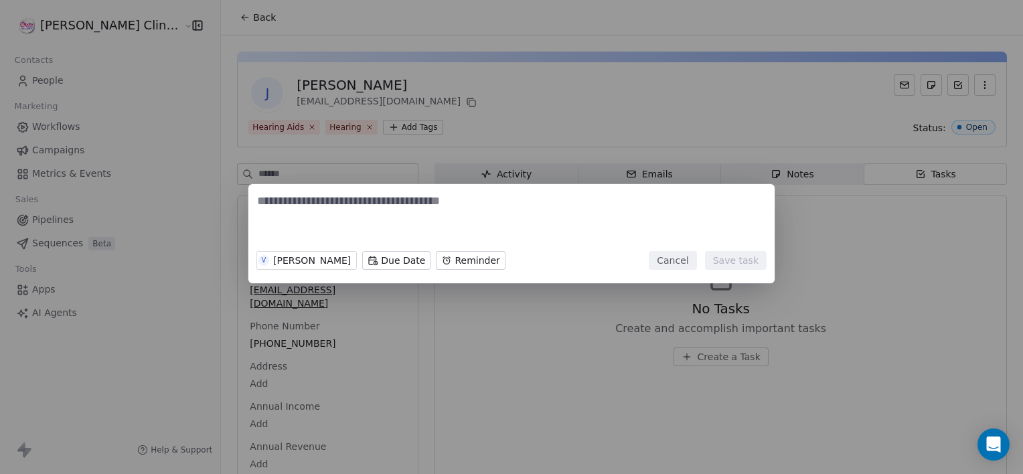
click at [348, 262] on body "[PERSON_NAME] Clinic External Contacts People Marketing Workflows Campaigns Met…" at bounding box center [511, 237] width 1023 height 474
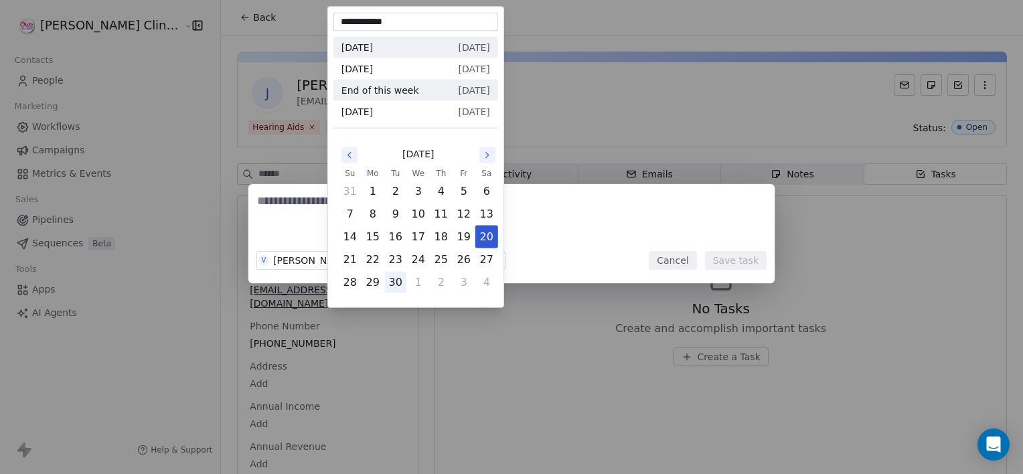
click at [391, 283] on button "30" at bounding box center [395, 282] width 21 height 21
type input "**********"
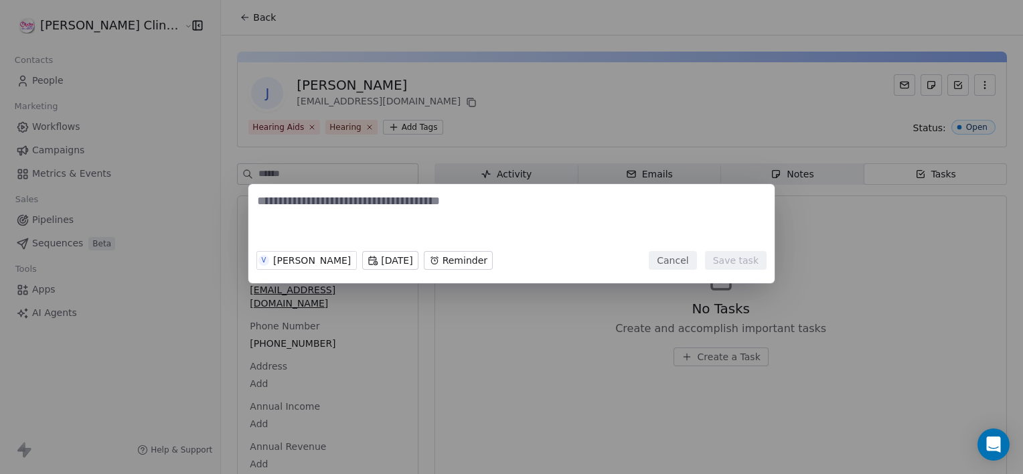
click at [472, 258] on body "[PERSON_NAME] Clinic External Contacts People Marketing Workflows Campaigns Met…" at bounding box center [511, 237] width 1023 height 474
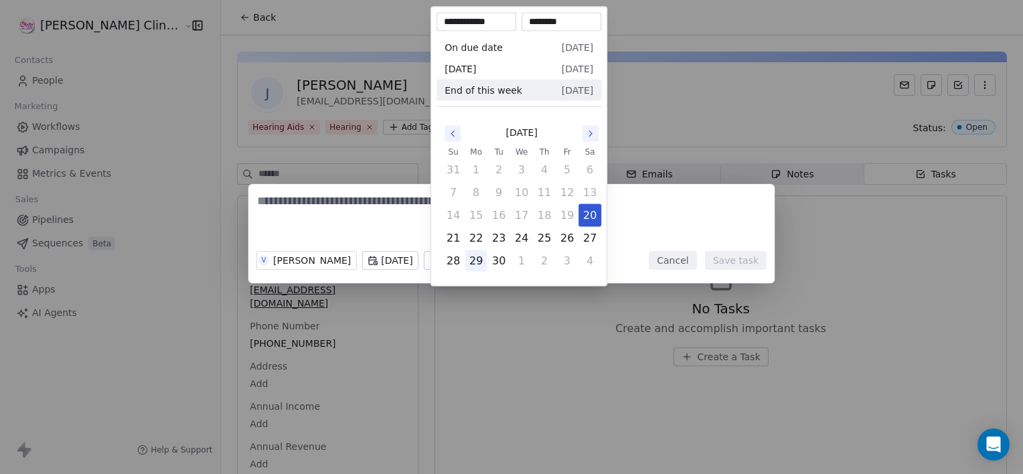
click at [481, 258] on button "29" at bounding box center [475, 260] width 21 height 21
type input "**********"
click at [370, 211] on div "V [PERSON_NAME] [DATE] [DATE] 05:45 PM Cancel Save task" at bounding box center [511, 237] width 1023 height 149
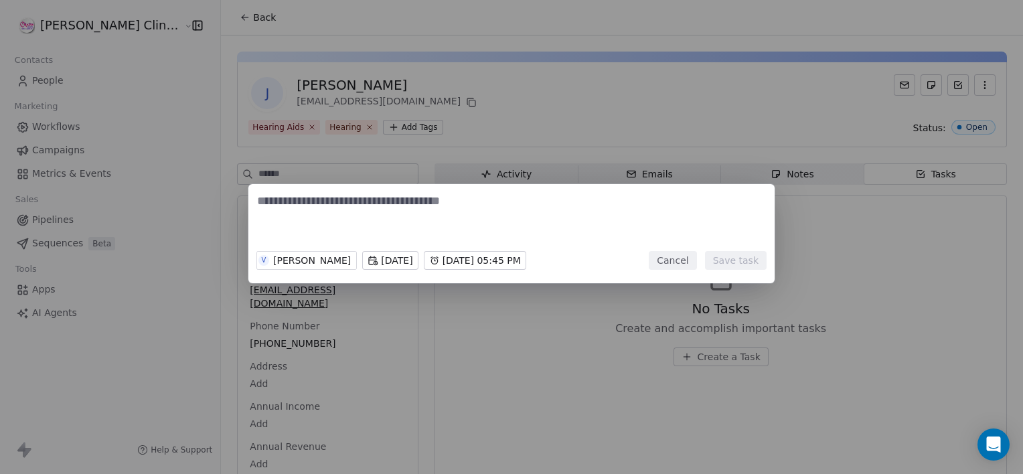
click at [370, 211] on textarea at bounding box center [511, 219] width 509 height 52
type textarea "**********"
click at [757, 256] on button "Save task" at bounding box center [736, 260] width 62 height 19
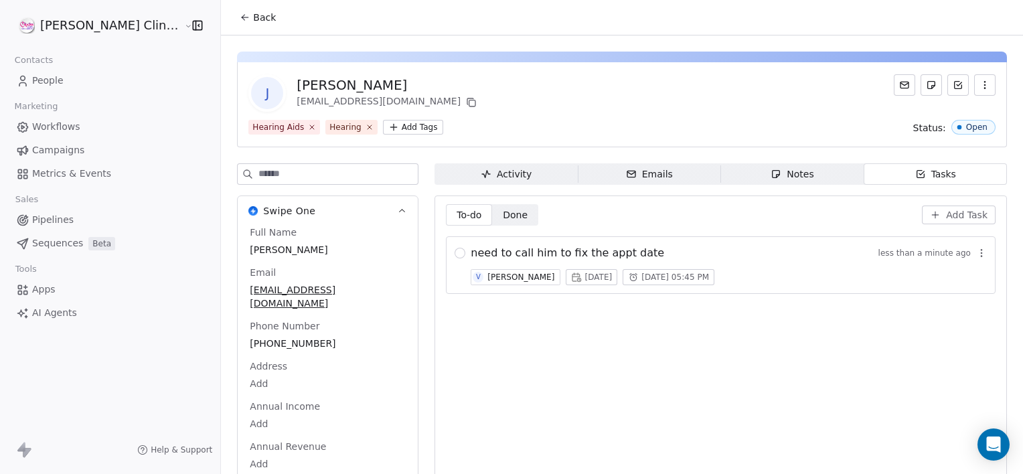
click at [253, 21] on span "Back" at bounding box center [264, 17] width 23 height 13
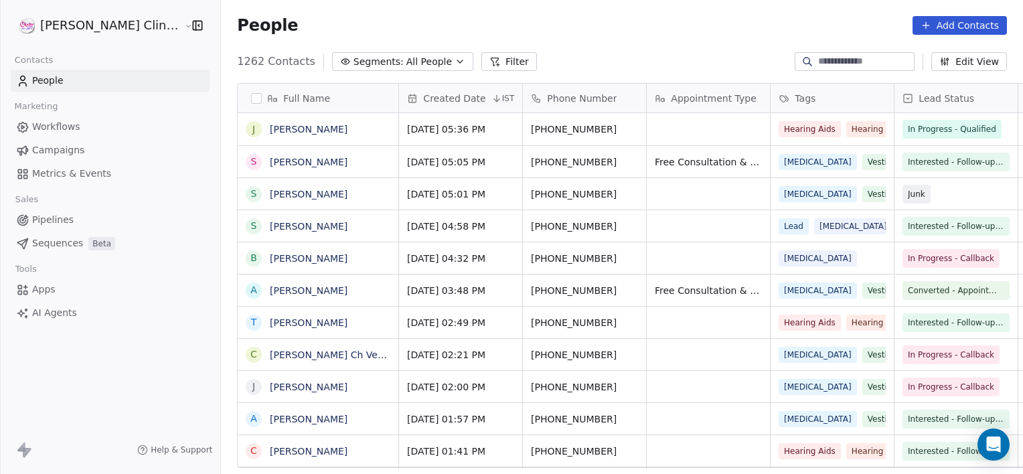
scroll to position [407, 832]
click at [818, 65] on input at bounding box center [865, 61] width 94 height 13
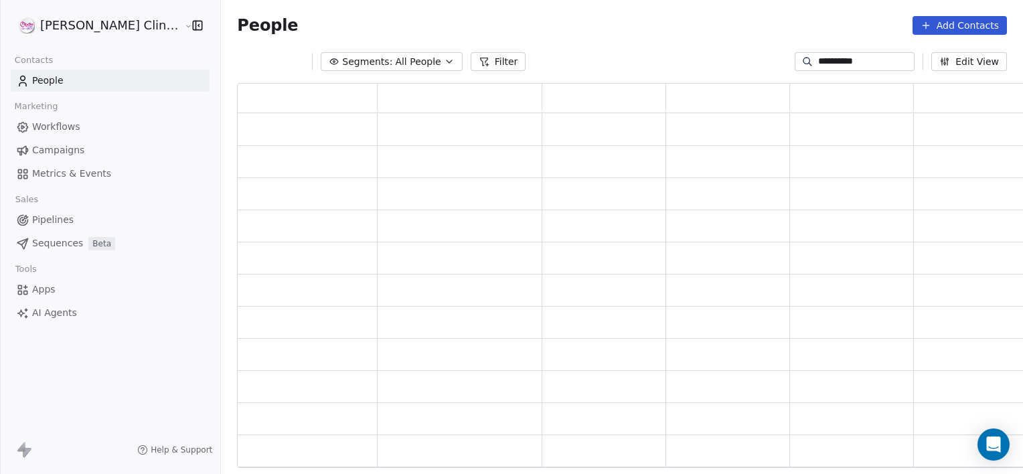
scroll to position [375, 799]
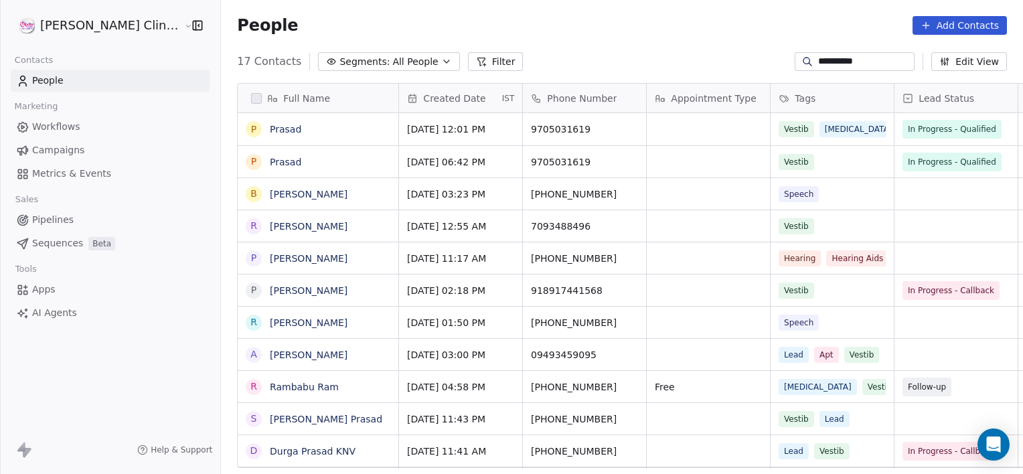
drag, startPoint x: 810, startPoint y: 65, endPoint x: 515, endPoint y: 137, distance: 304.0
click at [515, 137] on section "**********" at bounding box center [622, 237] width 802 height 474
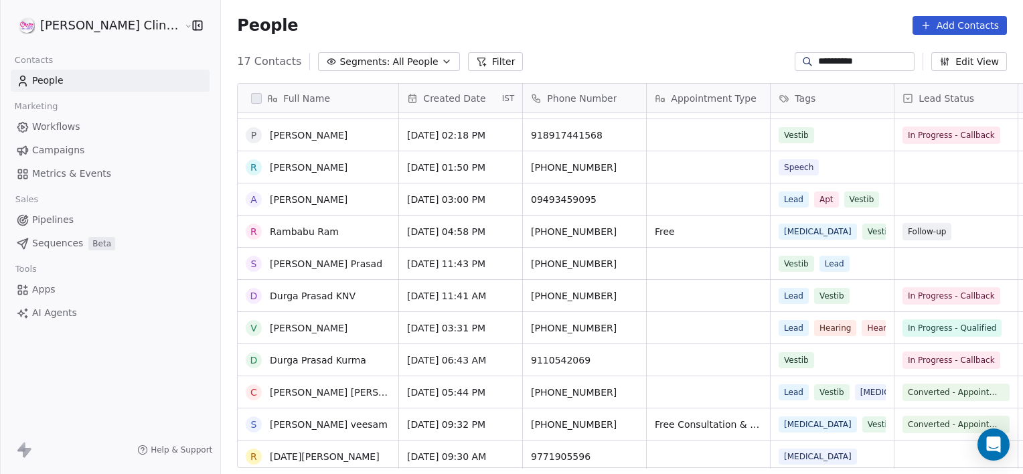
scroll to position [0, 0]
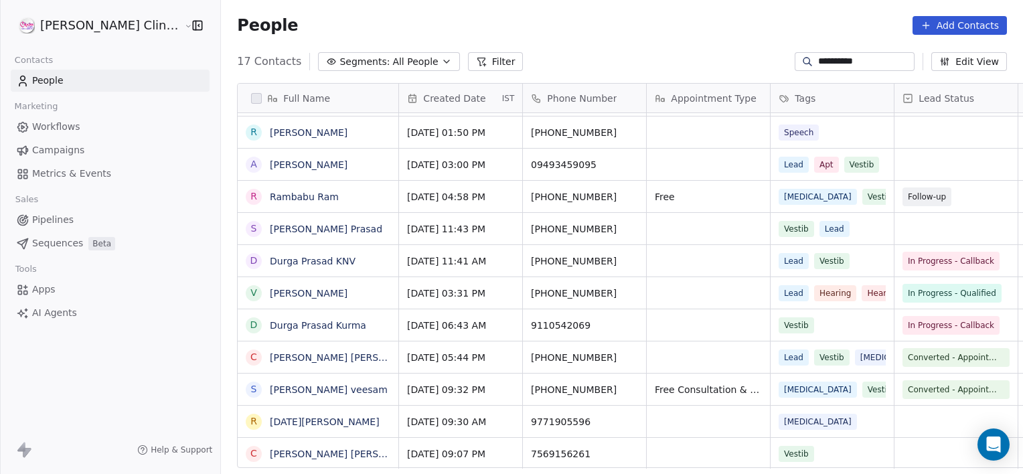
click at [879, 68] on div "**********" at bounding box center [855, 61] width 120 height 19
click at [870, 60] on input "**********" at bounding box center [865, 61] width 94 height 13
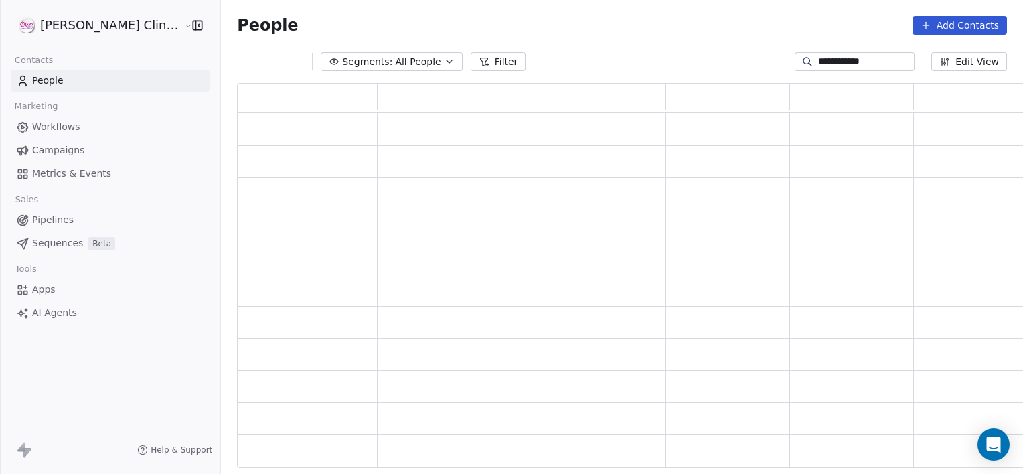
scroll to position [375, 799]
type input "*"
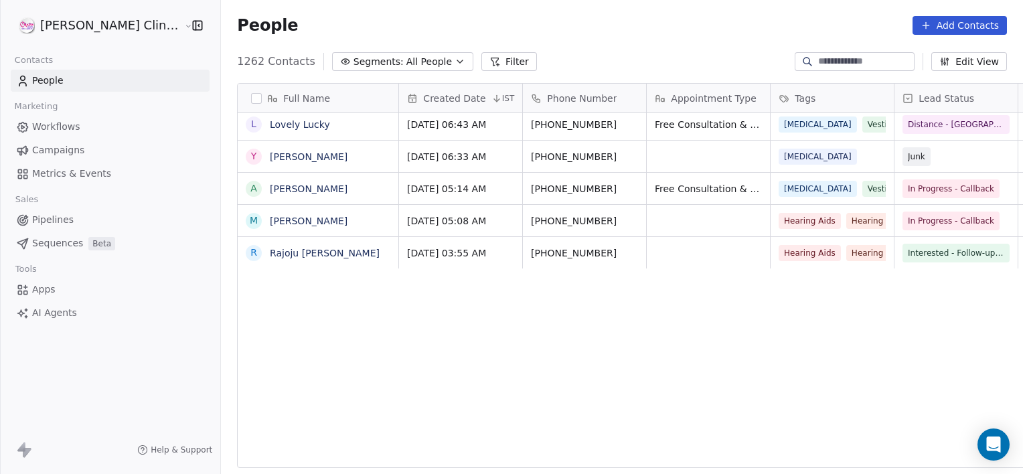
scroll to position [0, 0]
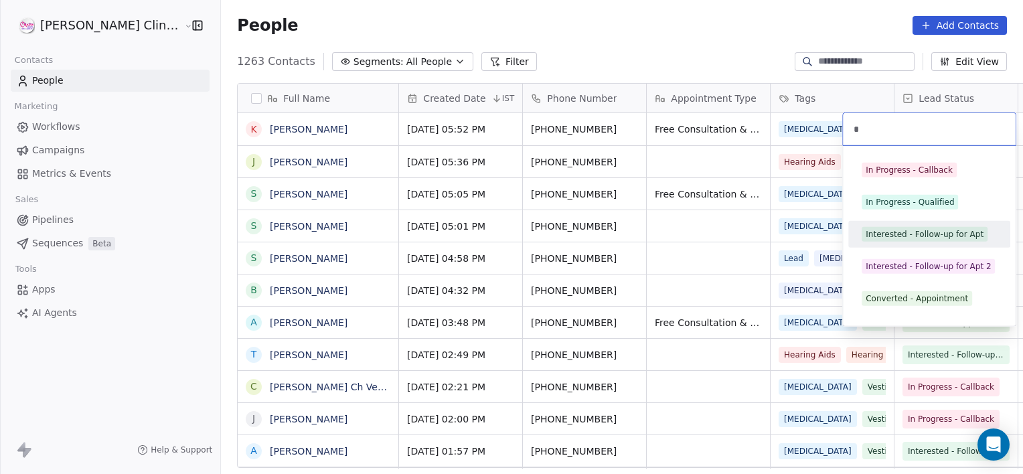
click at [872, 227] on span "Interested - Follow-up for Apt" at bounding box center [925, 234] width 126 height 15
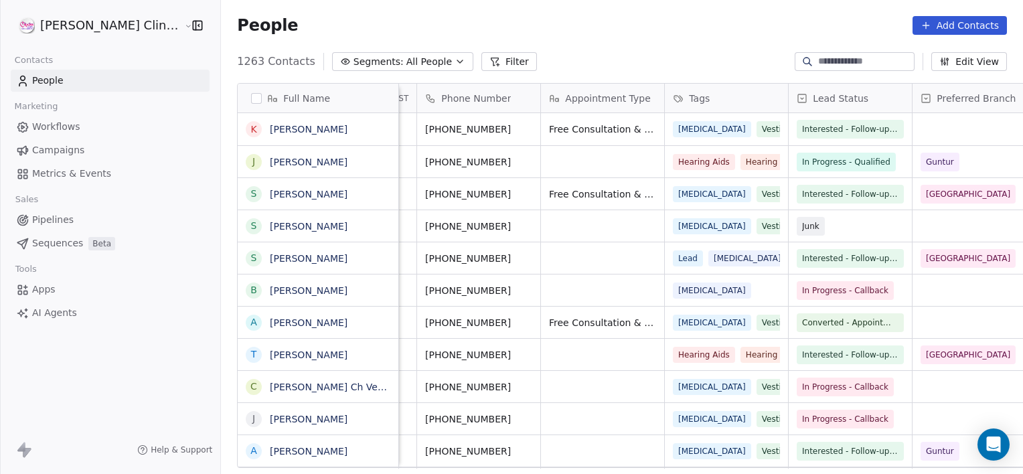
scroll to position [0, 230]
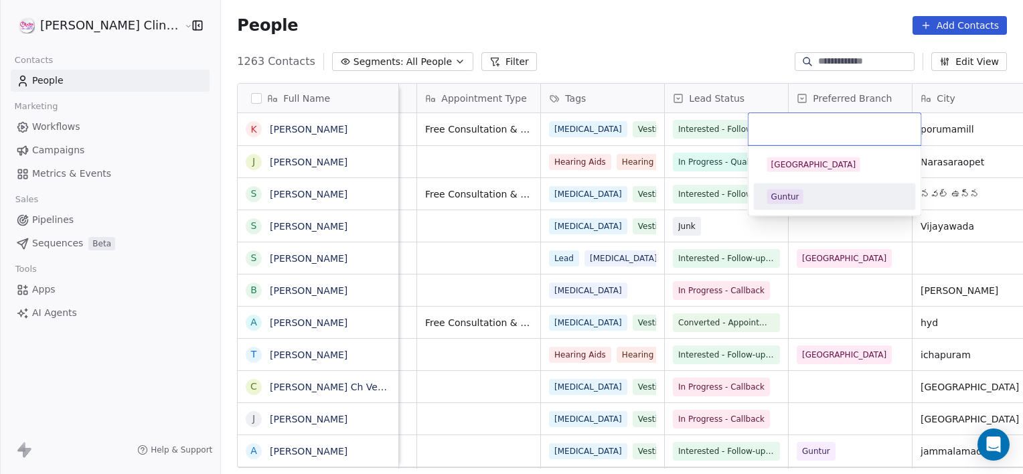
click at [785, 196] on div "Guntur" at bounding box center [785, 197] width 28 height 12
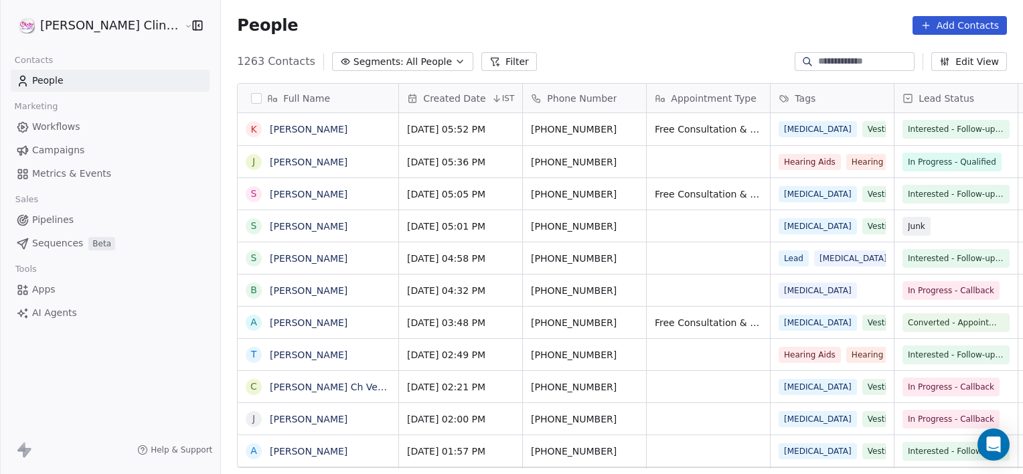
scroll to position [407, 832]
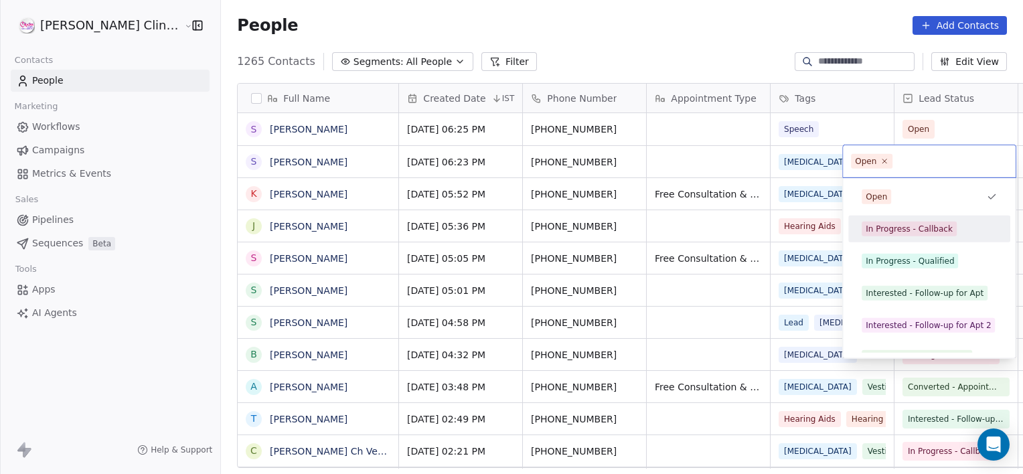
click at [897, 234] on span "In Progress - Callback" at bounding box center [909, 229] width 95 height 15
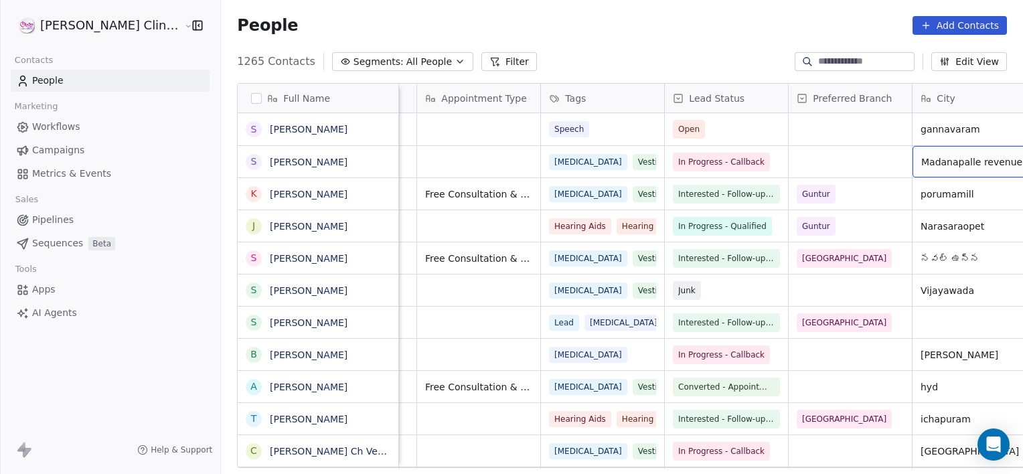
scroll to position [0, 354]
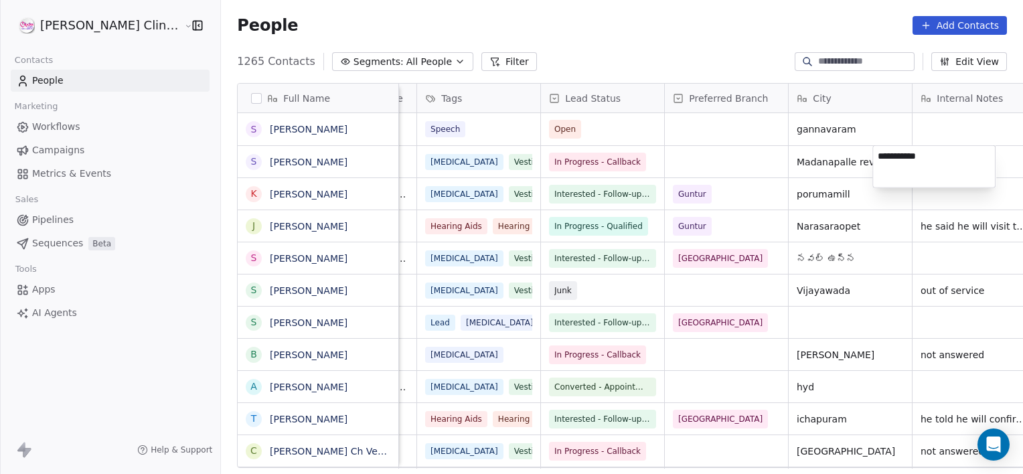
type textarea "**********"
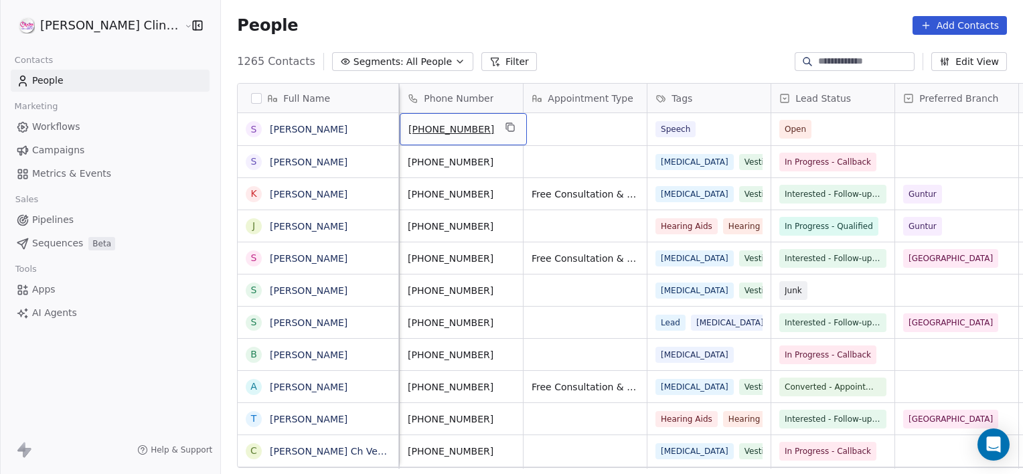
scroll to position [0, 0]
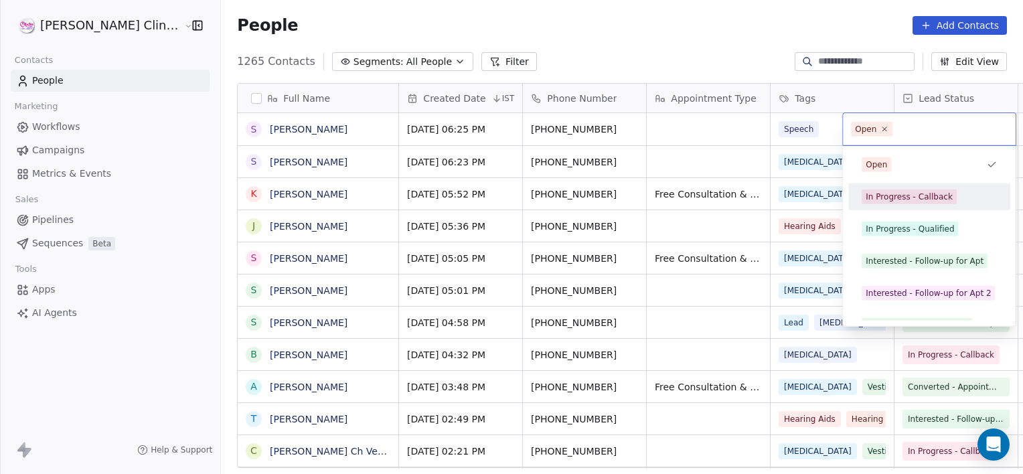
click at [914, 199] on div "In Progress - Callback" at bounding box center [909, 197] width 87 height 12
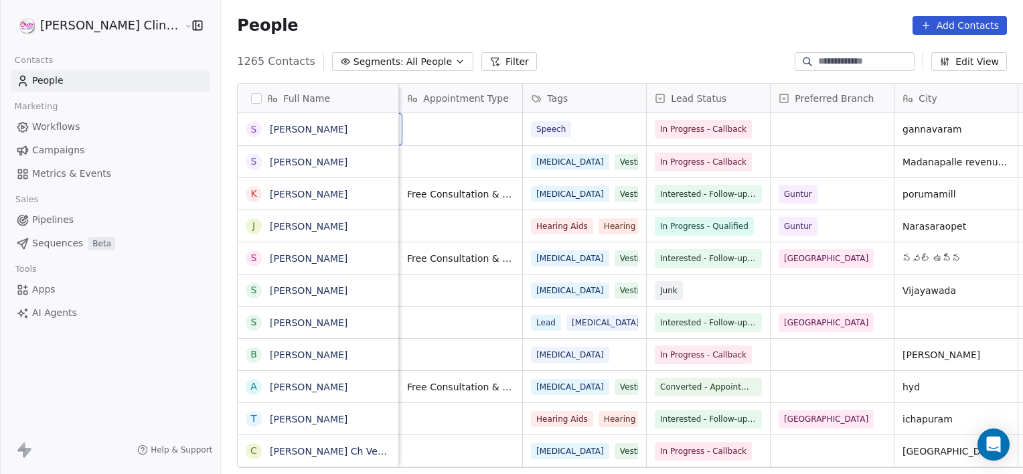
scroll to position [0, 123]
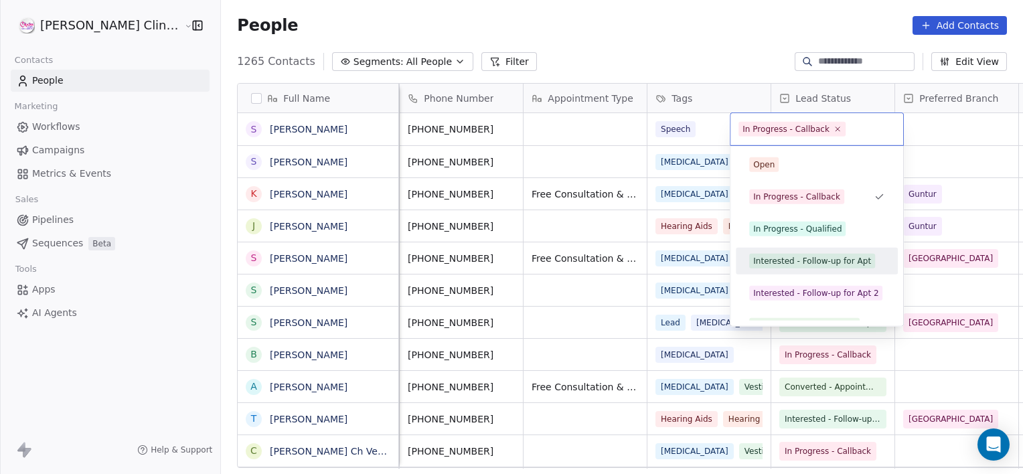
click at [792, 260] on div "Interested - Follow-up for Apt" at bounding box center [812, 261] width 118 height 12
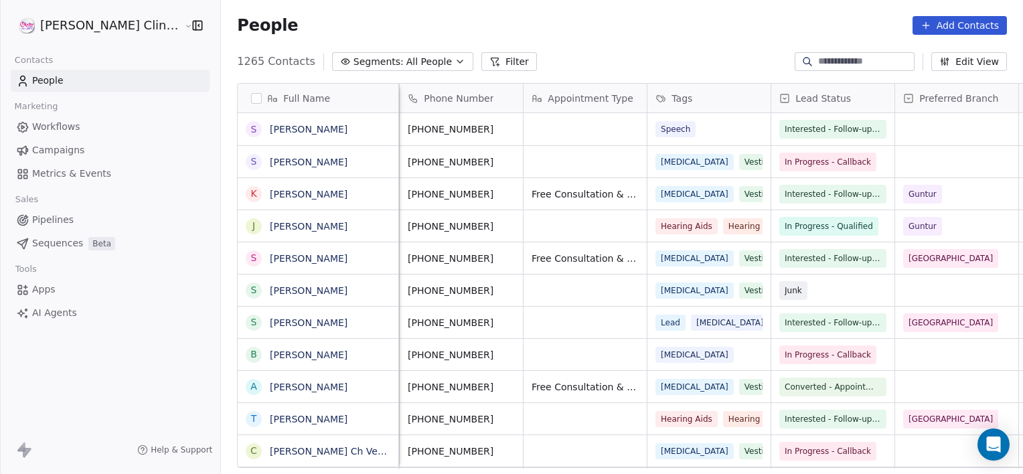
click at [910, 110] on div "Preferred Branch" at bounding box center [956, 98] width 123 height 29
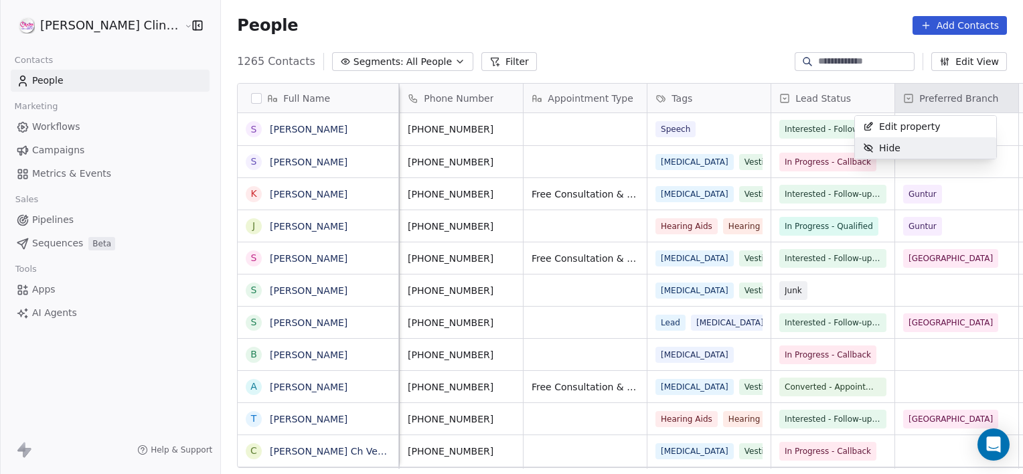
click at [854, 176] on html "[PERSON_NAME] Clinic External Contacts People Marketing Workflows Campaigns Met…" at bounding box center [511, 237] width 1023 height 474
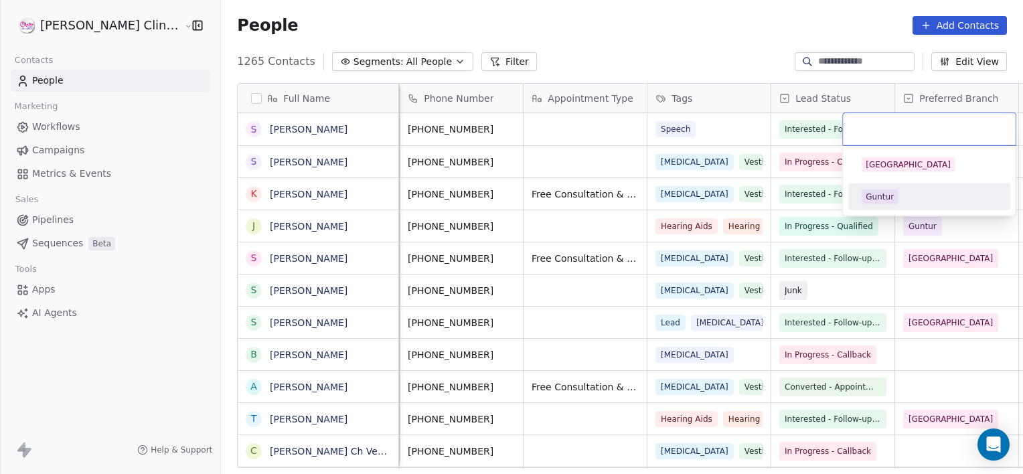
click at [891, 199] on div "Guntur" at bounding box center [880, 197] width 28 height 12
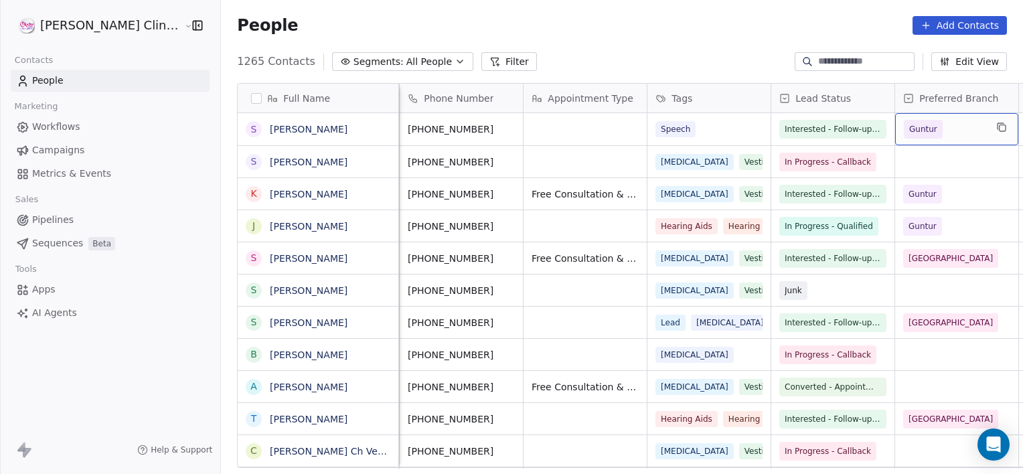
scroll to position [0, 230]
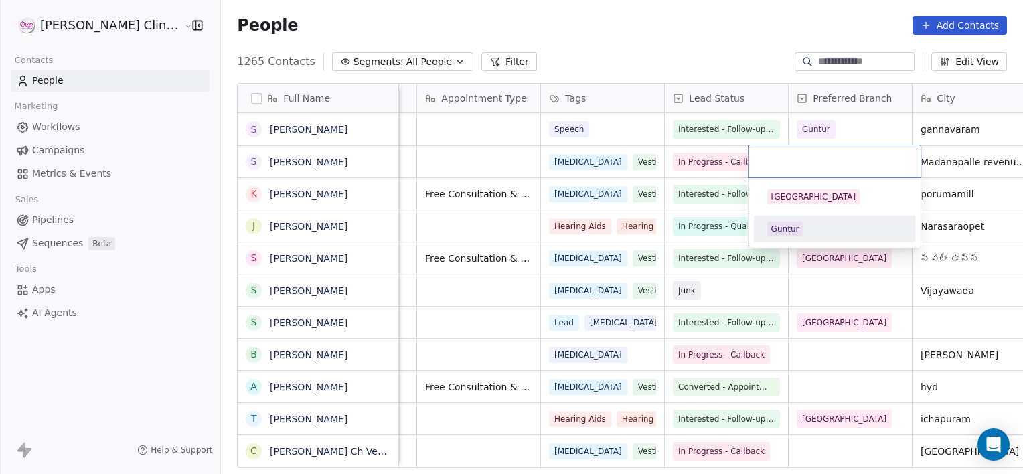
click at [960, 179] on html "[PERSON_NAME] Clinic External Contacts People Marketing Workflows Campaigns Met…" at bounding box center [511, 237] width 1023 height 474
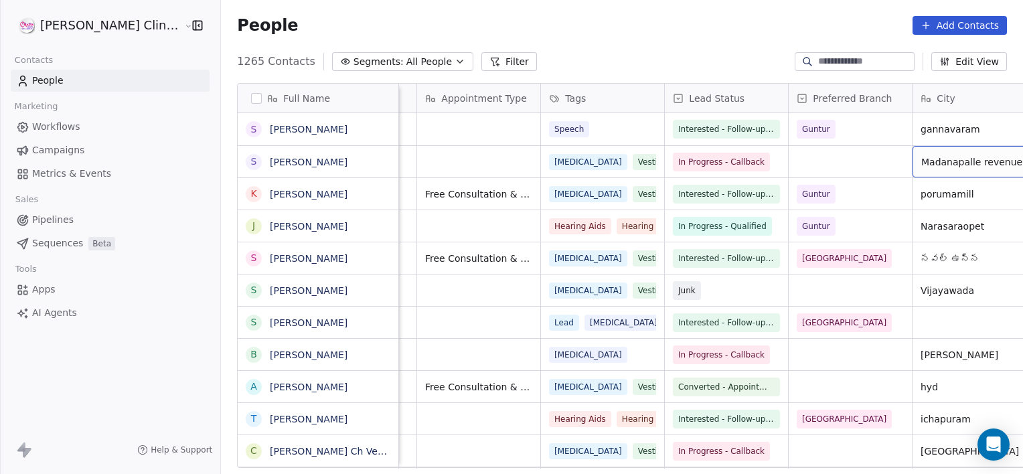
scroll to position [0, 354]
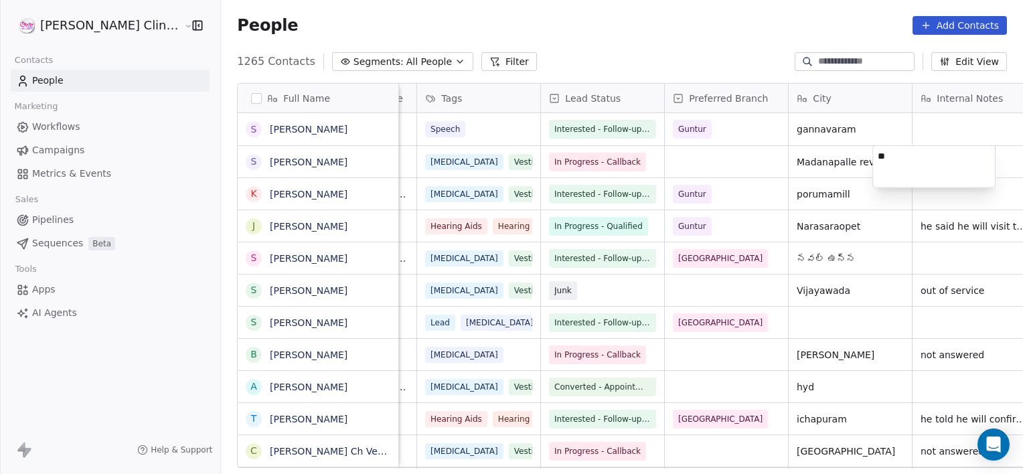
type textarea "*"
type textarea "**********"
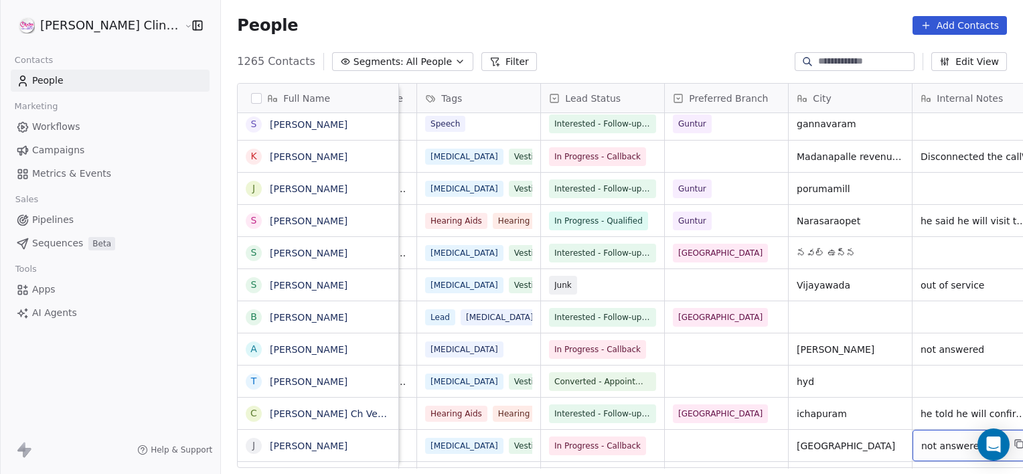
scroll to position [37, 0]
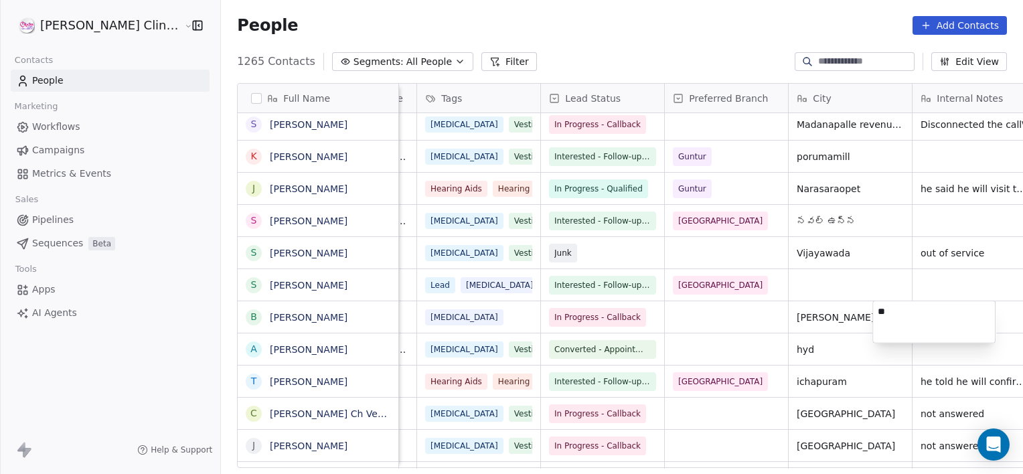
type textarea "*"
type textarea "**********"
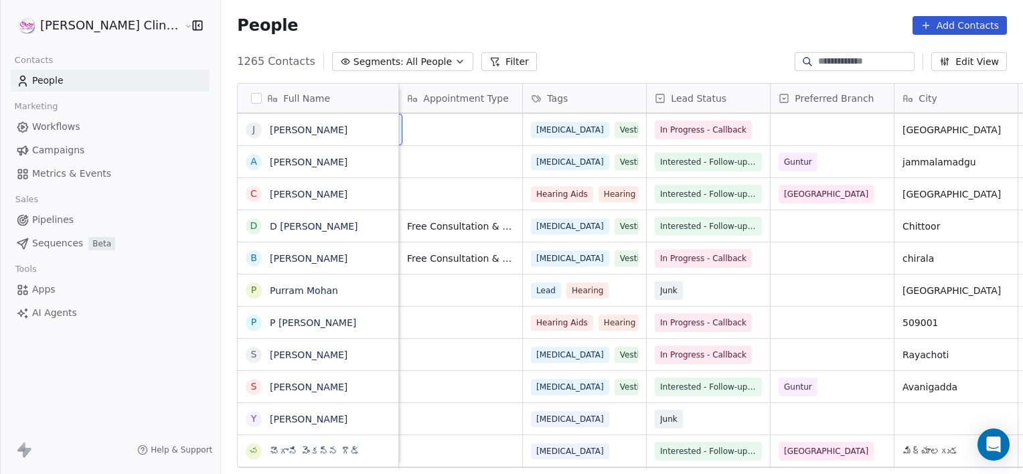
scroll to position [0, 123]
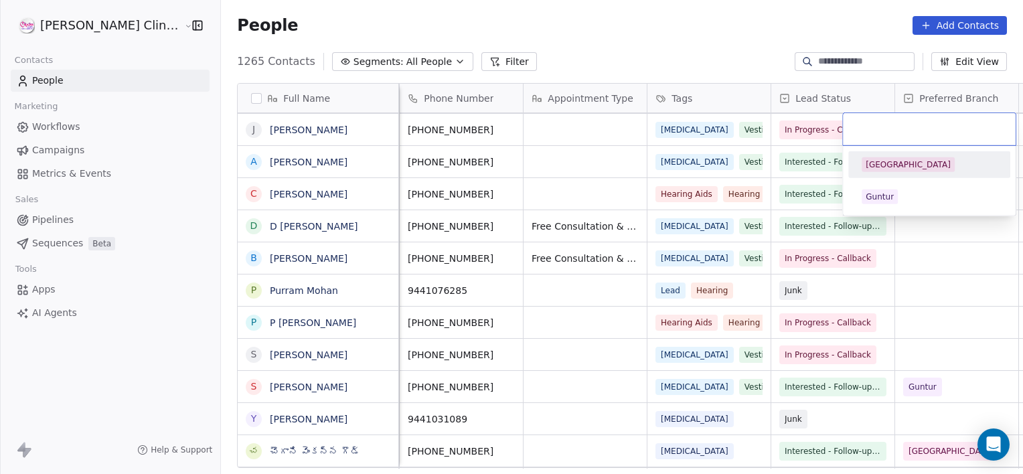
click at [877, 163] on div "[GEOGRAPHIC_DATA]" at bounding box center [908, 165] width 85 height 12
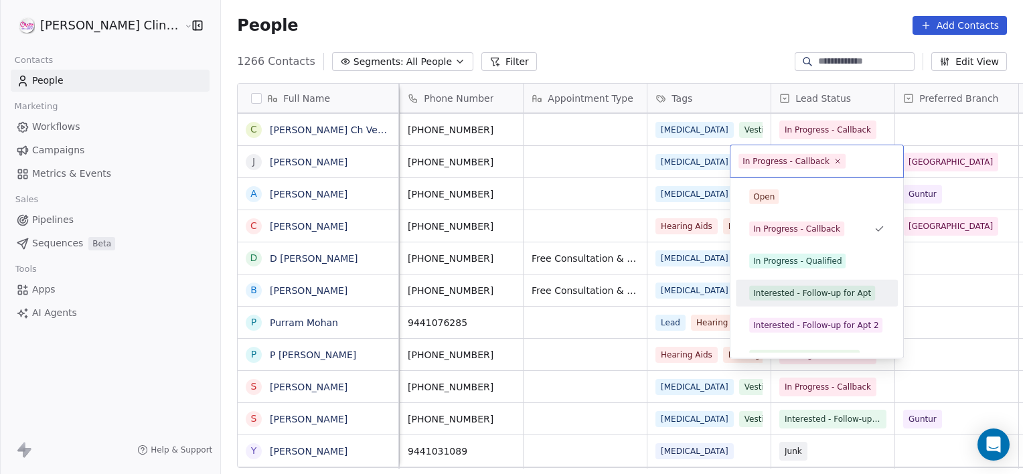
click at [811, 291] on div "Interested - Follow-up for Apt" at bounding box center [812, 293] width 118 height 12
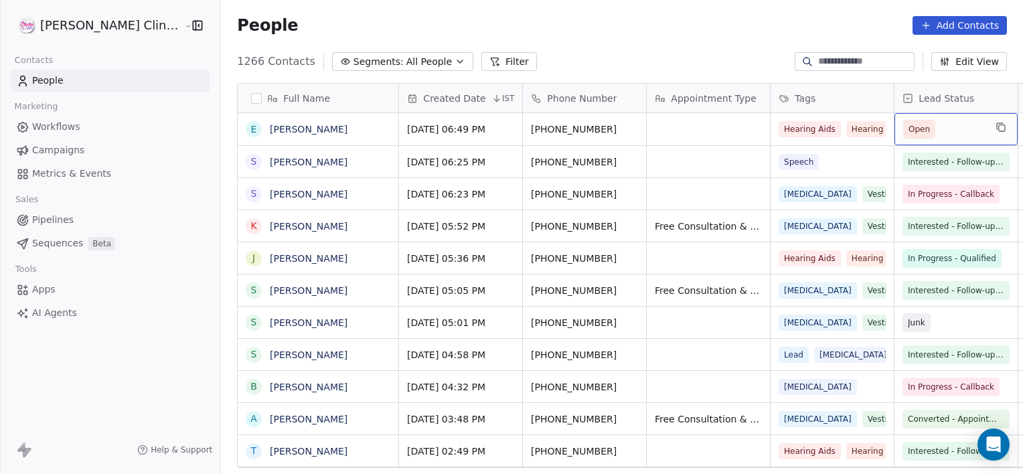
scroll to position [0, 106]
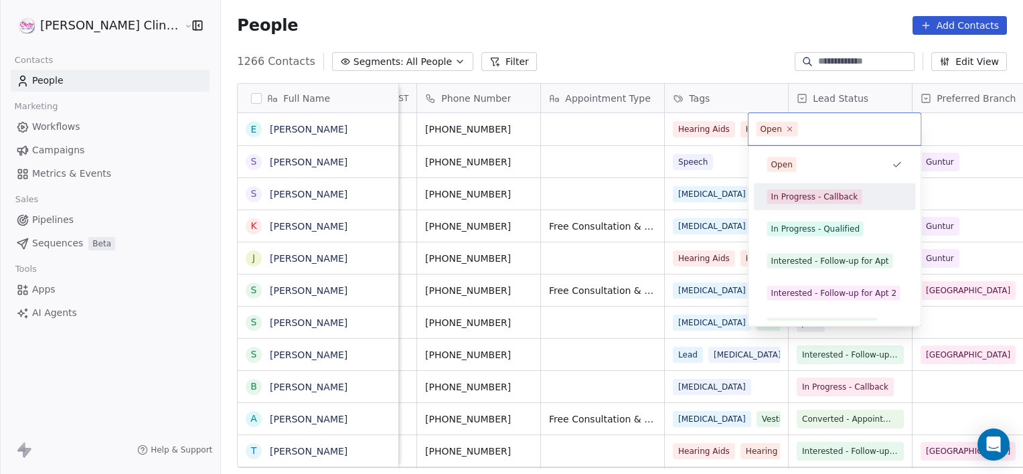
click at [821, 196] on div "In Progress - Callback" at bounding box center [814, 197] width 87 height 12
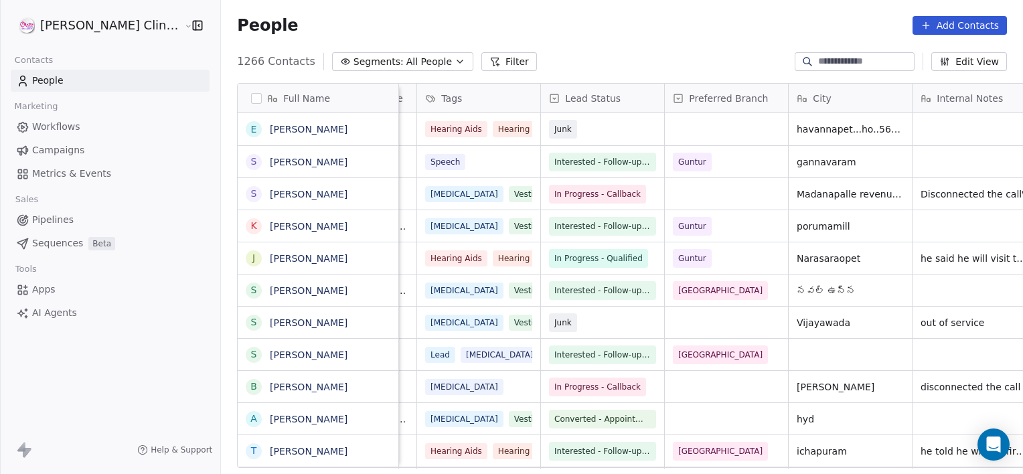
scroll to position [0, 477]
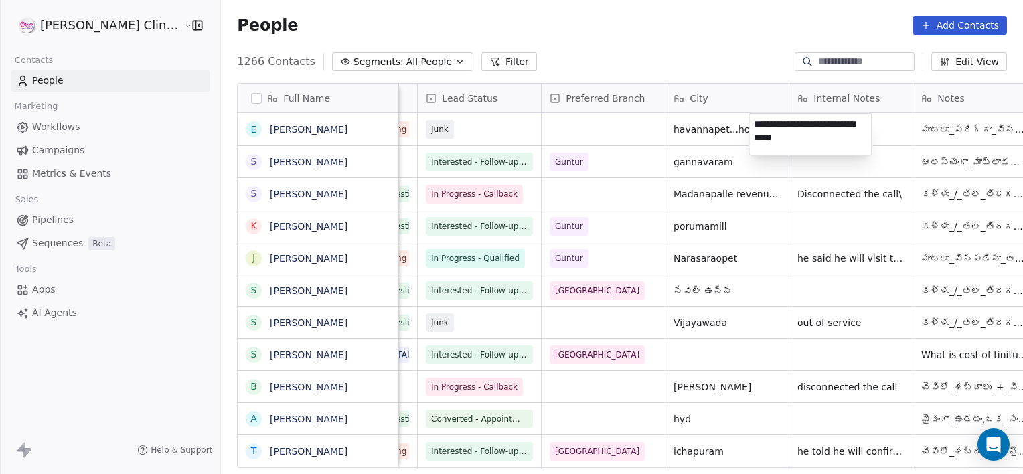
type textarea "**********"
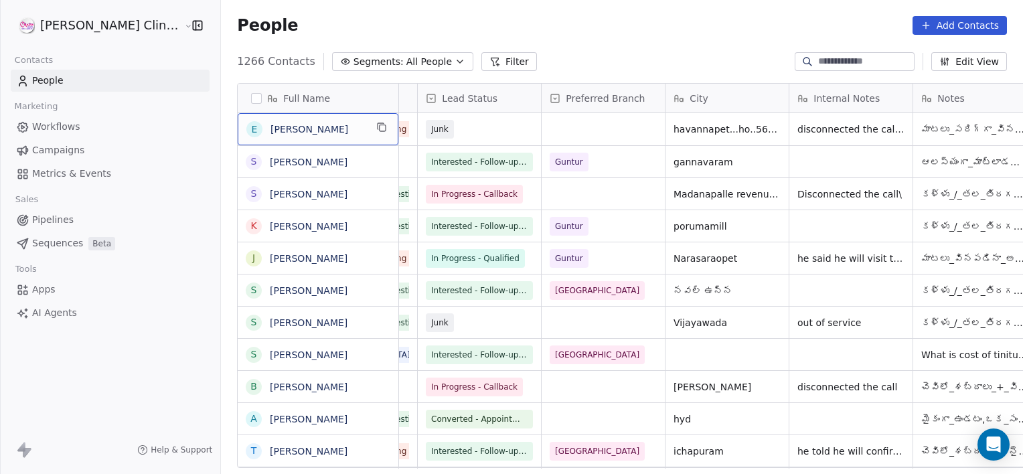
scroll to position [0, 0]
